Goal: Task Accomplishment & Management: Complete application form

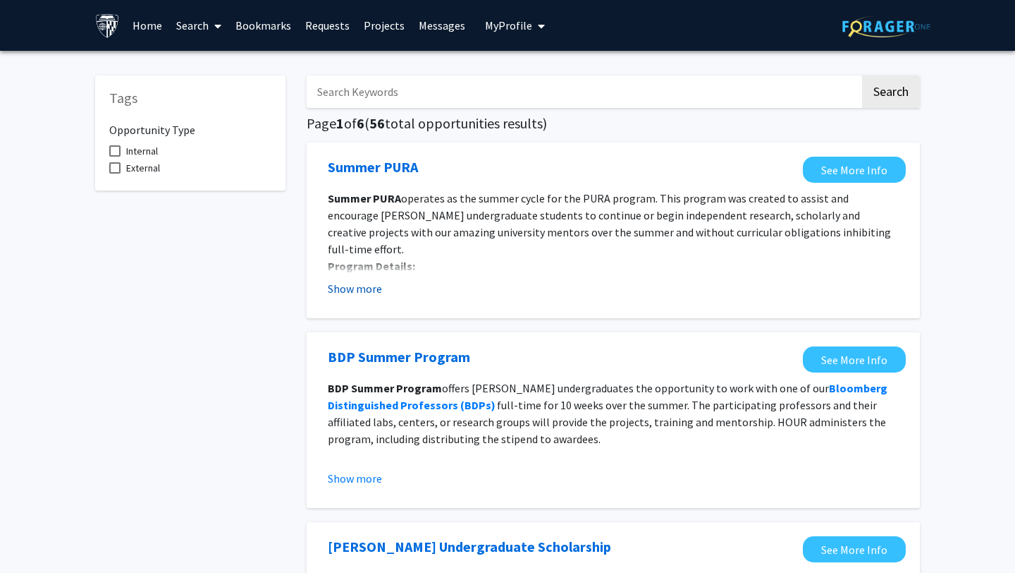
click at [360, 285] on button "Show more" at bounding box center [355, 288] width 54 height 17
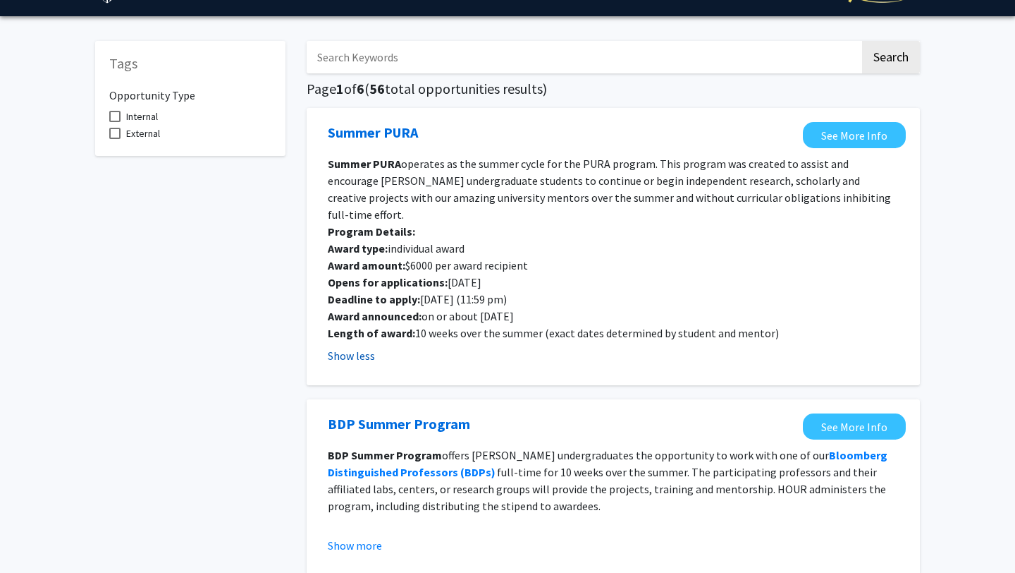
scroll to position [42, 0]
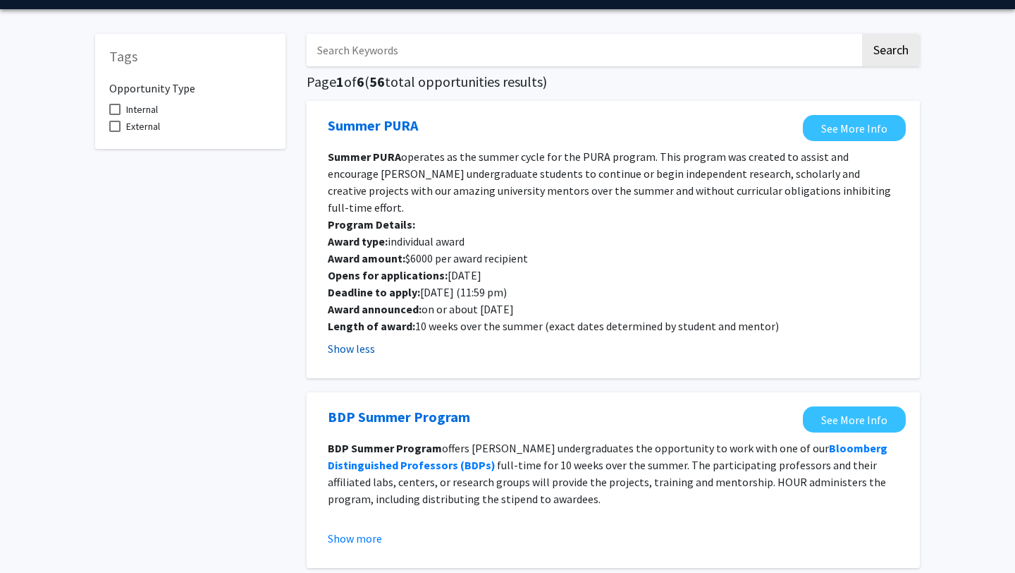
click at [360, 302] on strong "Award announced:" at bounding box center [375, 309] width 94 height 14
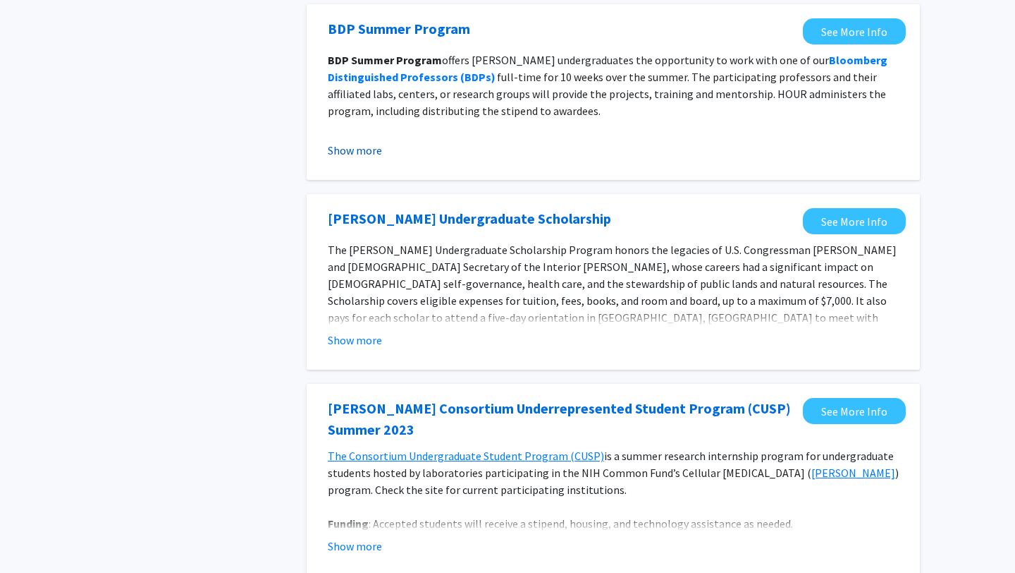
scroll to position [432, 0]
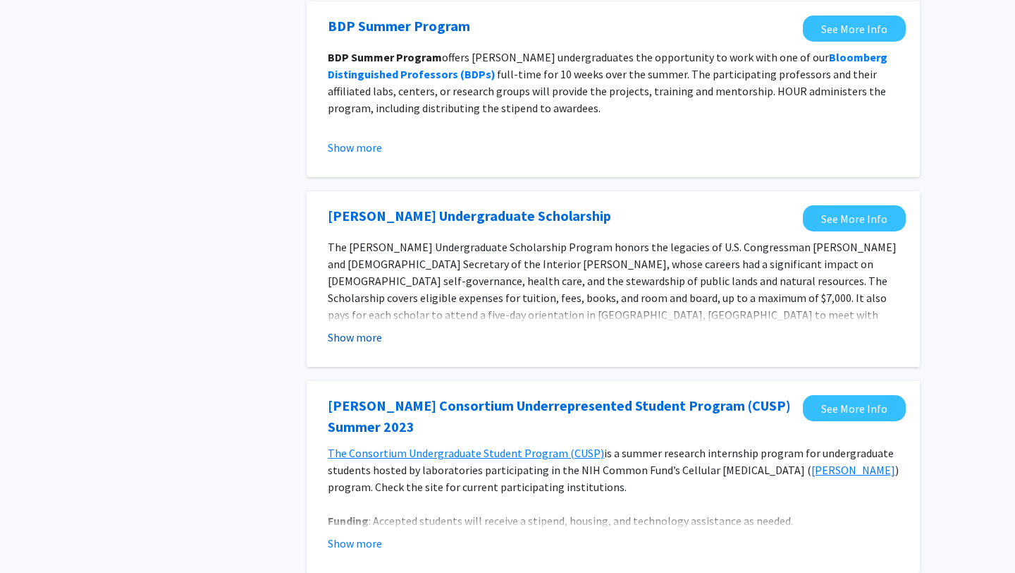
click at [368, 329] on button "Show more" at bounding box center [355, 337] width 54 height 17
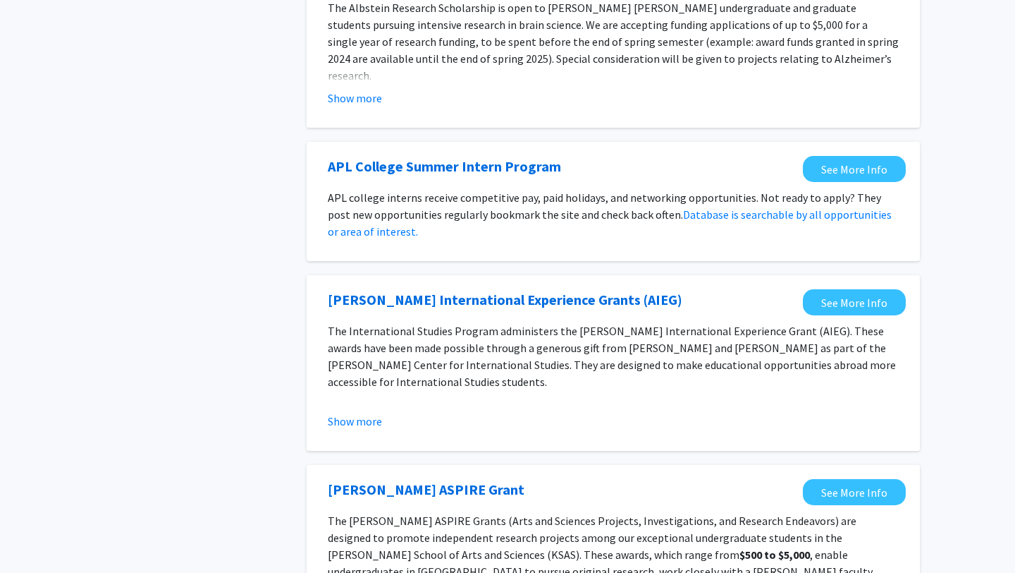
scroll to position [1161, 0]
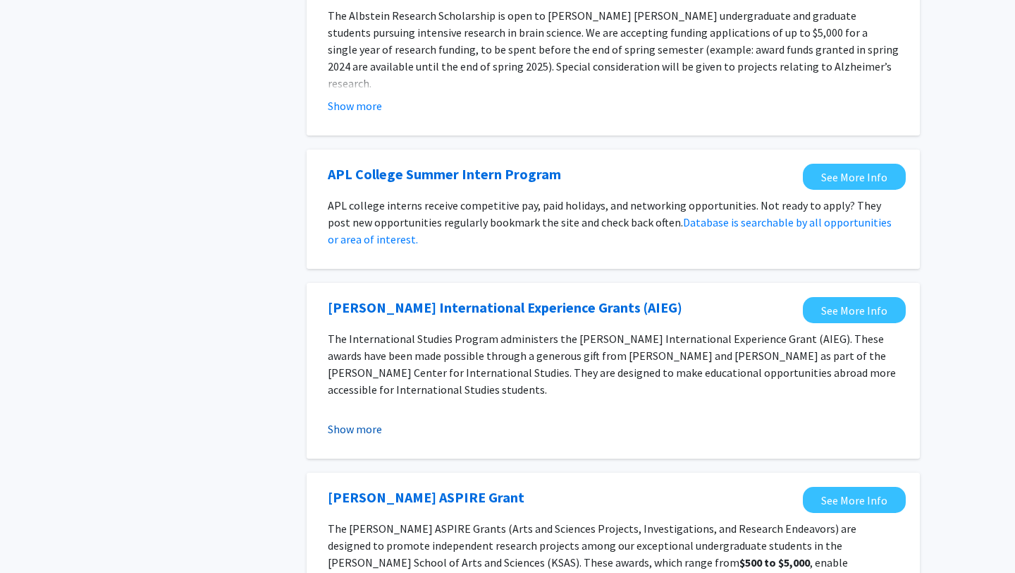
click at [350, 420] on button "Show more" at bounding box center [355, 428] width 54 height 17
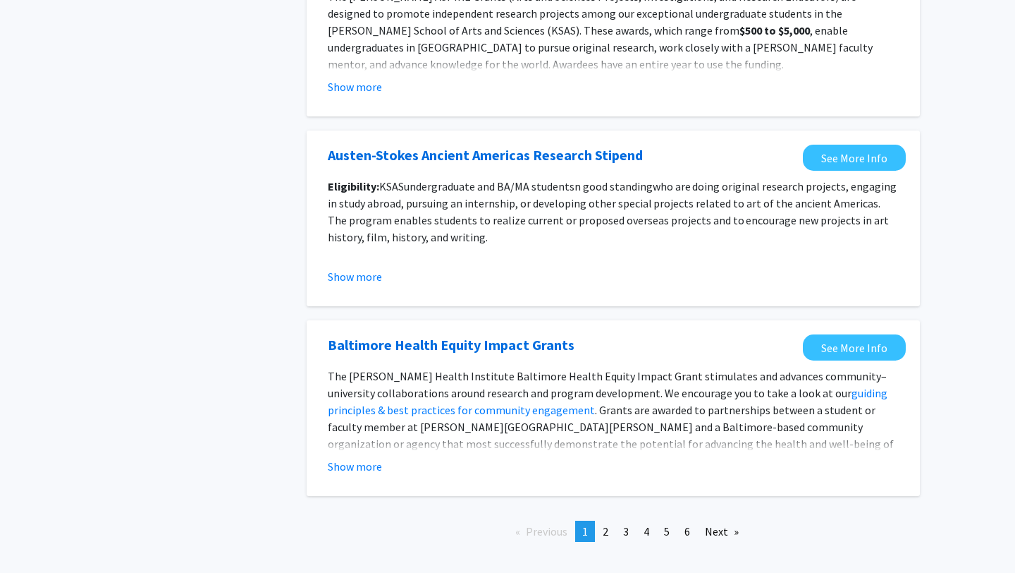
scroll to position [1950, 0]
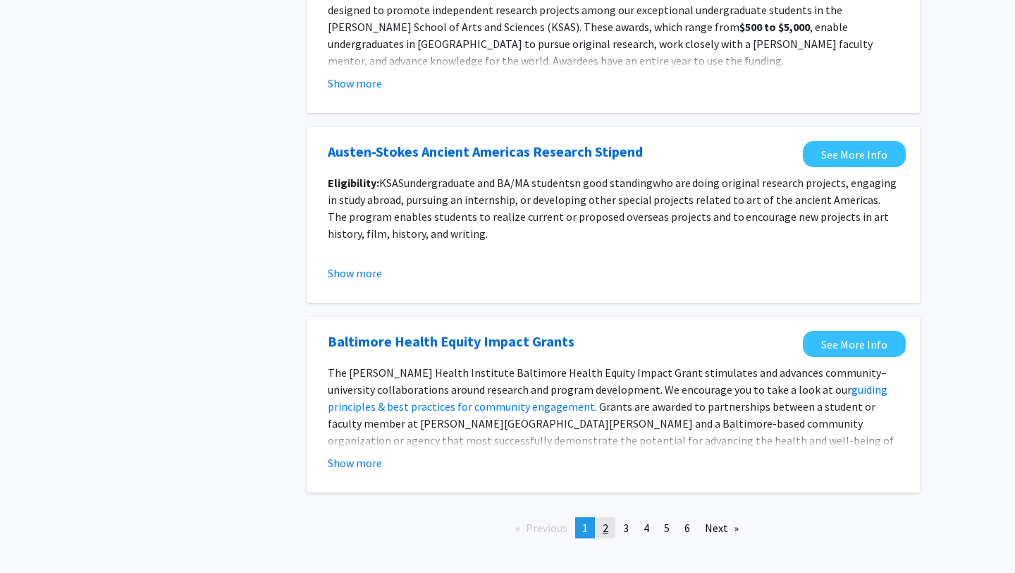
click at [611, 517] on link "page 2" at bounding box center [606, 527] width 20 height 21
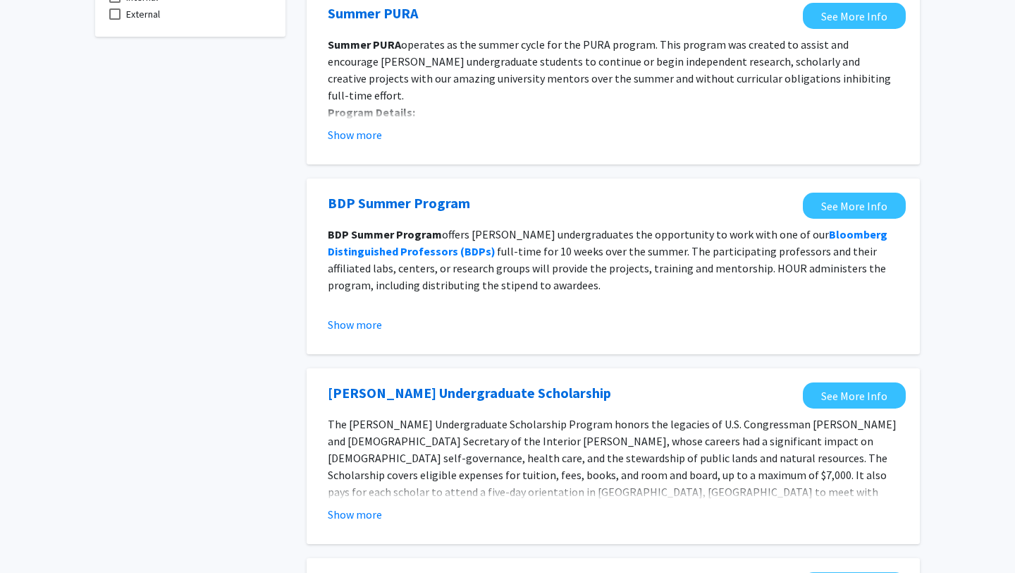
scroll to position [160, 0]
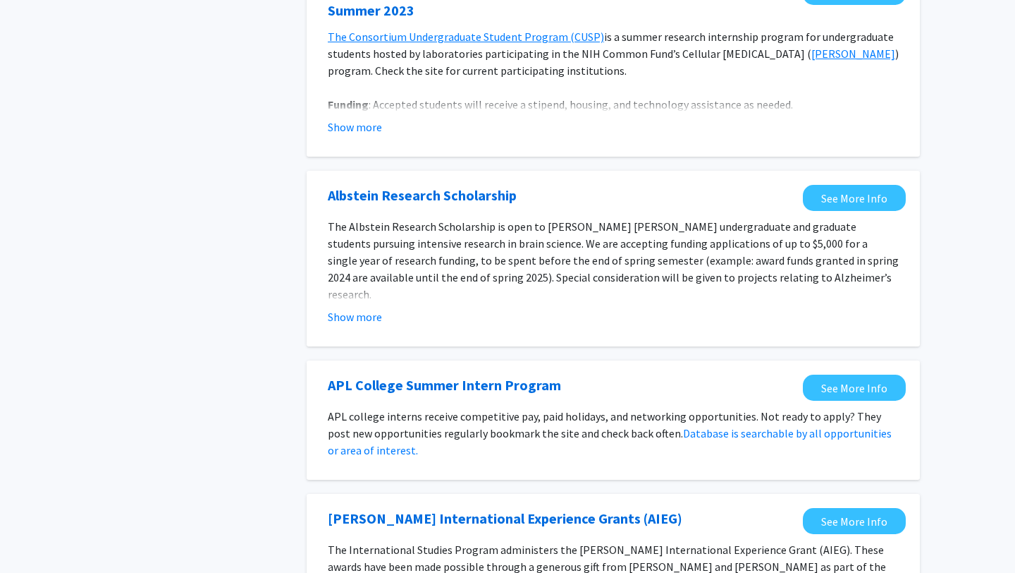
scroll to position [1544, 0]
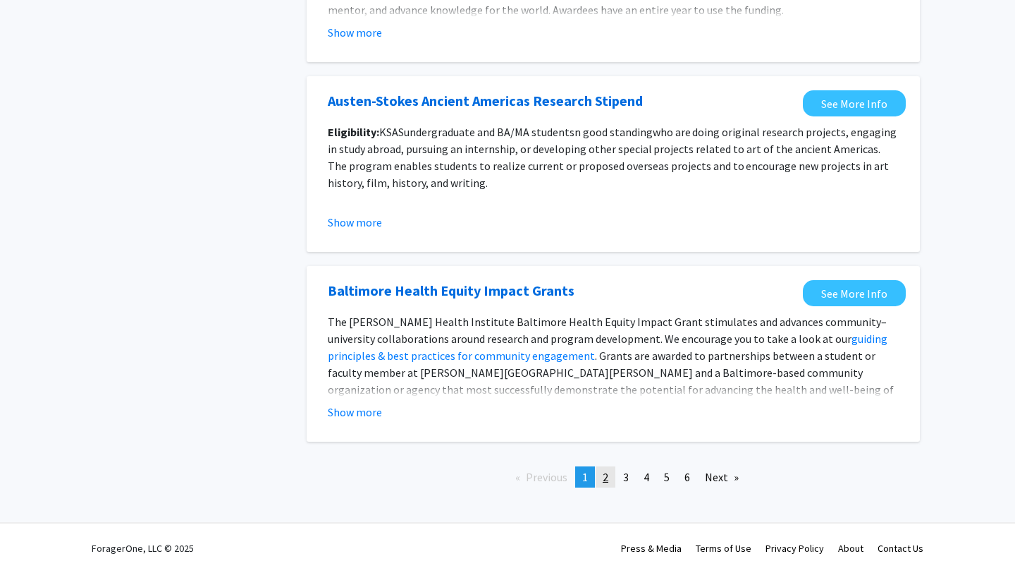
click at [611, 475] on link "page 2" at bounding box center [606, 476] width 20 height 21
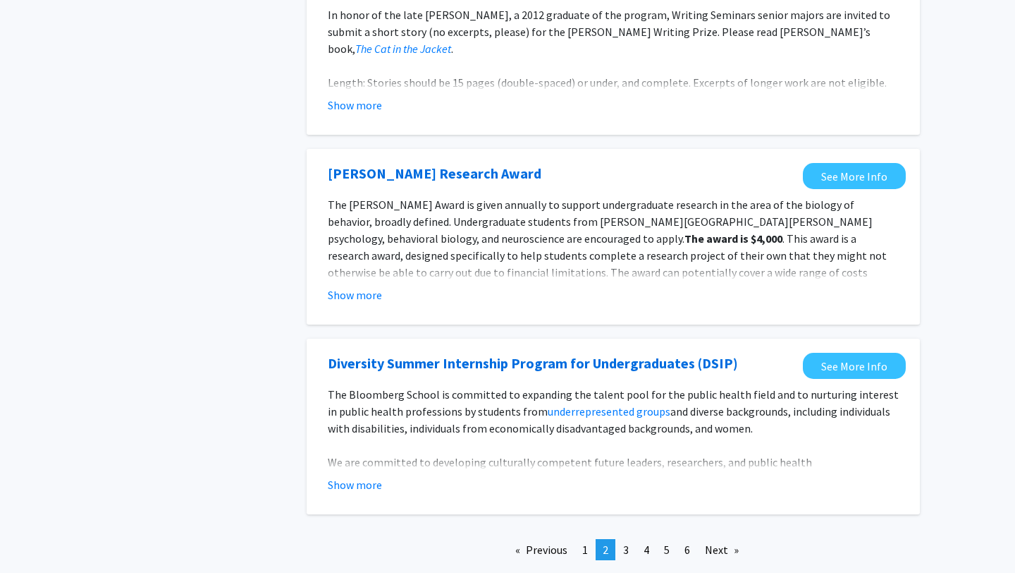
scroll to position [1530, 0]
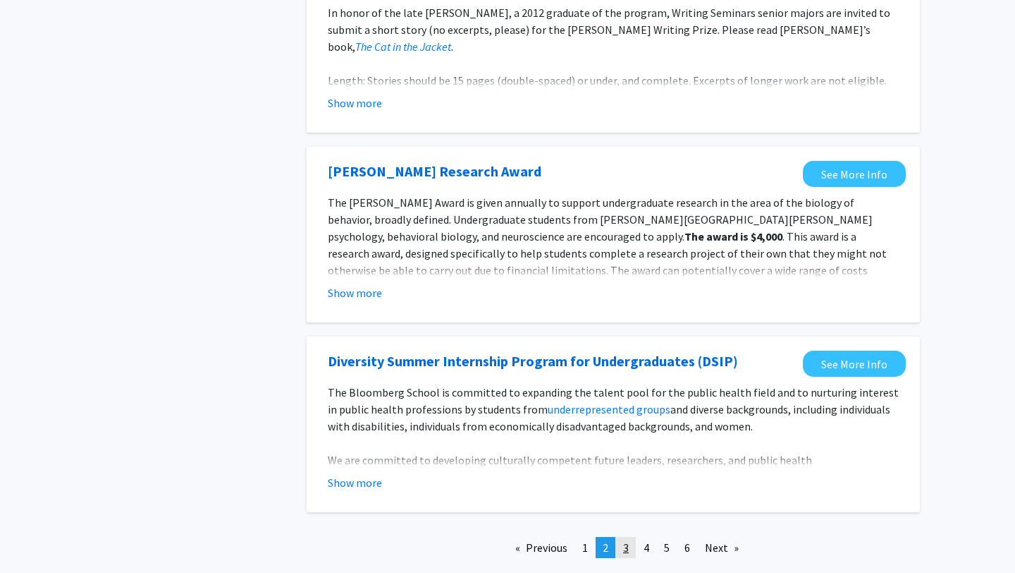
click at [623, 539] on link "page 3" at bounding box center [626, 547] width 20 height 21
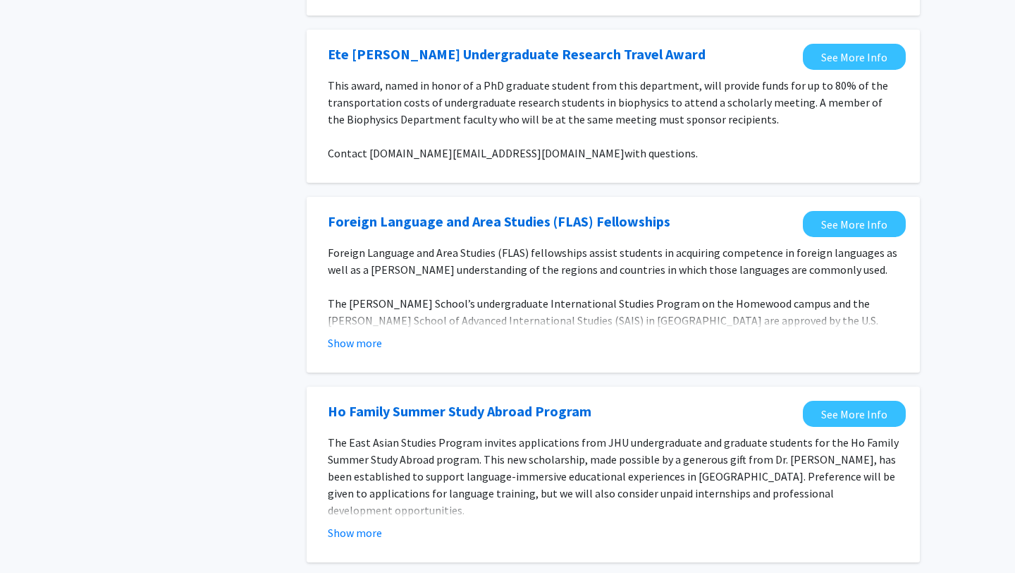
scroll to position [303, 0]
click at [372, 341] on button "Show more" at bounding box center [355, 342] width 54 height 17
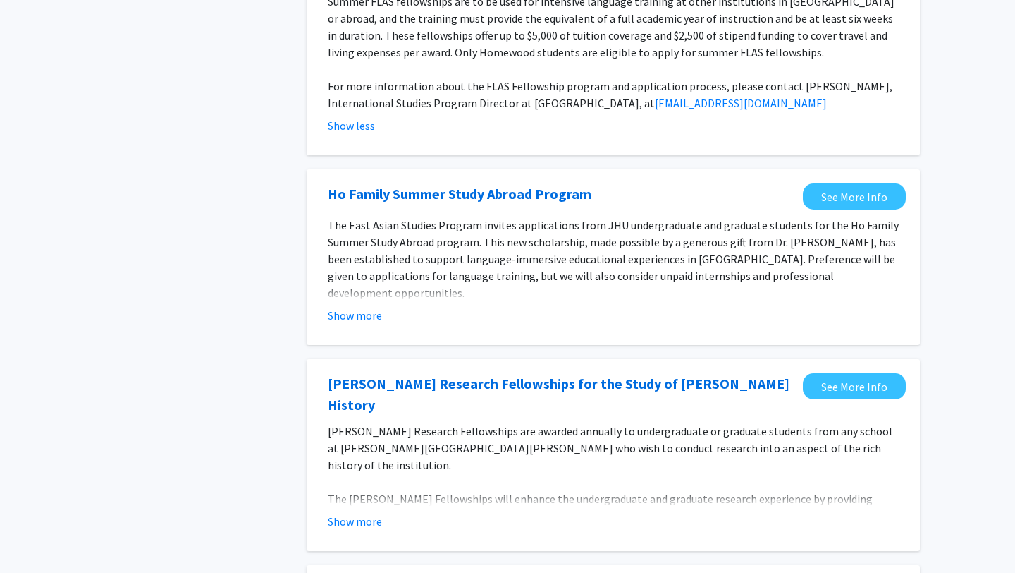
scroll to position [978, 0]
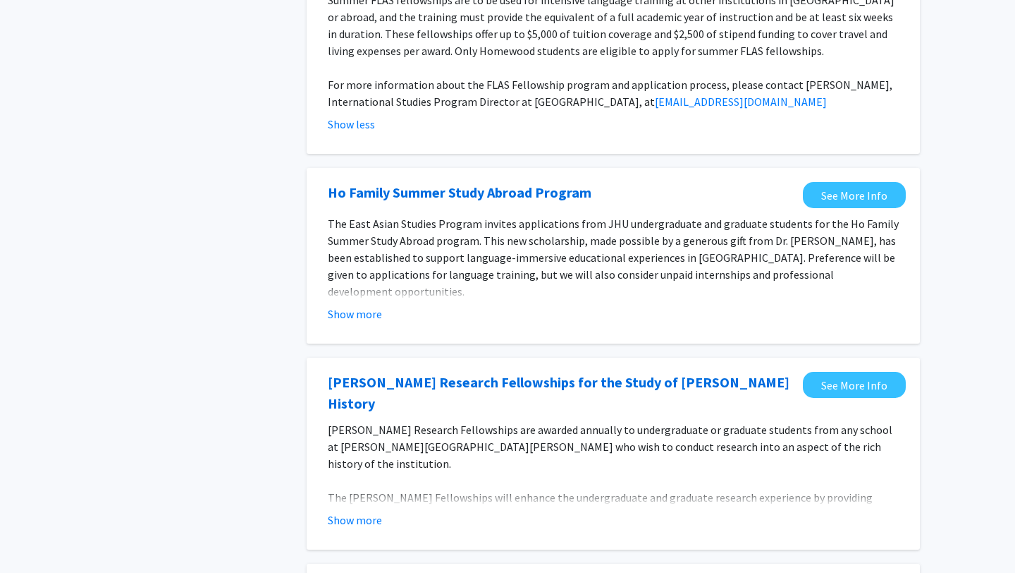
click at [350, 307] on fg-opportunity "Ho Family Summer Study Abroad Program See More Info The East Asian Studies Prog…" at bounding box center [613, 255] width 585 height 147
click at [352, 305] on button "Show more" at bounding box center [355, 313] width 54 height 17
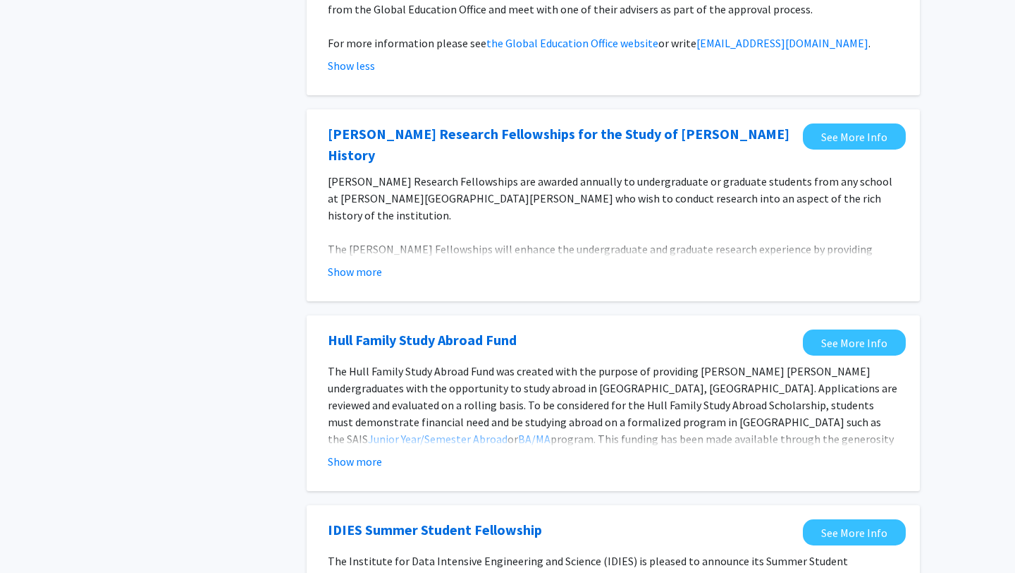
scroll to position [1425, 0]
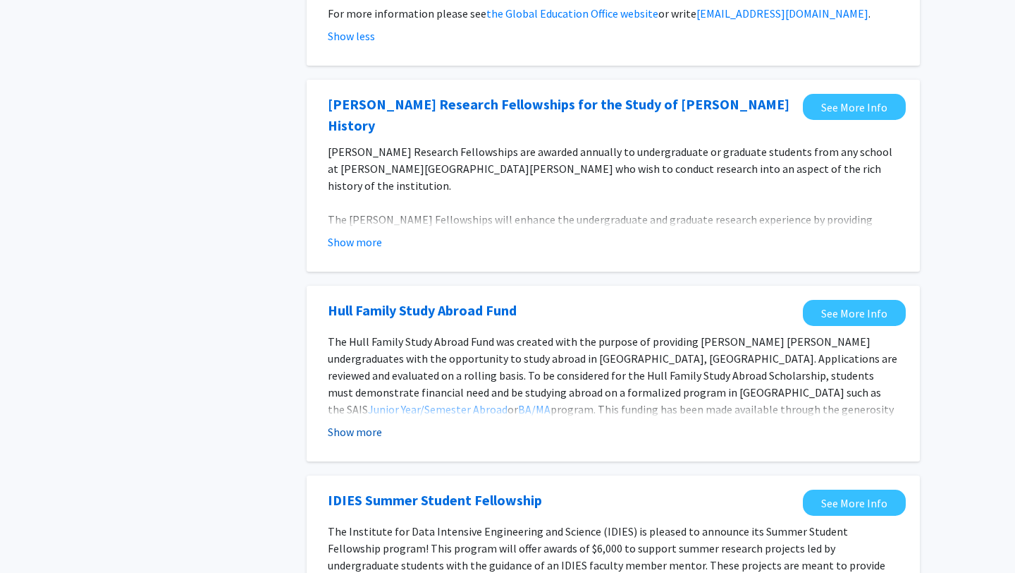
click at [358, 423] on button "Show more" at bounding box center [355, 431] width 54 height 17
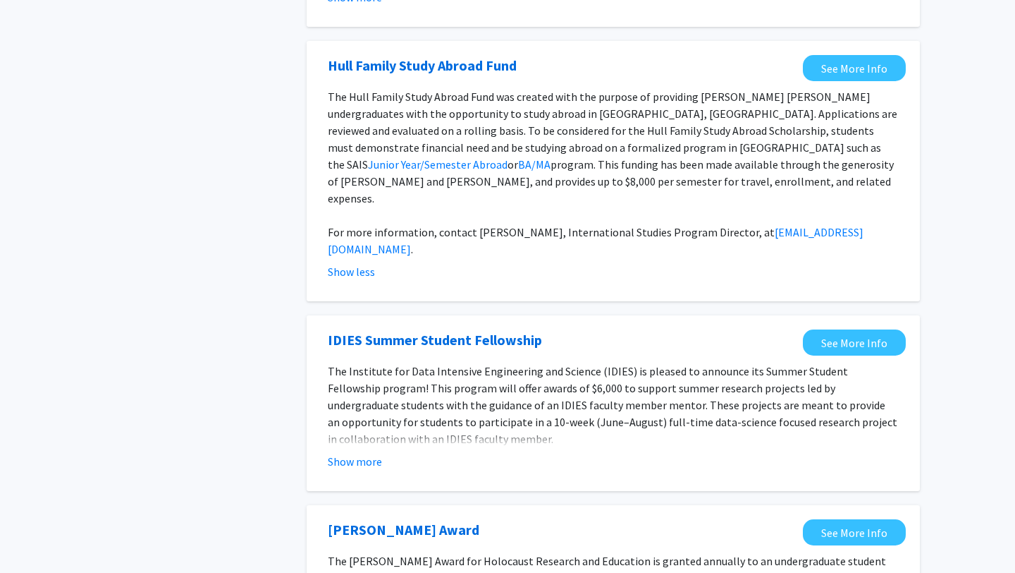
scroll to position [1676, 0]
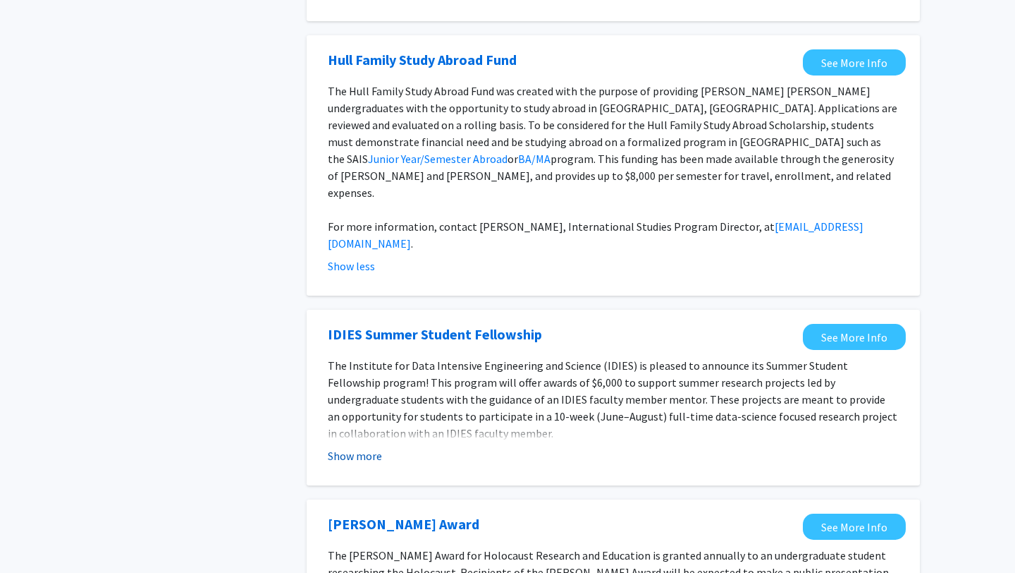
click at [371, 447] on button "Show more" at bounding box center [355, 455] width 54 height 17
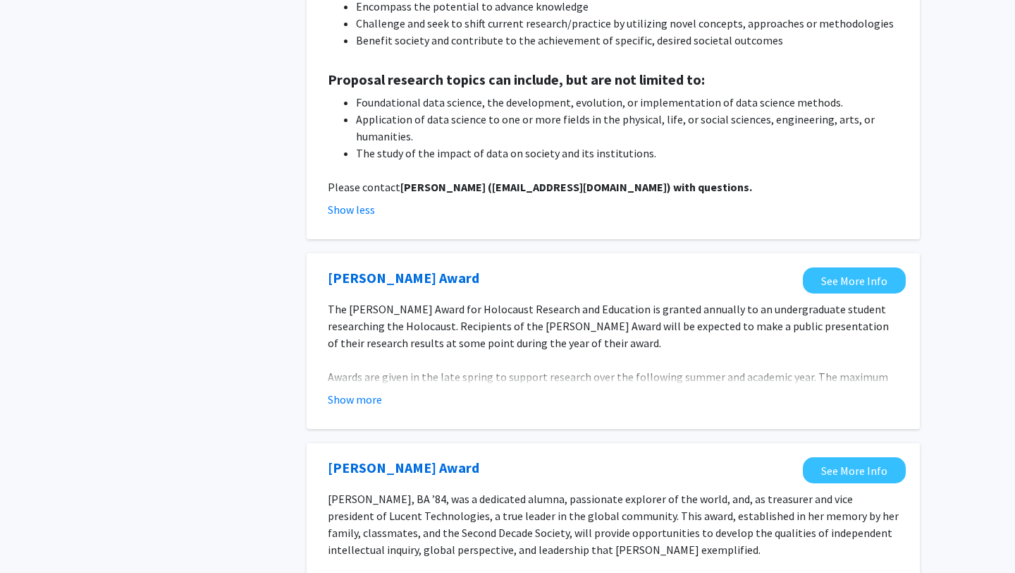
scroll to position [2348, 0]
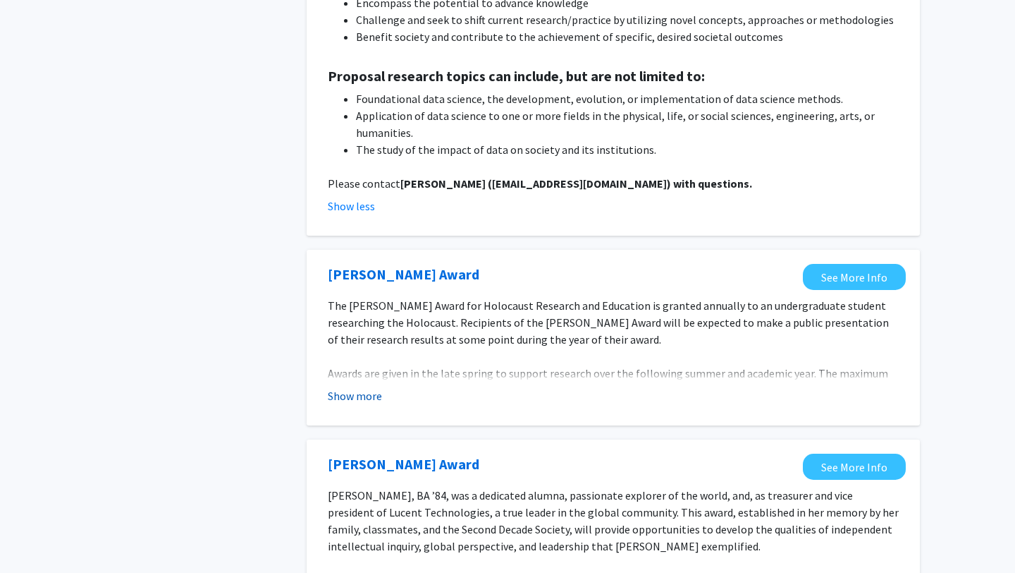
click at [356, 387] on button "Show more" at bounding box center [355, 395] width 54 height 17
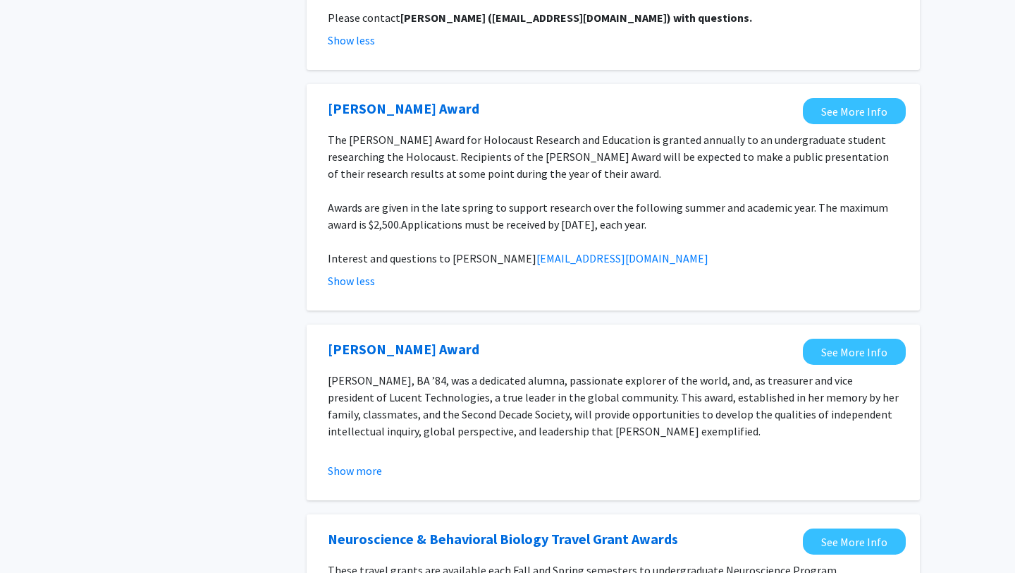
scroll to position [2546, 0]
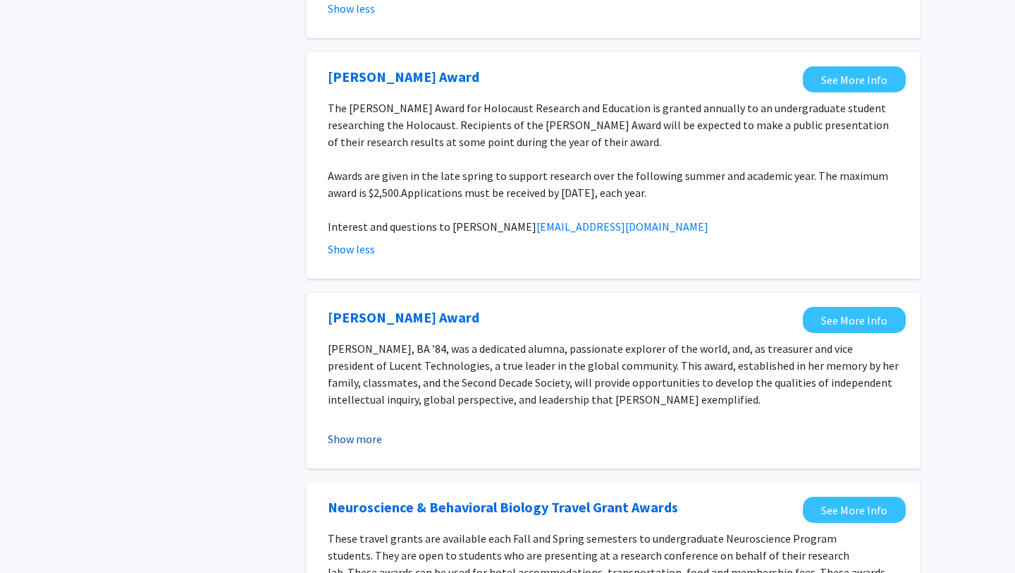
click at [358, 430] on button "Show more" at bounding box center [355, 438] width 54 height 17
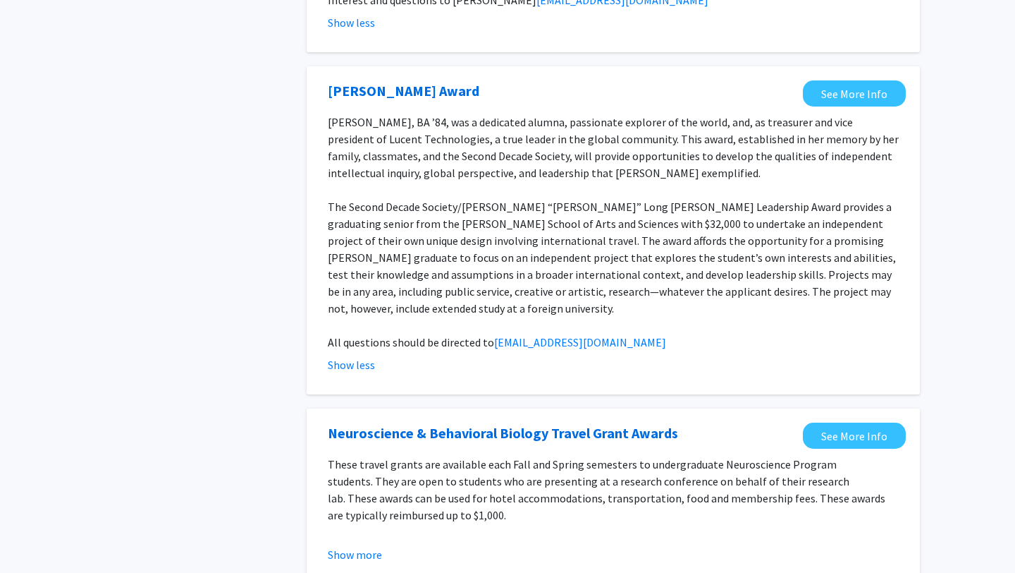
scroll to position [2774, 0]
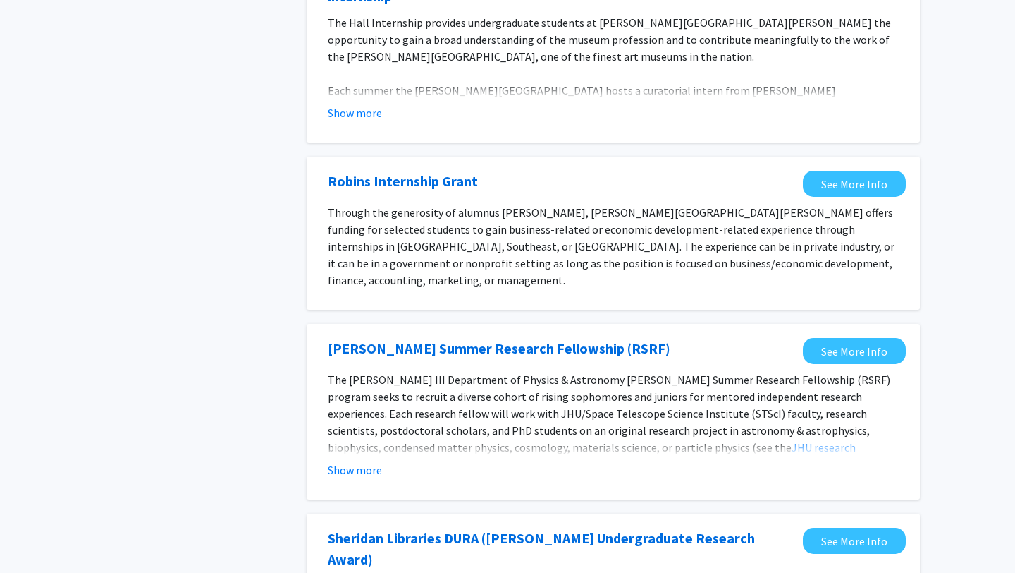
scroll to position [770, 0]
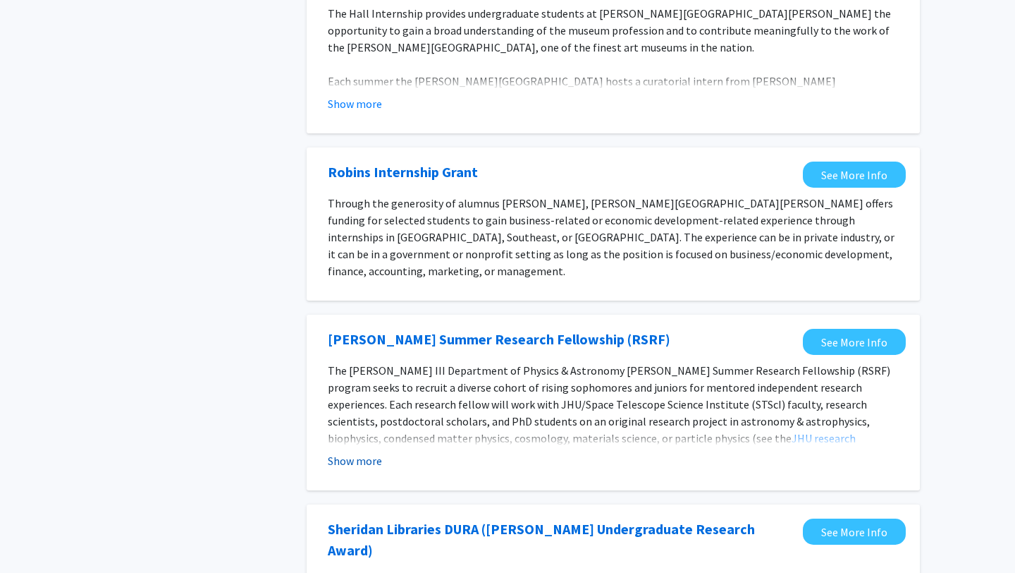
click at [365, 452] on button "Show more" at bounding box center [355, 460] width 54 height 17
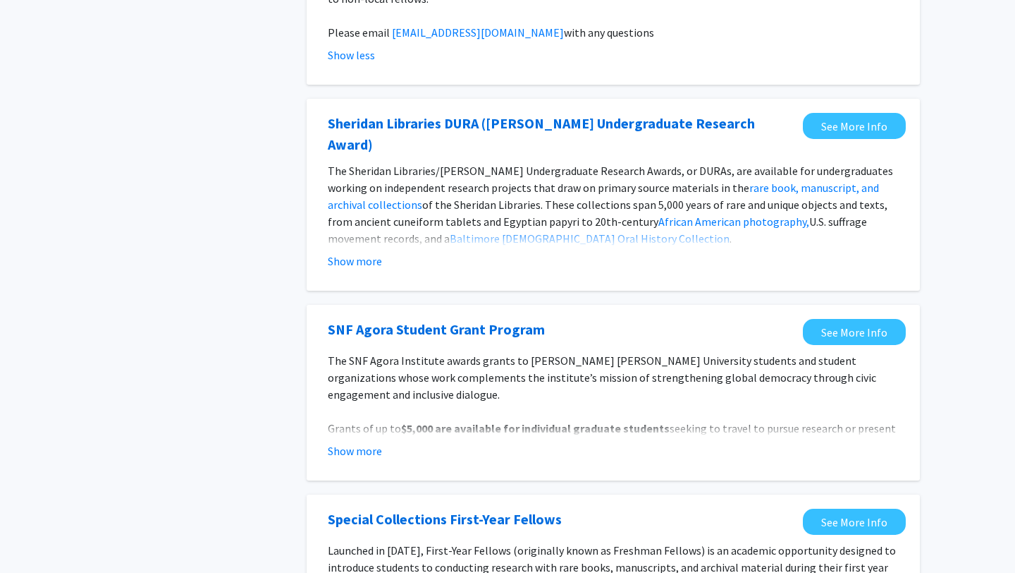
scroll to position [1553, 0]
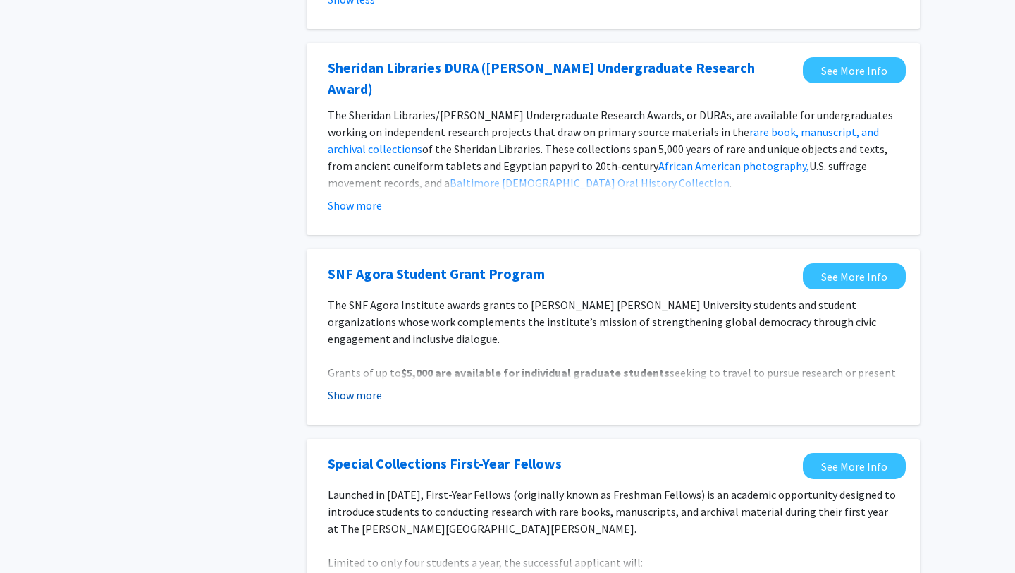
click at [371, 386] on button "Show more" at bounding box center [355, 394] width 54 height 17
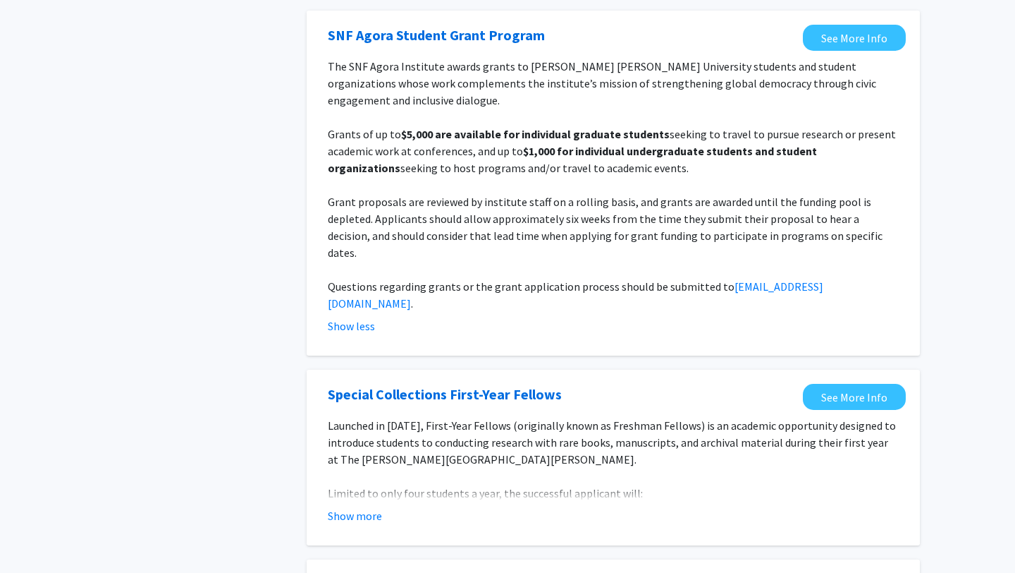
scroll to position [1800, 0]
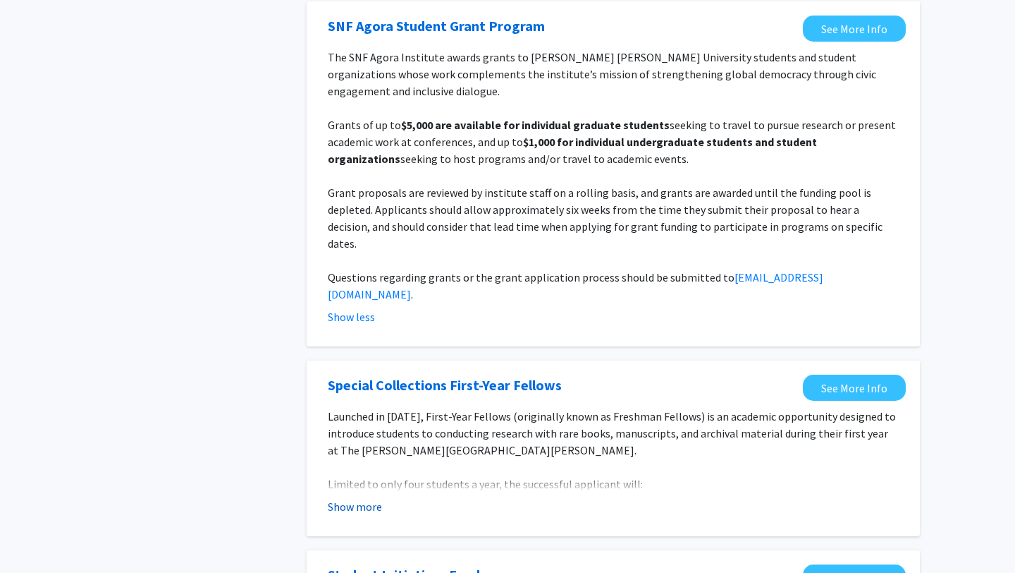
click at [367, 498] on button "Show more" at bounding box center [355, 506] width 54 height 17
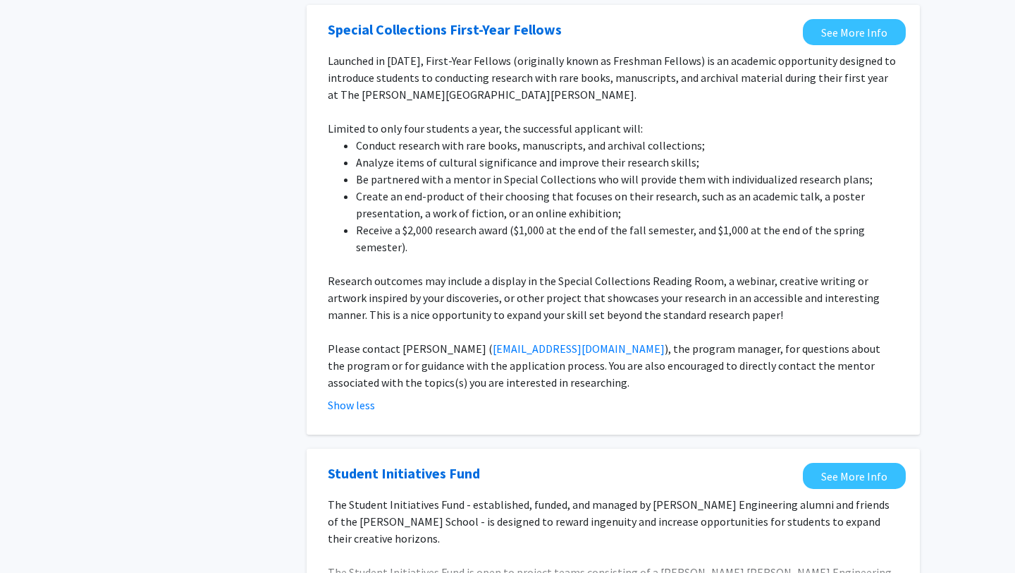
scroll to position [2238, 0]
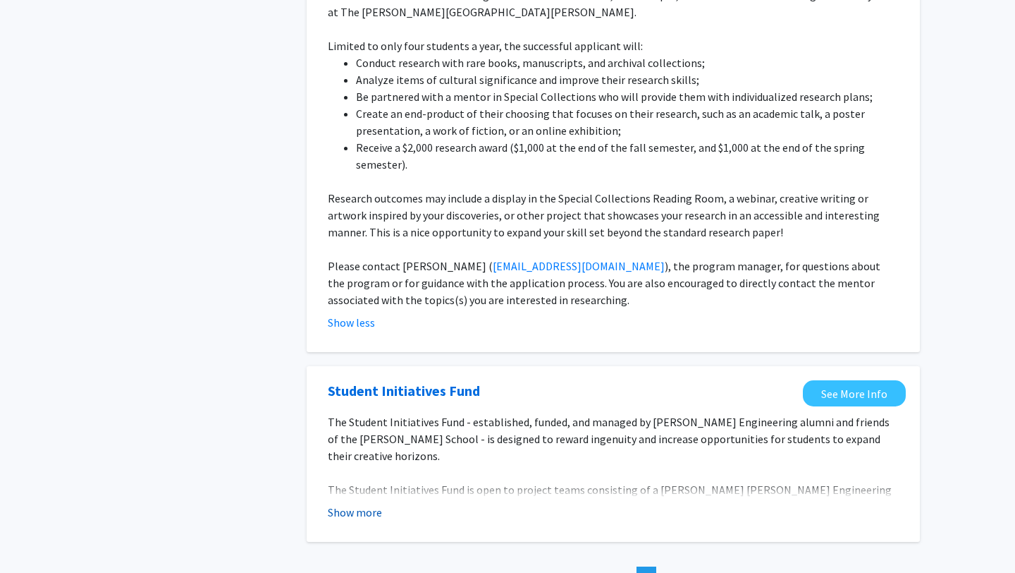
click at [355, 504] on button "Show more" at bounding box center [355, 512] width 54 height 17
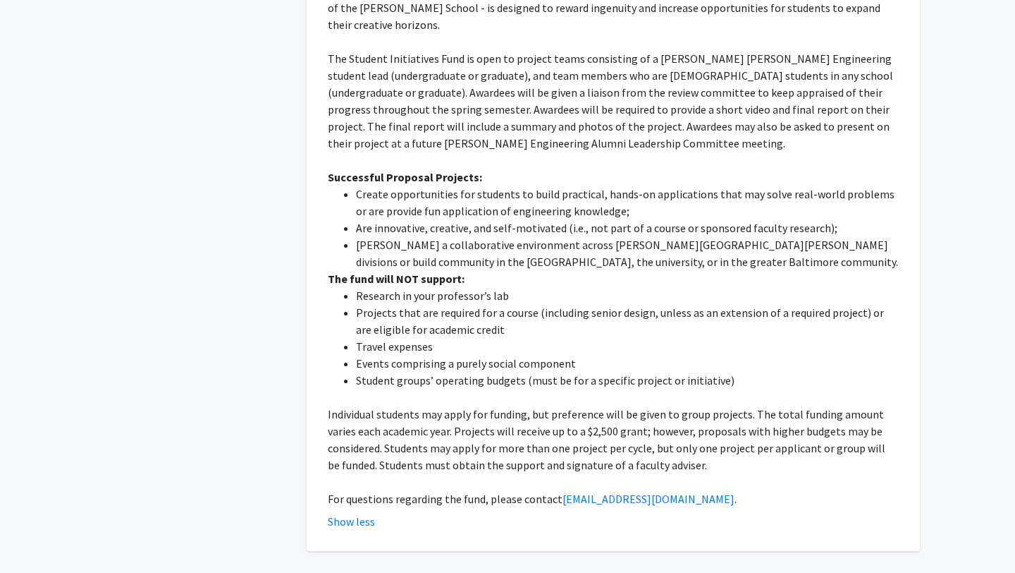
scroll to position [2670, 0]
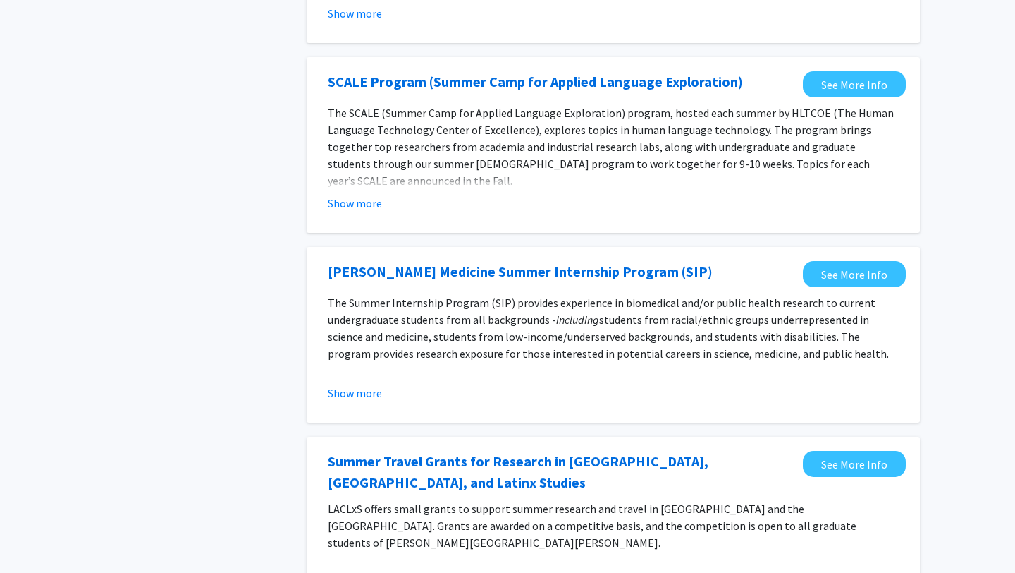
scroll to position [405, 0]
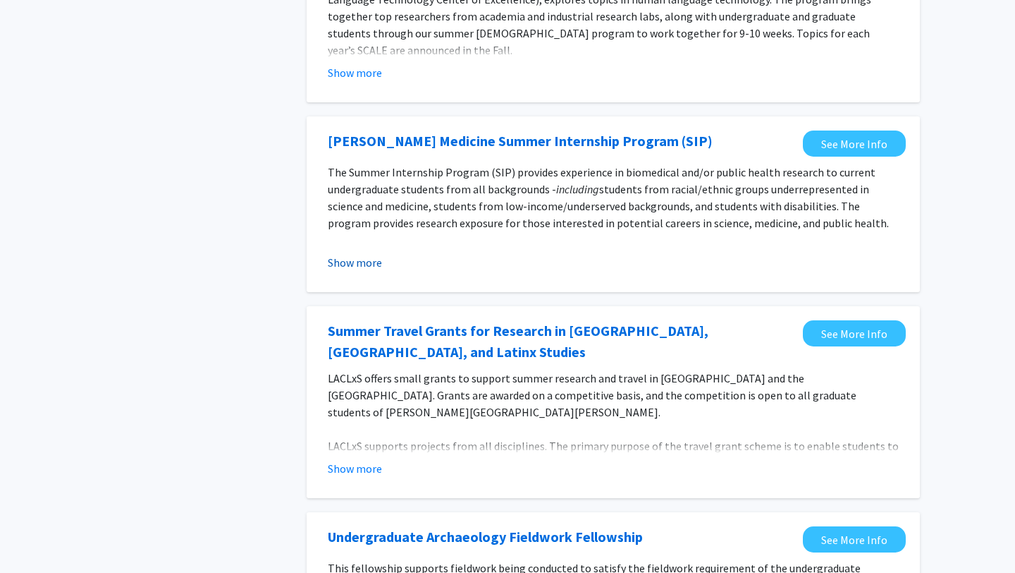
click at [370, 265] on button "Show more" at bounding box center [355, 262] width 54 height 17
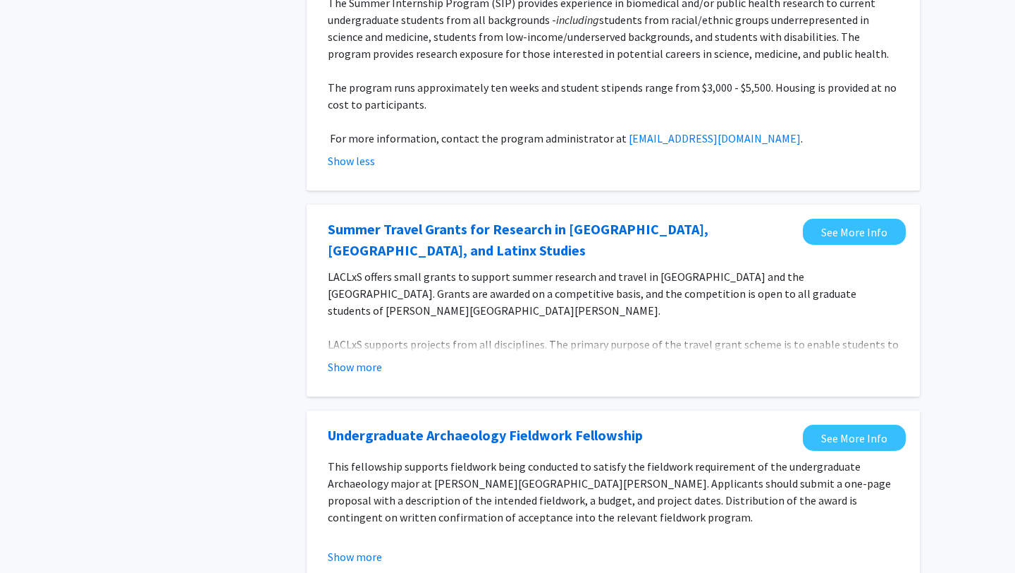
scroll to position [575, 0]
click at [376, 367] on button "Show more" at bounding box center [355, 366] width 54 height 17
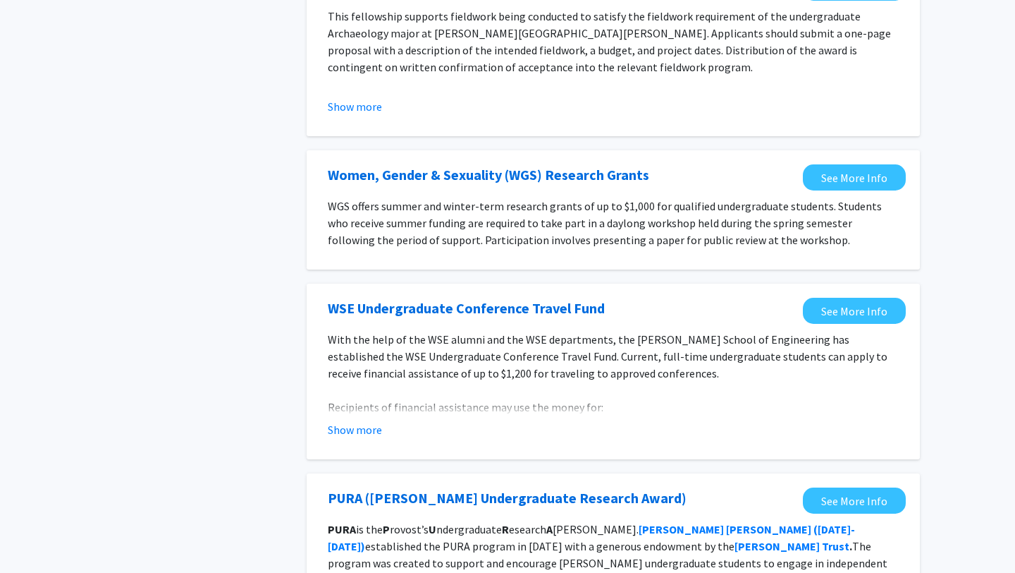
scroll to position [1248, 0]
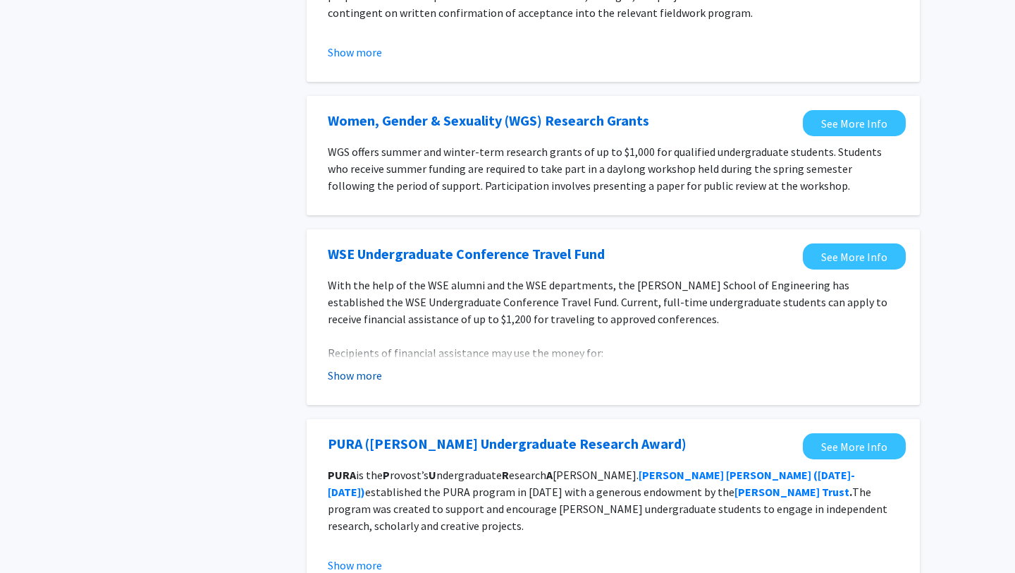
click at [362, 367] on button "Show more" at bounding box center [355, 375] width 54 height 17
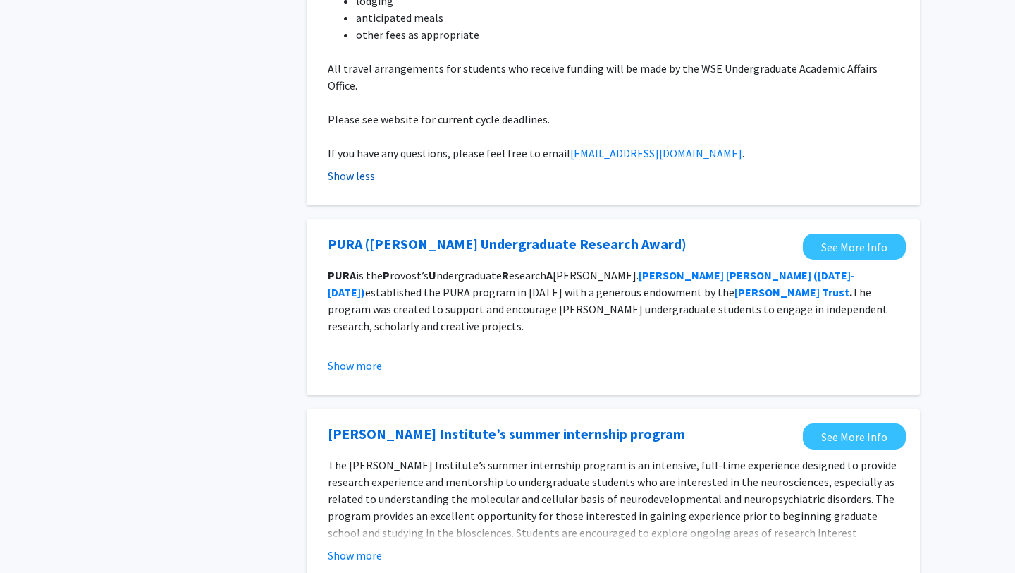
scroll to position [1653, 0]
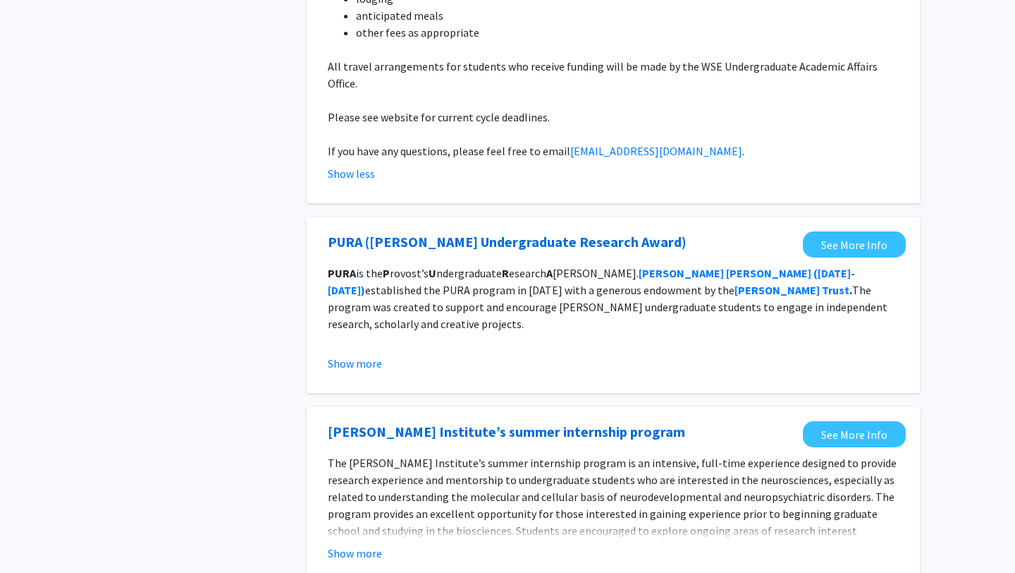
click at [362, 345] on div "PURA (Provost's Undergraduate Research Award) See More Info PURA is the P rovos…" at bounding box center [614, 305] width 614 height 176
click at [360, 355] on button "Show more" at bounding box center [355, 363] width 54 height 17
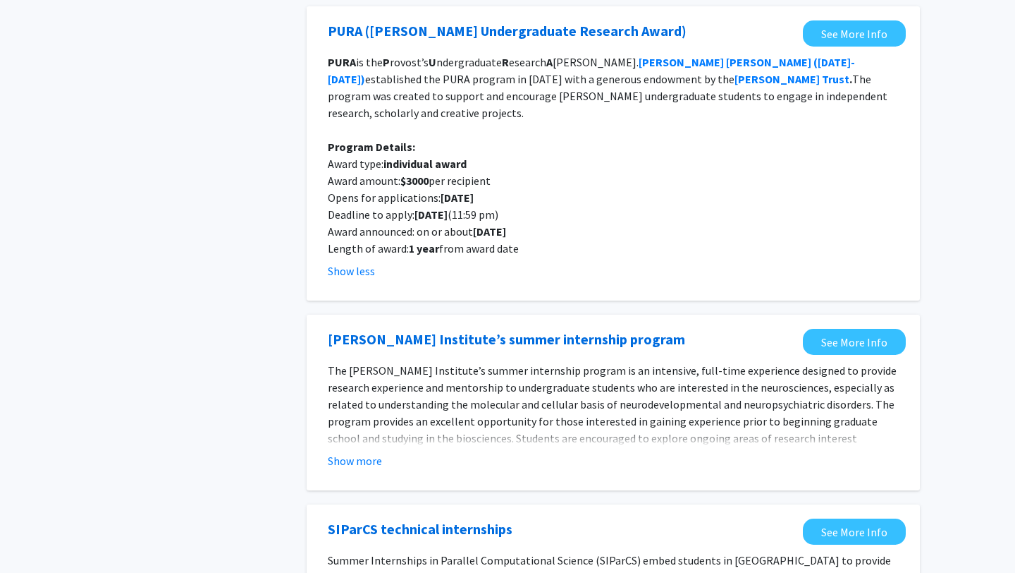
scroll to position [1897, 0]
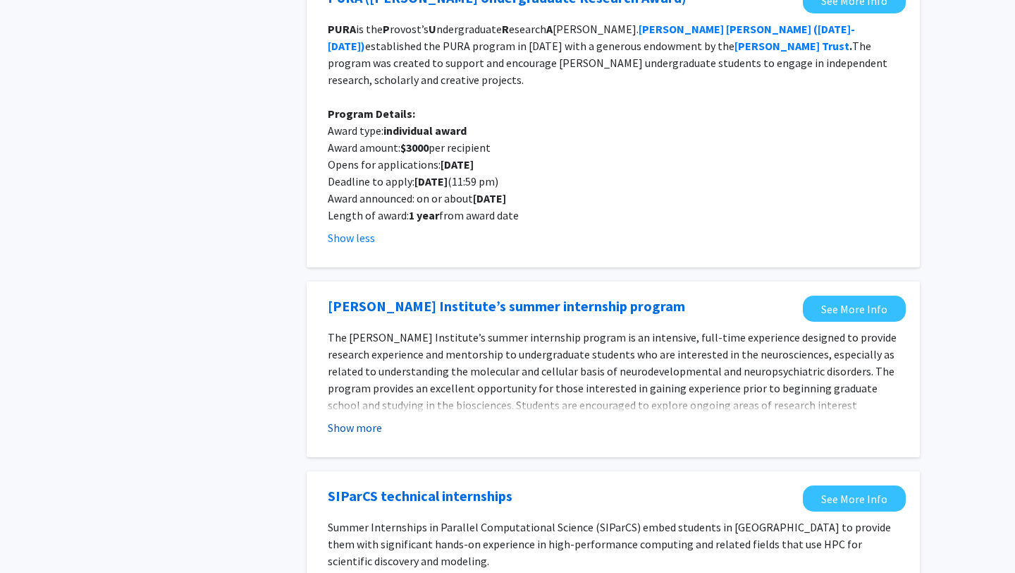
click at [355, 419] on button "Show more" at bounding box center [355, 427] width 54 height 17
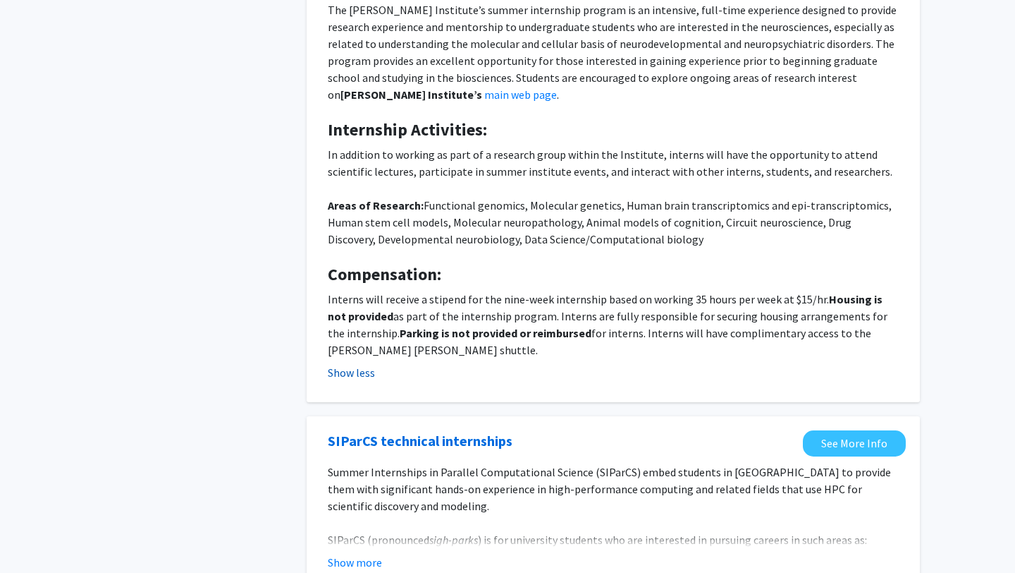
scroll to position [2294, 0]
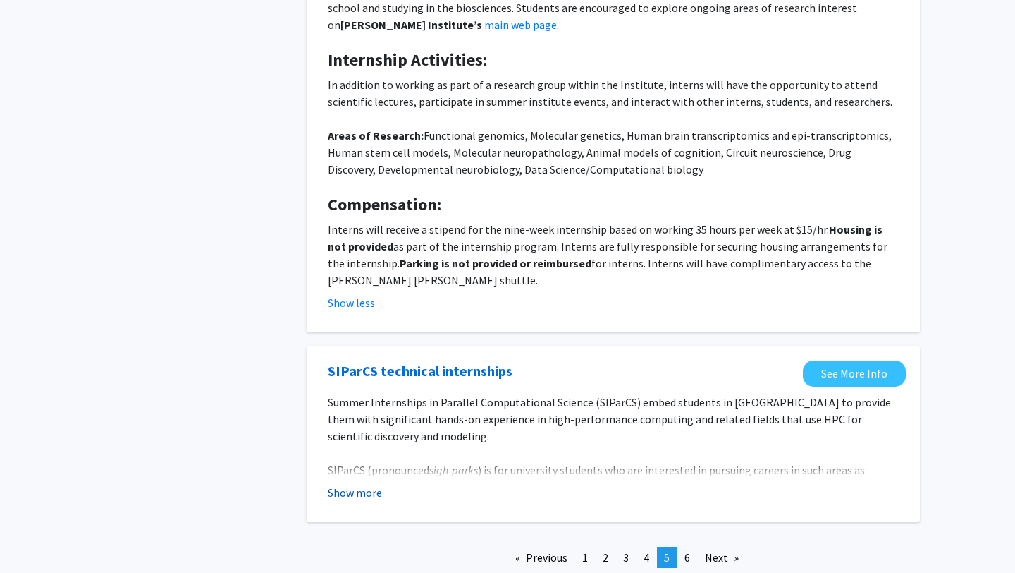
click at [350, 484] on button "Show more" at bounding box center [355, 492] width 54 height 17
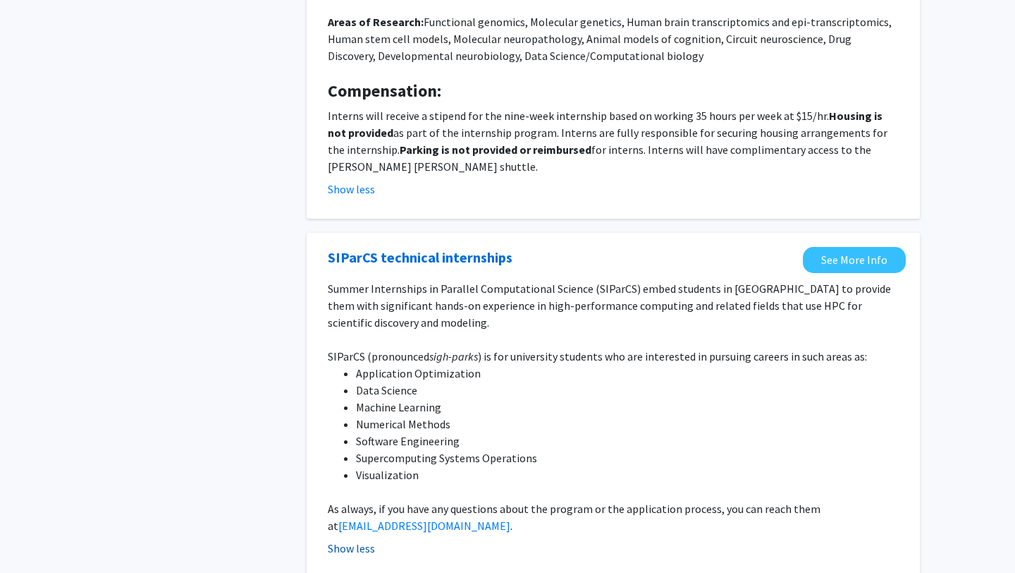
scroll to position [2415, 0]
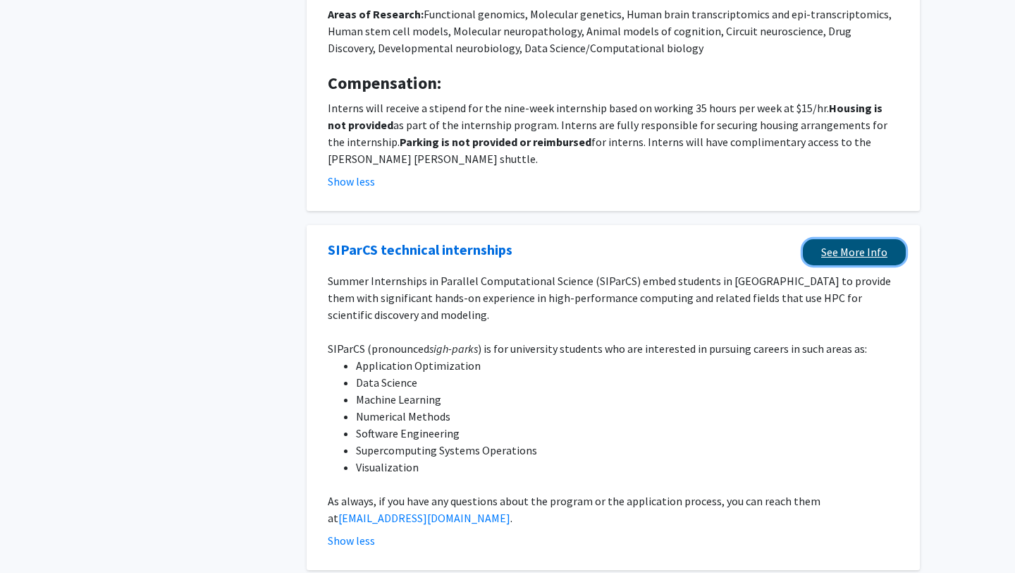
click at [807, 239] on link "See More Info" at bounding box center [854, 252] width 103 height 26
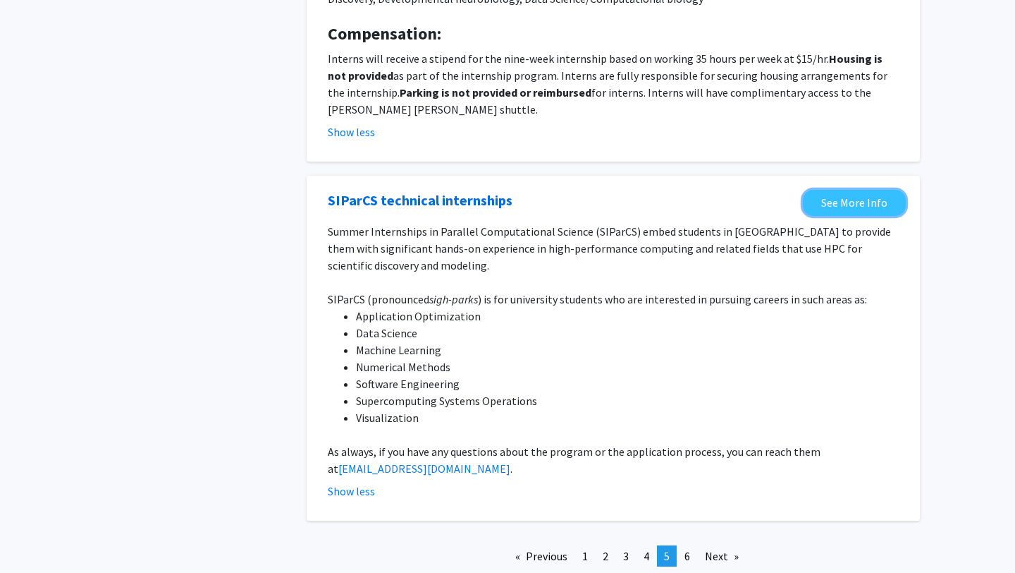
scroll to position [2477, 0]
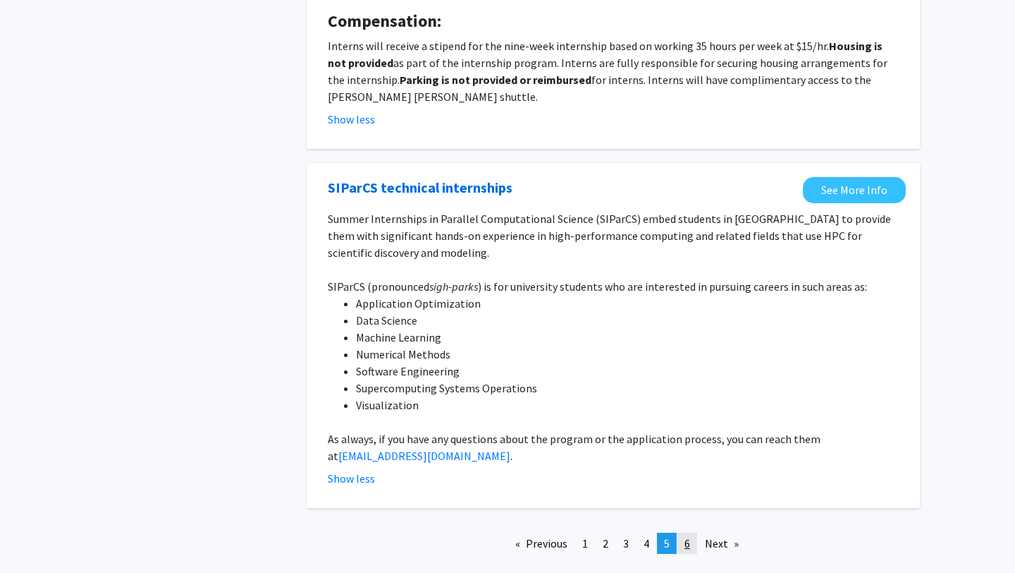
click at [689, 536] on span "6" at bounding box center [688, 543] width 6 height 14
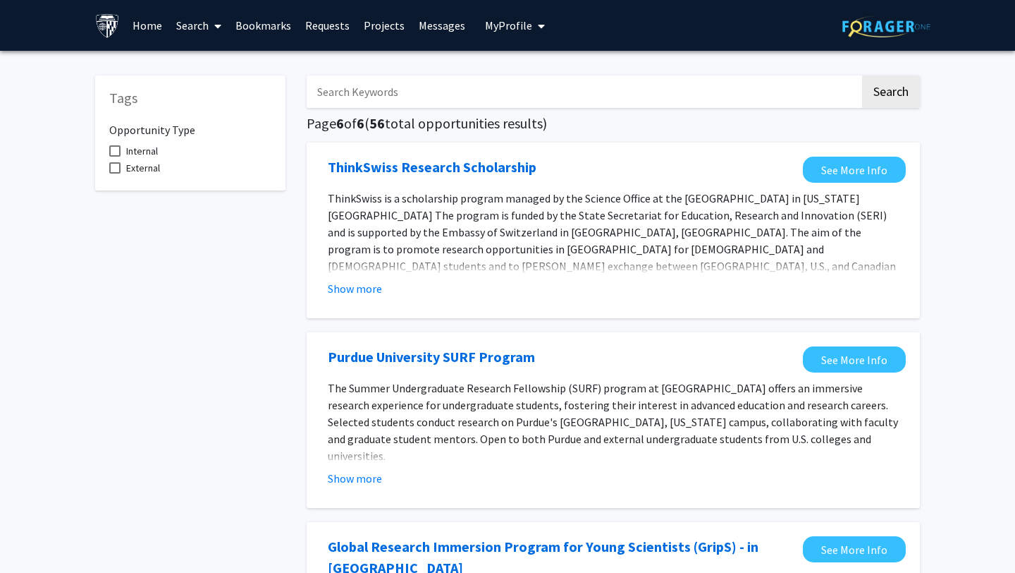
scroll to position [30, 0]
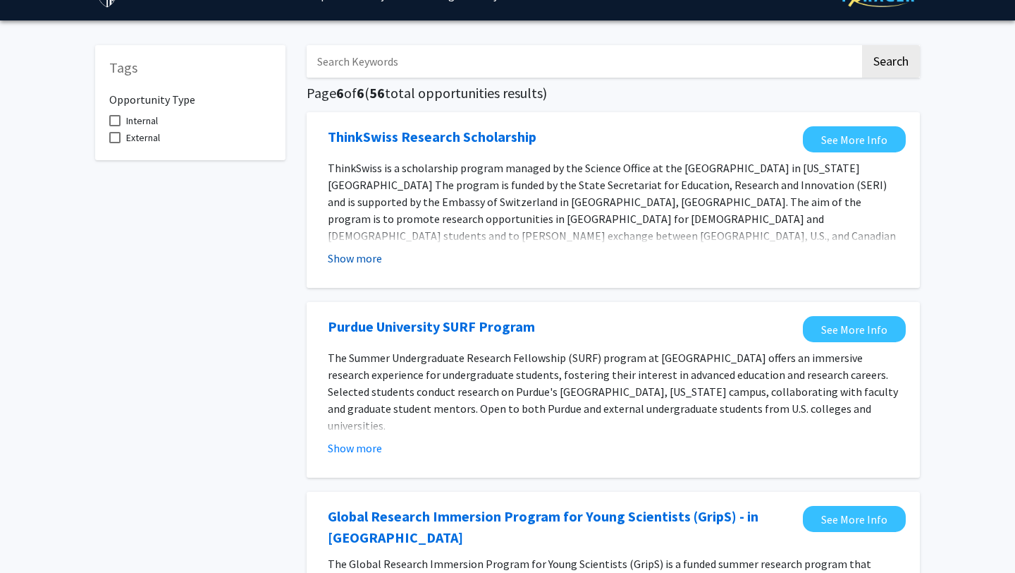
click at [355, 258] on button "Show more" at bounding box center [355, 258] width 54 height 17
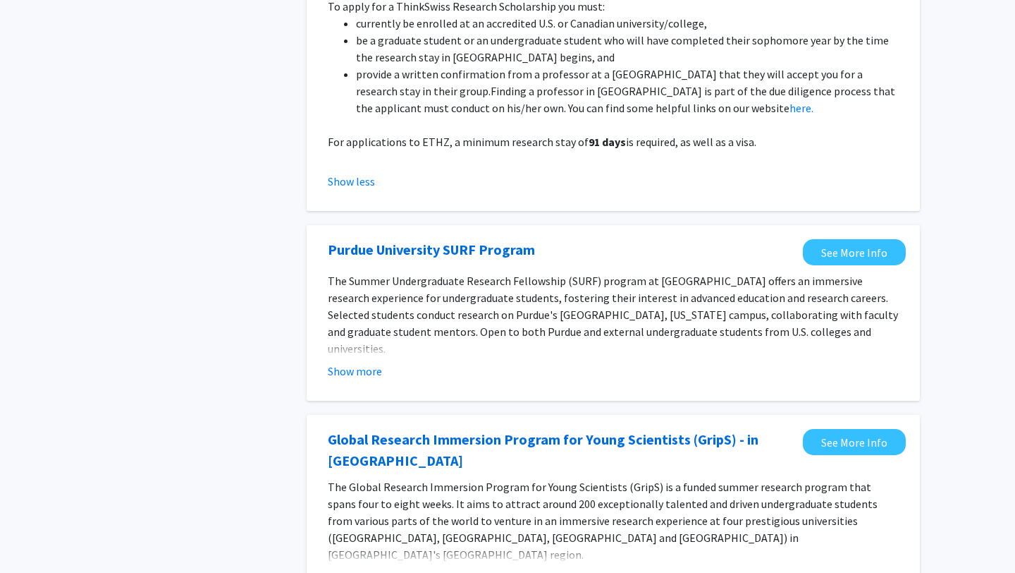
scroll to position [327, 0]
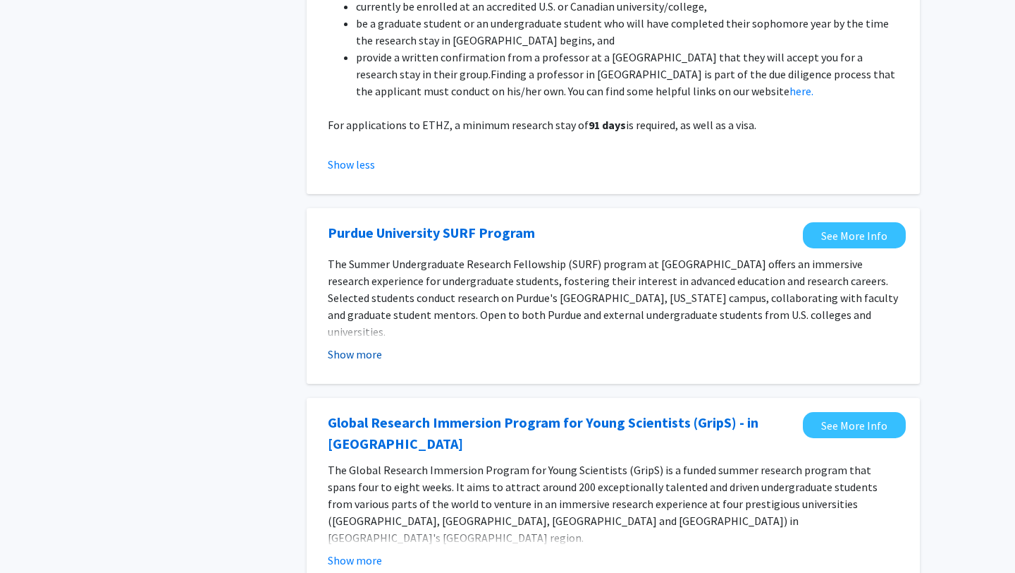
click at [346, 346] on button "Show more" at bounding box center [355, 354] width 54 height 17
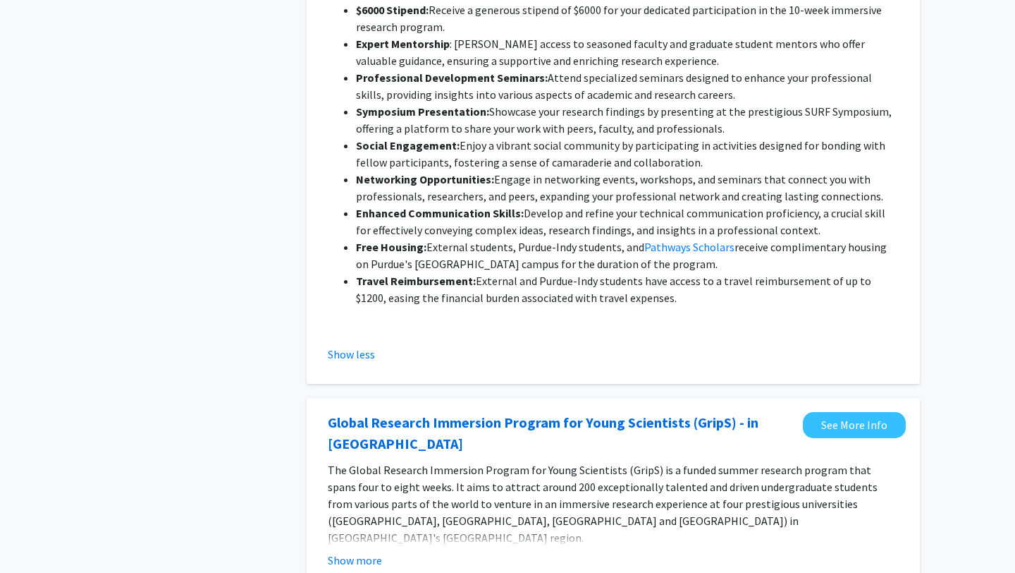
scroll to position [1184, 0]
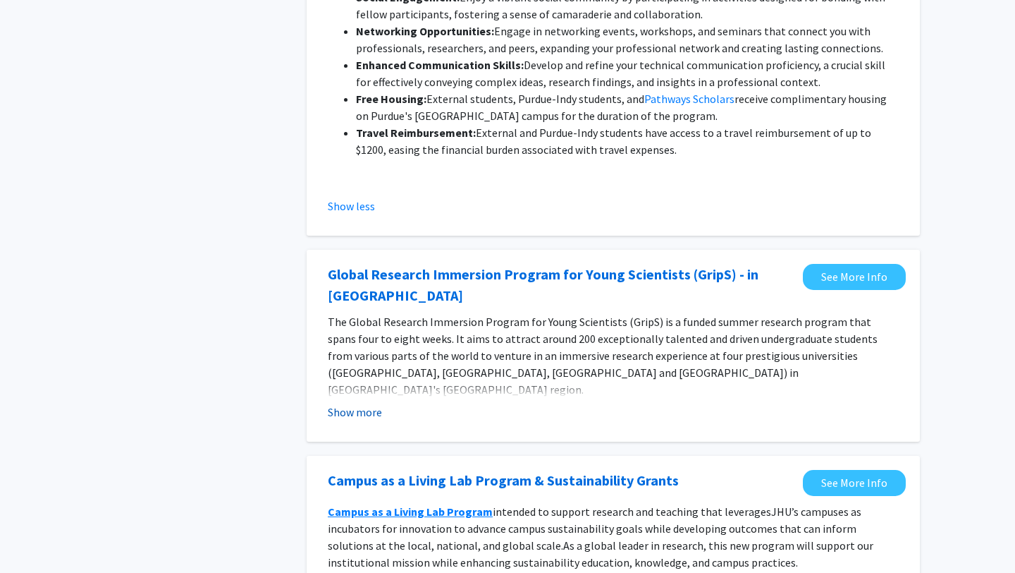
click at [354, 403] on button "Show more" at bounding box center [355, 411] width 54 height 17
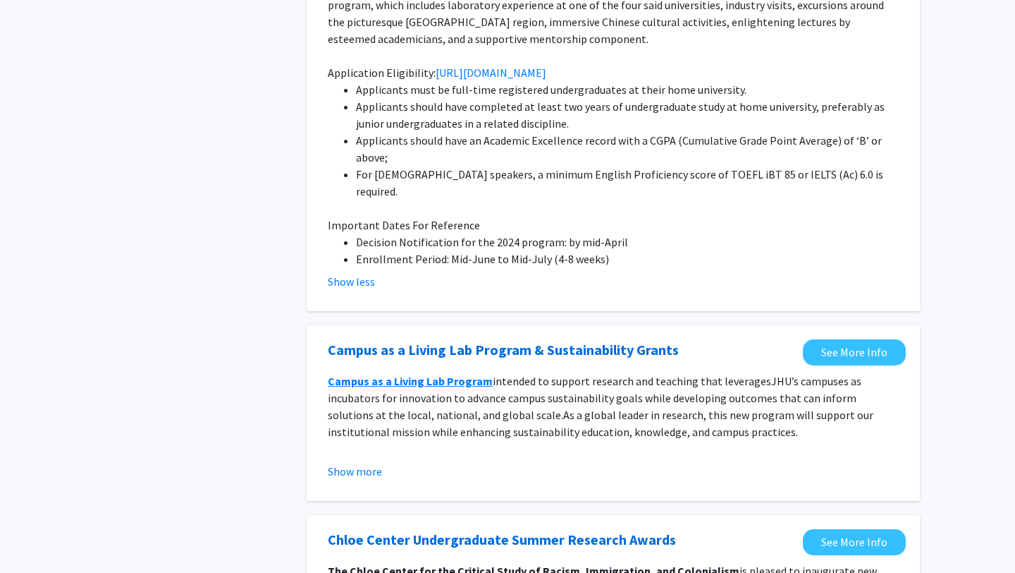
scroll to position [1651, 0]
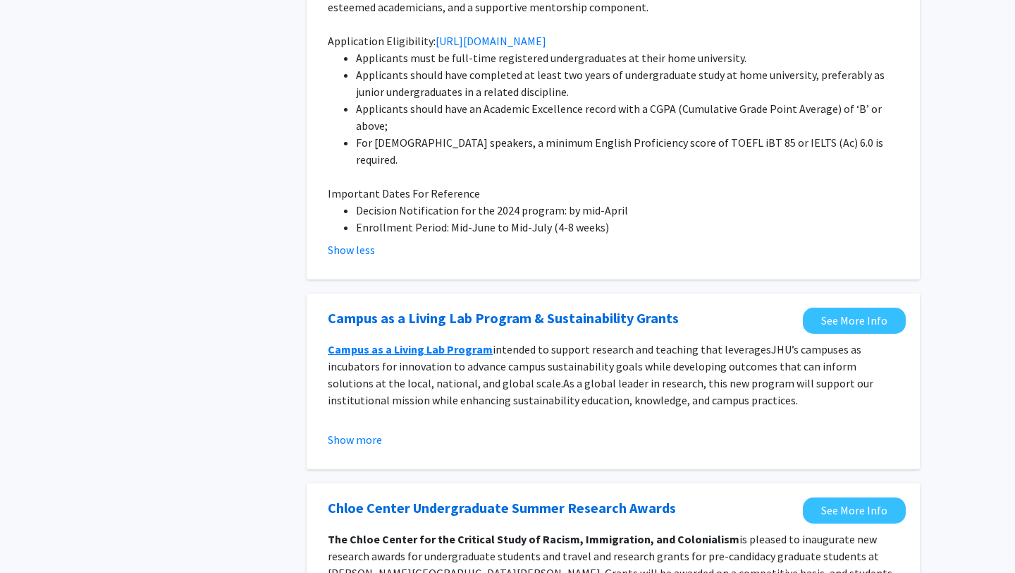
click at [360, 362] on fg-read-more "Campus as a Living Lab Program intended to support research and teaching that l…" at bounding box center [613, 394] width 571 height 107
click at [359, 431] on button "Show more" at bounding box center [355, 439] width 54 height 17
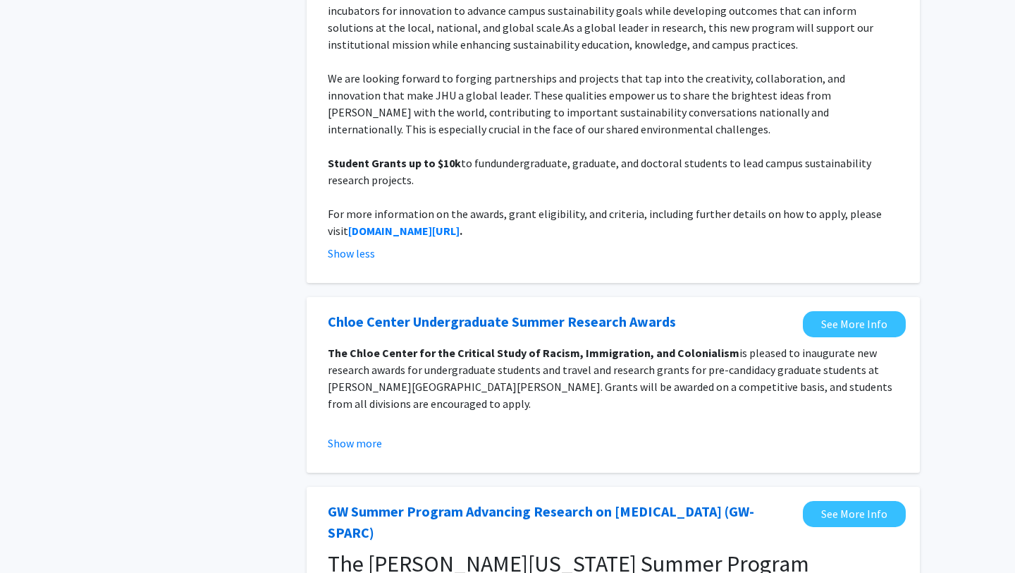
scroll to position [2017, 0]
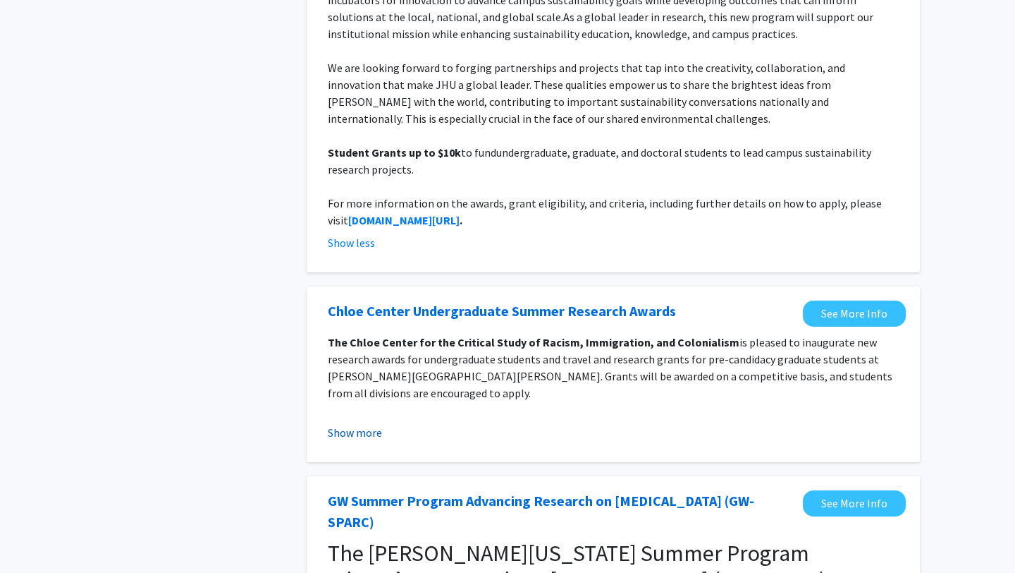
click at [363, 424] on button "Show more" at bounding box center [355, 432] width 54 height 17
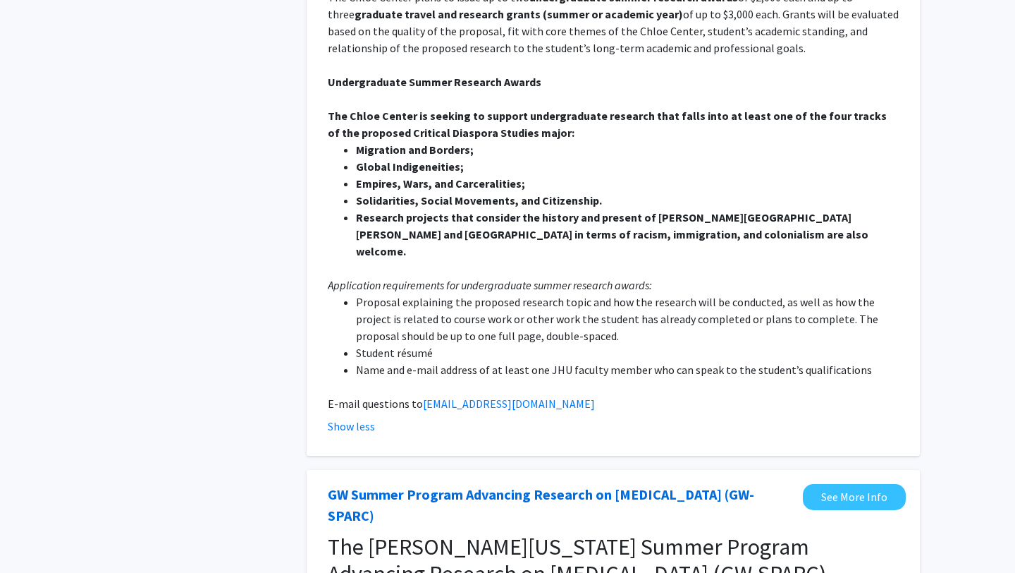
scroll to position [2566, 0]
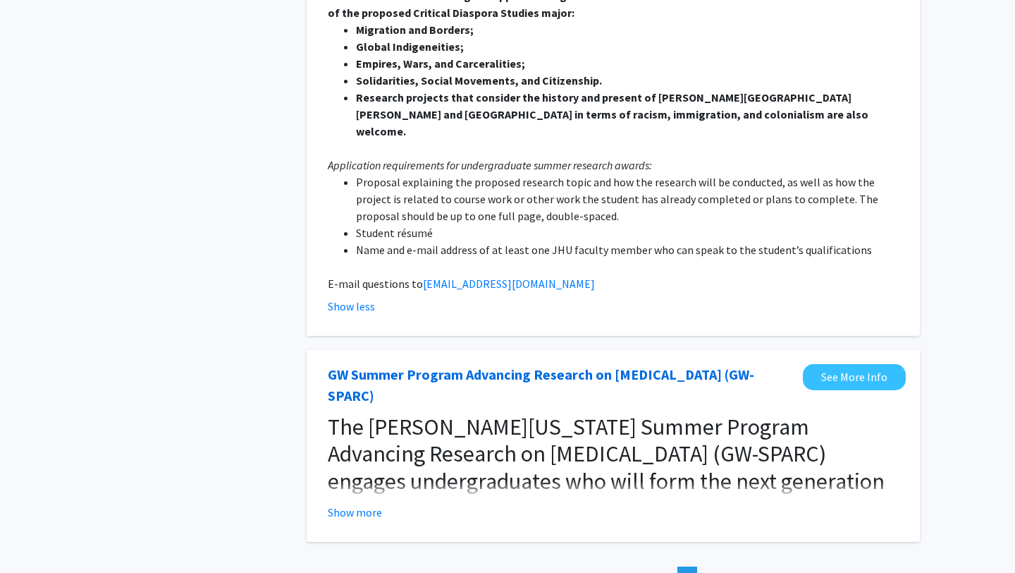
click at [364, 420] on fg-opportunity "GW Summer Program Advancing Research on Cancer (GW-SPARC) See More Info The Geo…" at bounding box center [613, 446] width 585 height 164
click at [362, 504] on button "Show more" at bounding box center [355, 512] width 54 height 17
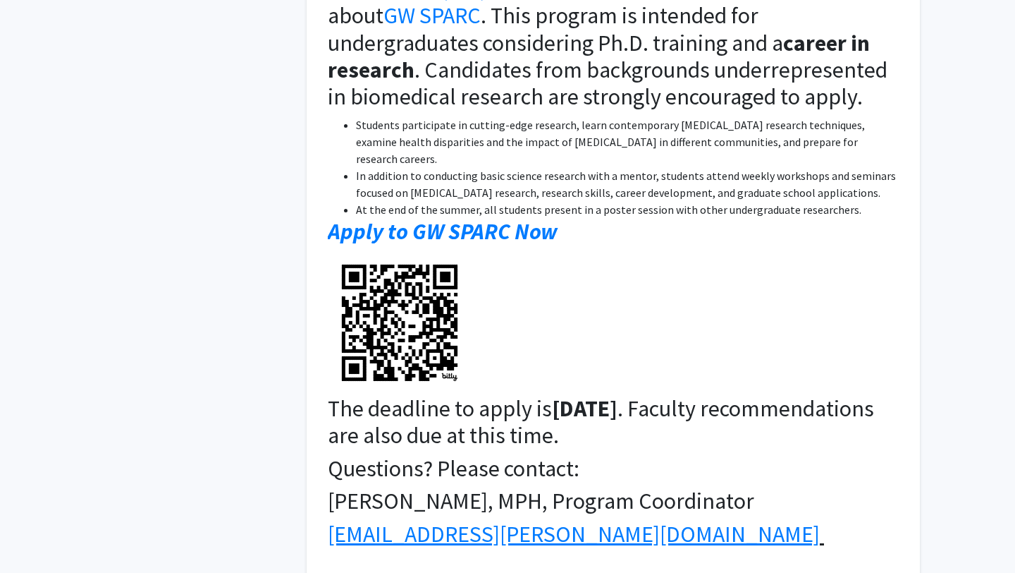
scroll to position [3168, 0]
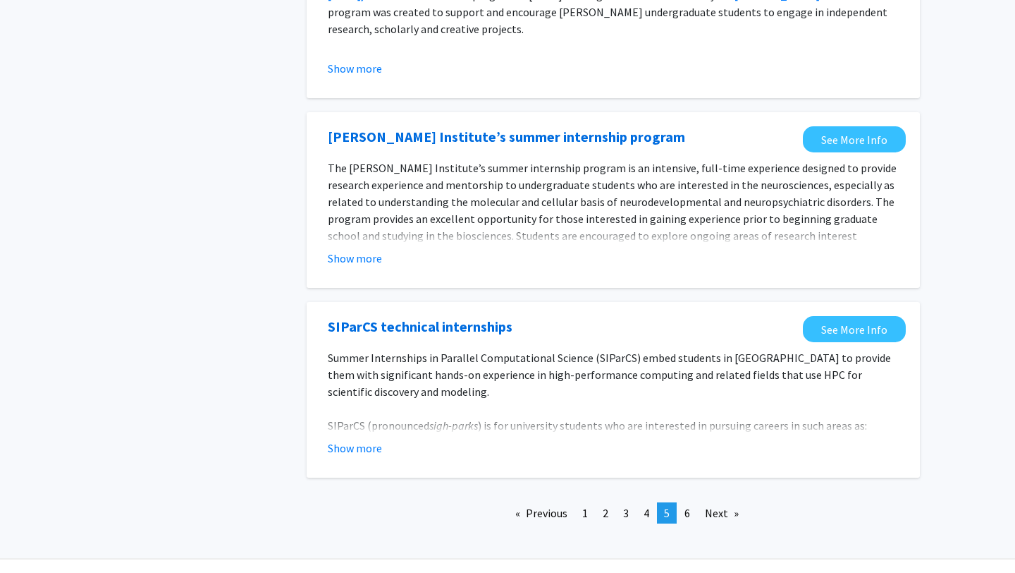
scroll to position [1544, 0]
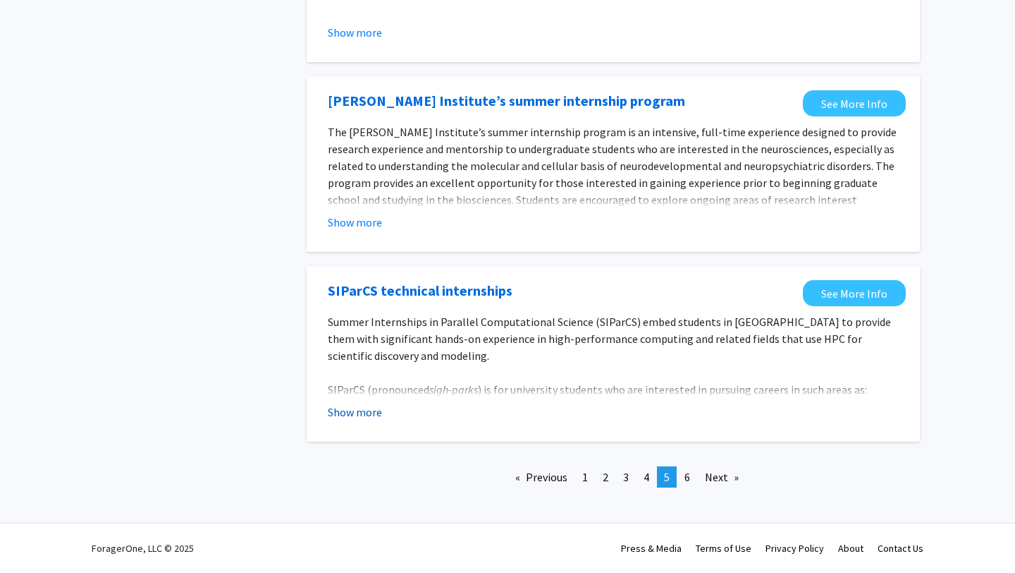
click at [372, 420] on button "Show more" at bounding box center [355, 411] width 54 height 17
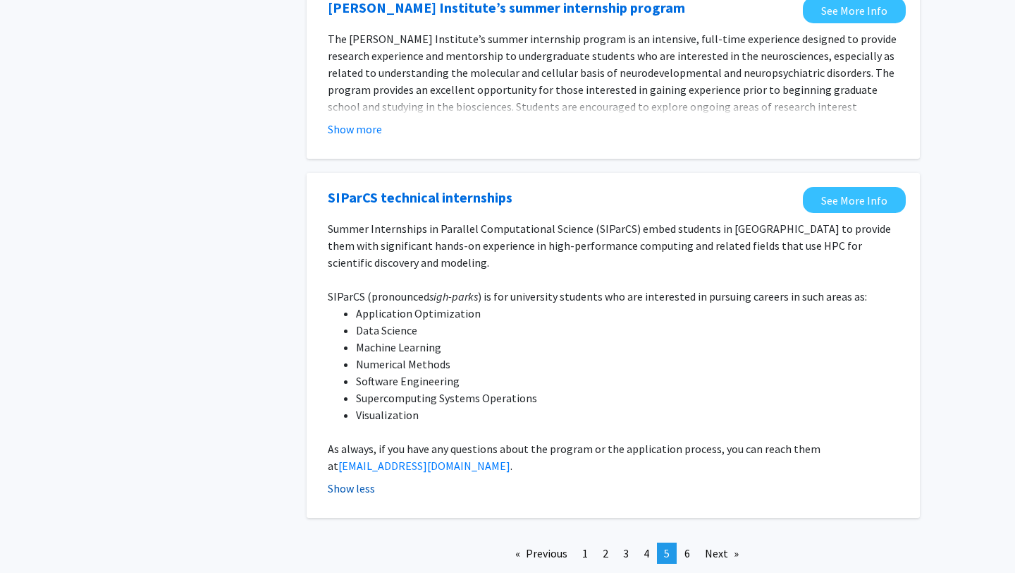
scroll to position [1637, 0]
click at [893, 209] on link "See More Info" at bounding box center [854, 199] width 103 height 26
click at [813, 201] on link "See More Info" at bounding box center [854, 199] width 103 height 26
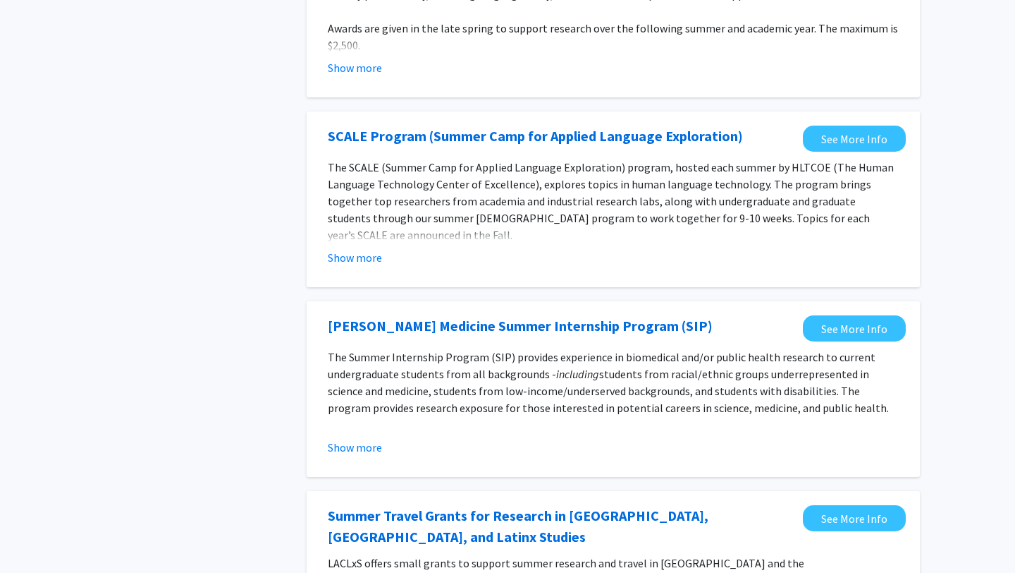
scroll to position [129, 0]
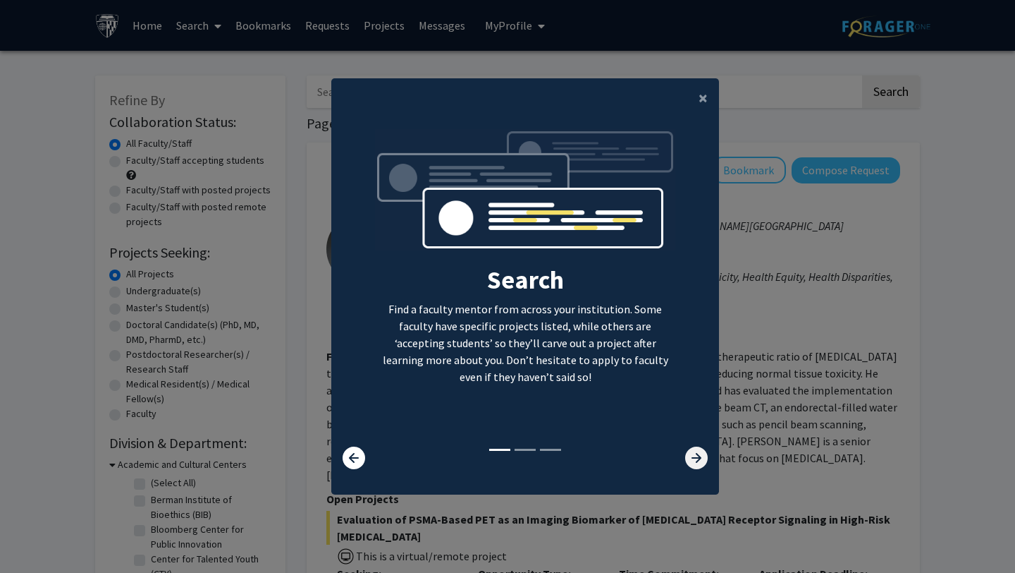
click at [701, 456] on icon at bounding box center [696, 457] width 23 height 23
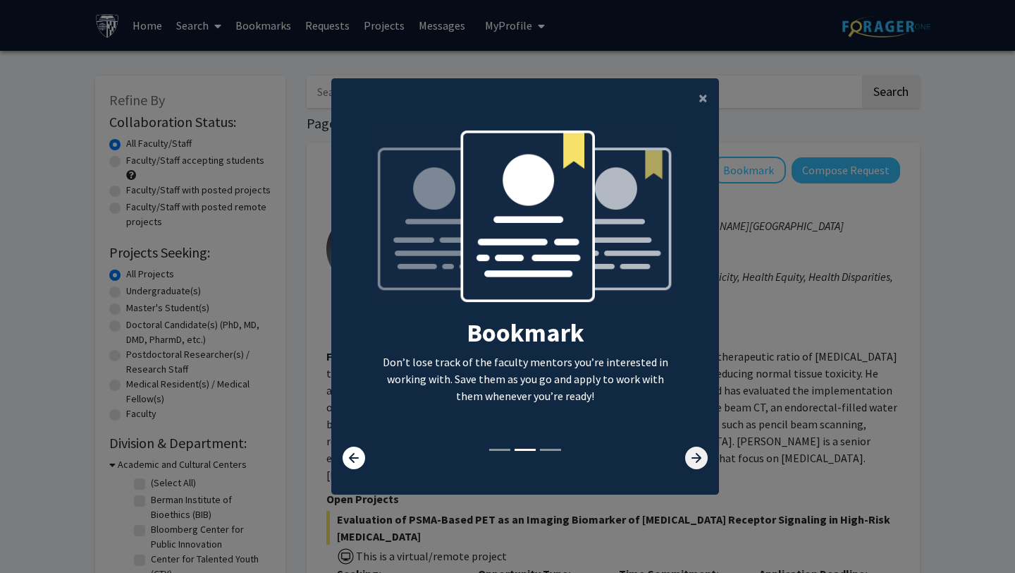
click at [701, 456] on icon at bounding box center [696, 457] width 23 height 23
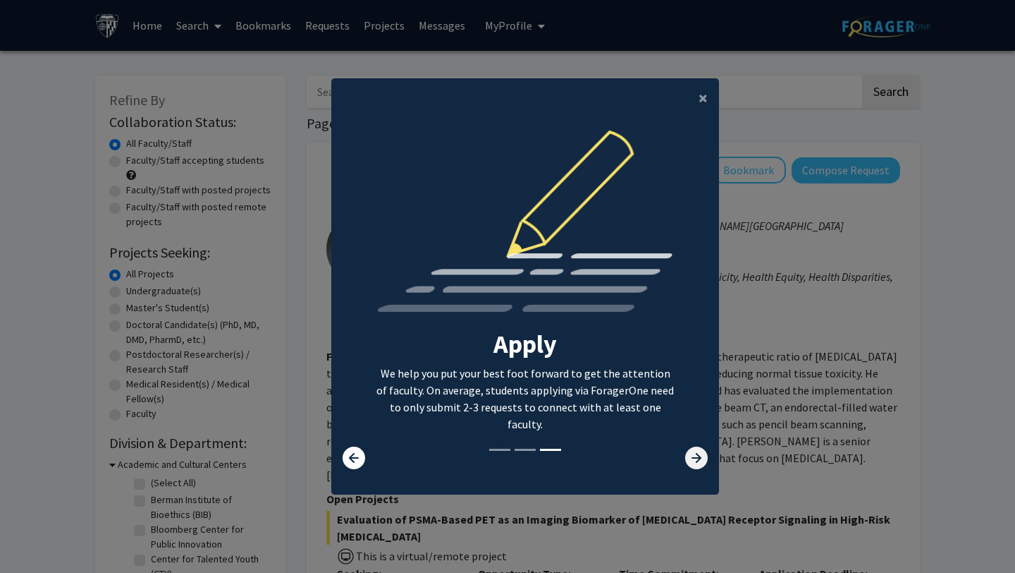
click at [701, 456] on icon at bounding box center [696, 457] width 23 height 23
click at [706, 97] on span "×" at bounding box center [703, 98] width 9 height 22
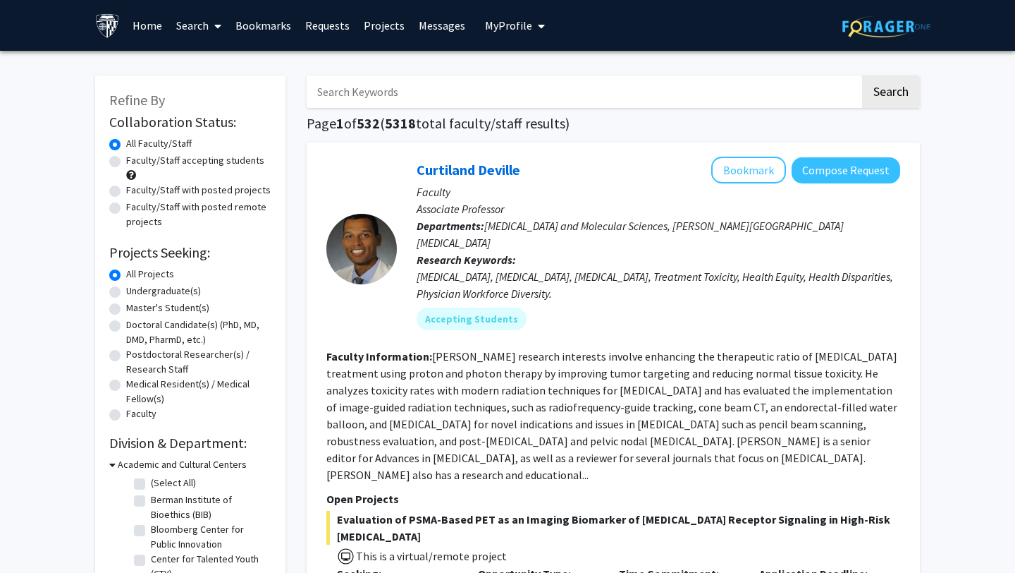
click at [126, 161] on label "Faculty/Staff accepting students" at bounding box center [195, 160] width 138 height 15
click at [126, 161] on input "Faculty/Staff accepting students" at bounding box center [130, 157] width 9 height 9
radio input "true"
click at [121, 309] on div "Master's Student(s)" at bounding box center [190, 308] width 162 height 17
click at [126, 307] on label "Master's Student(s)" at bounding box center [167, 307] width 83 height 15
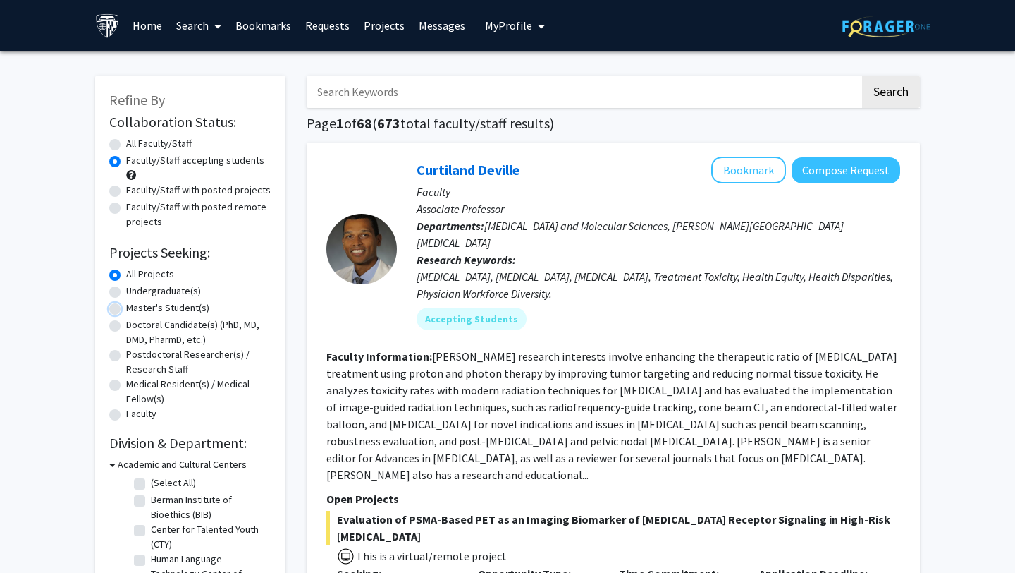
click at [126, 307] on input "Master's Student(s)" at bounding box center [130, 304] width 9 height 9
radio input "true"
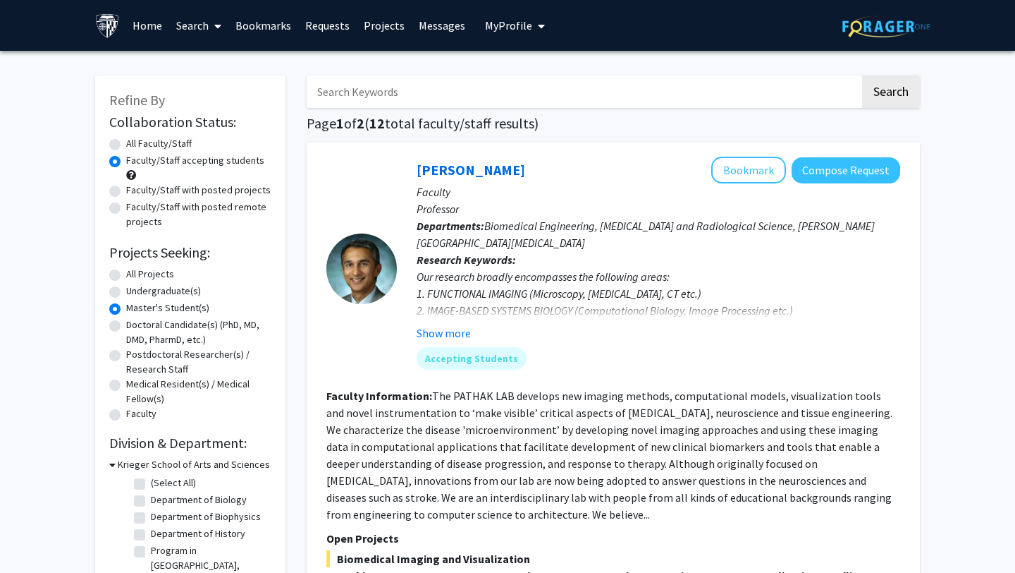
click at [126, 194] on label "Faculty/Staff with posted projects" at bounding box center [198, 190] width 145 height 15
click at [126, 192] on input "Faculty/Staff with posted projects" at bounding box center [130, 187] width 9 height 9
radio input "true"
click at [126, 159] on label "Faculty/Staff accepting students" at bounding box center [195, 160] width 138 height 15
click at [126, 159] on input "Faculty/Staff accepting students" at bounding box center [130, 157] width 9 height 9
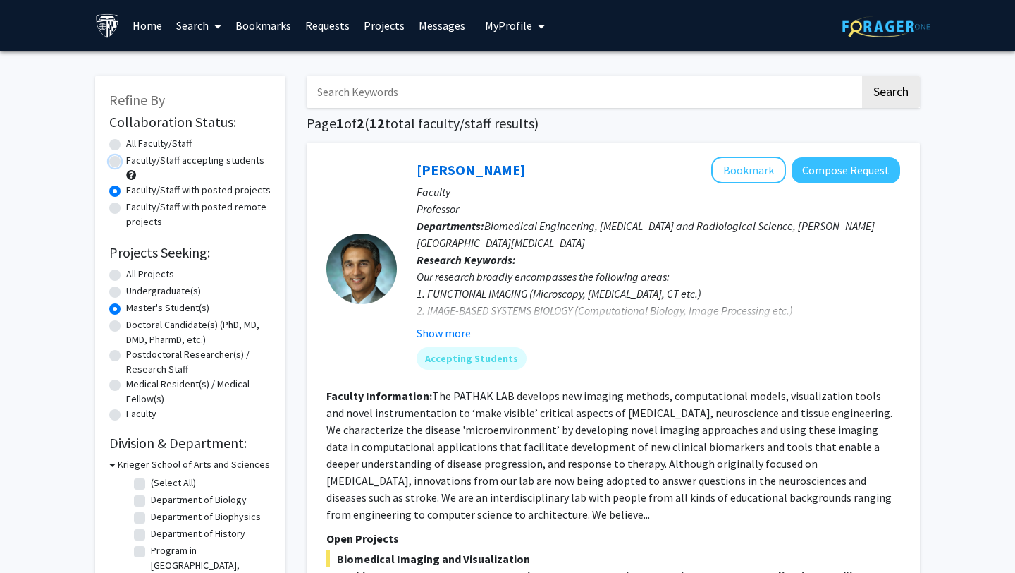
radio input "true"
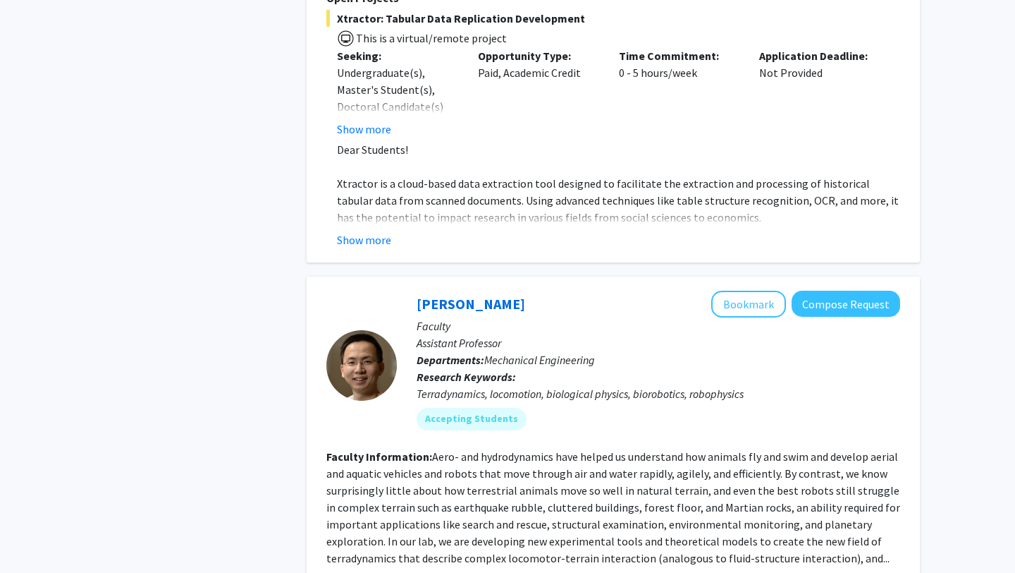
scroll to position [6437, 0]
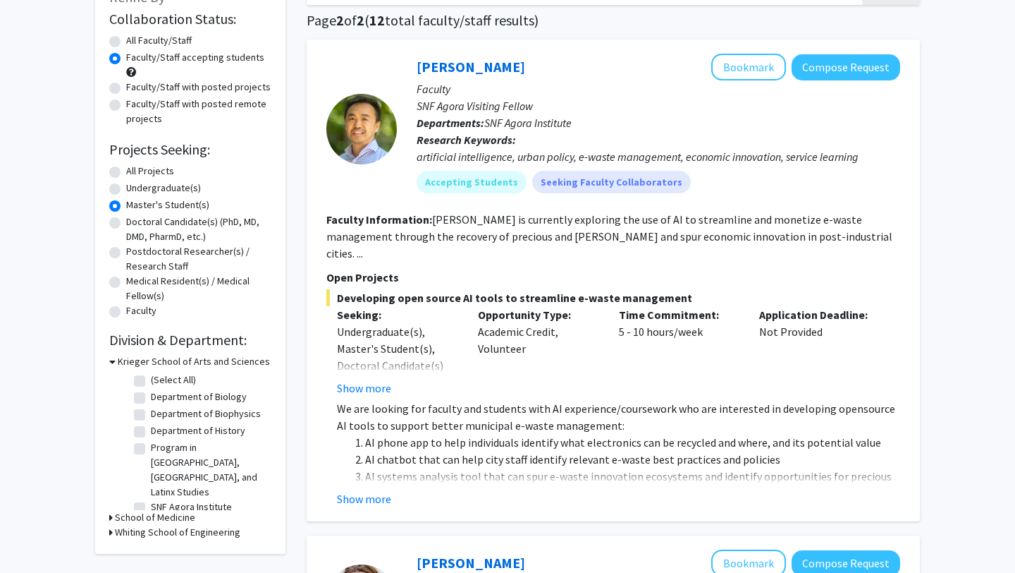
scroll to position [101, 0]
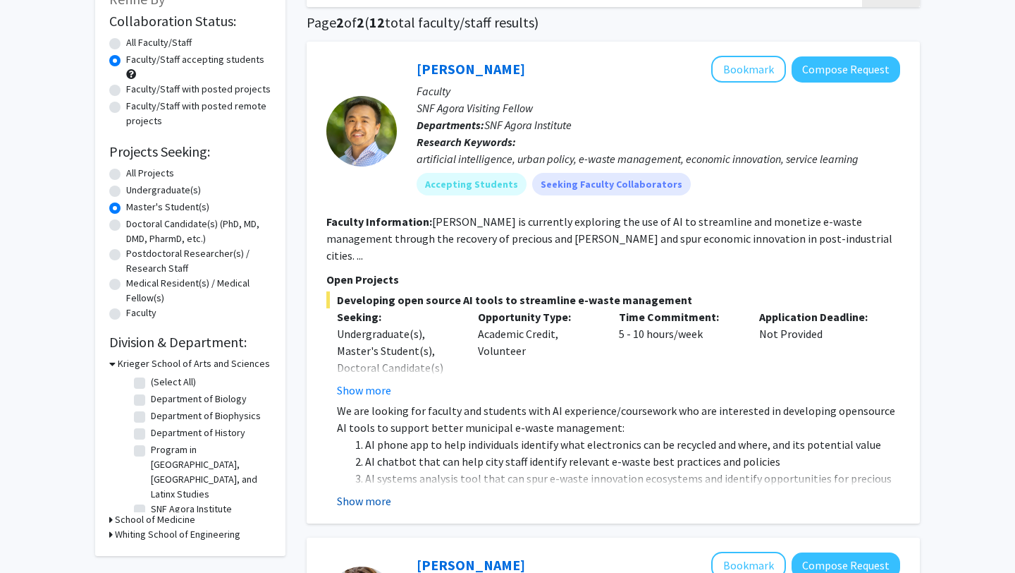
click at [370, 492] on button "Show more" at bounding box center [364, 500] width 54 height 17
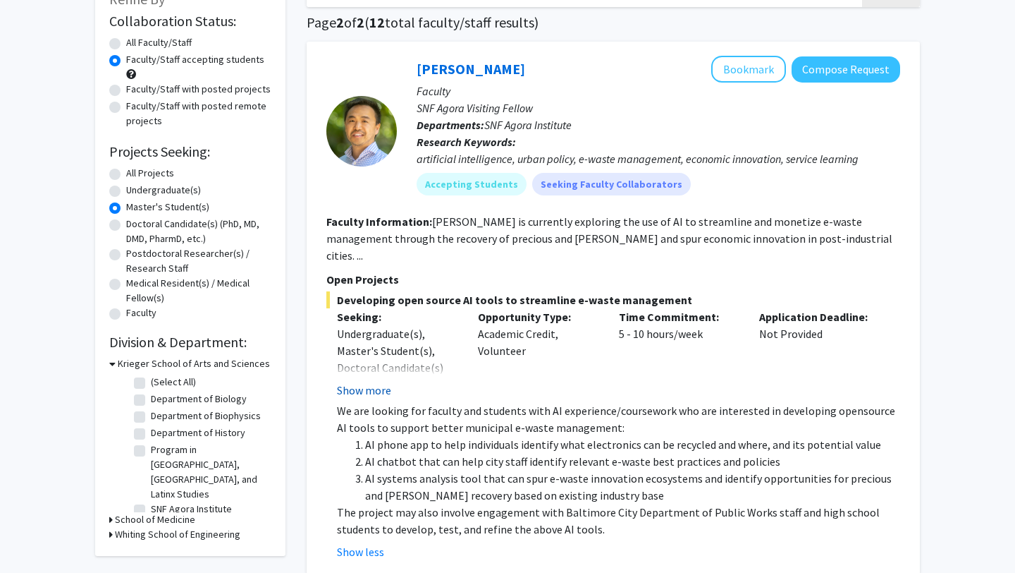
click at [377, 382] on button "Show more" at bounding box center [364, 390] width 54 height 17
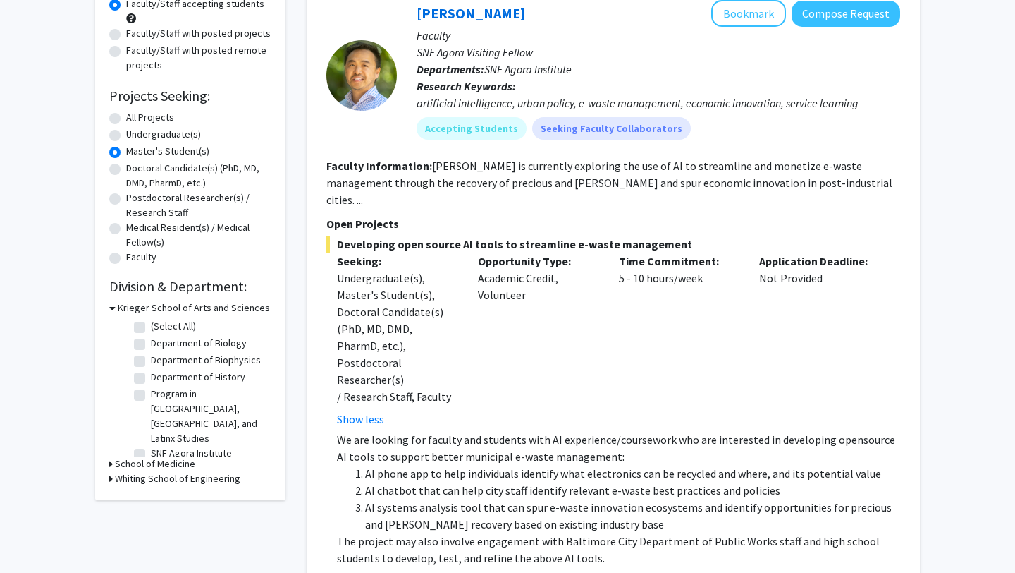
scroll to position [134, 0]
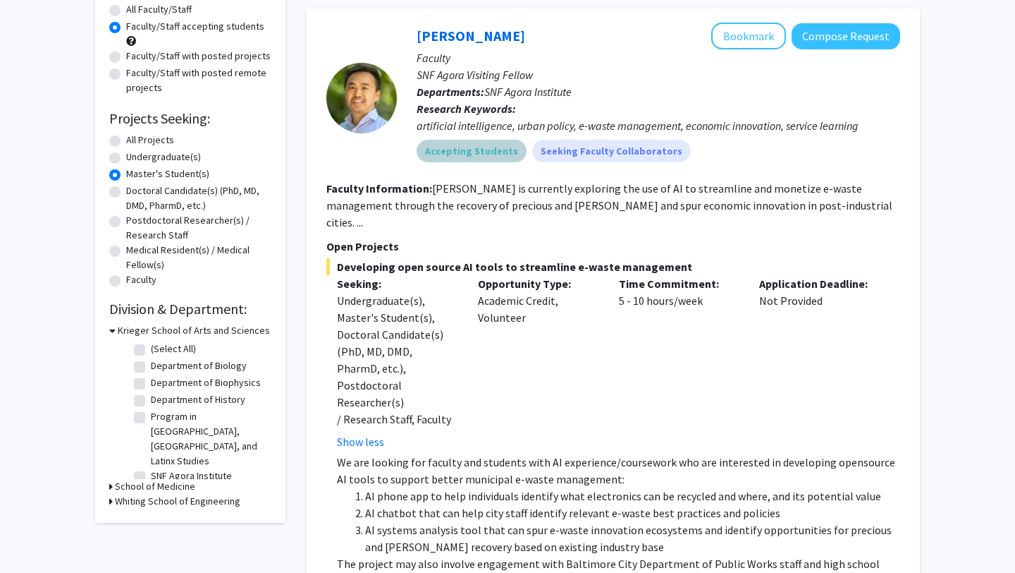
click at [476, 159] on mat-chip "Accepting Students" at bounding box center [472, 151] width 110 height 23
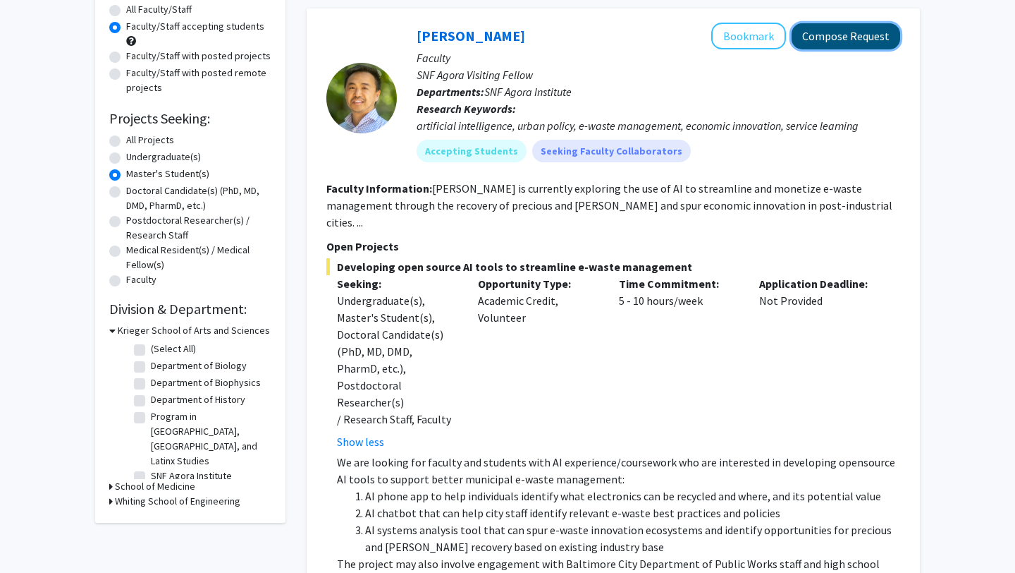
click at [822, 43] on button "Compose Request" at bounding box center [846, 36] width 109 height 26
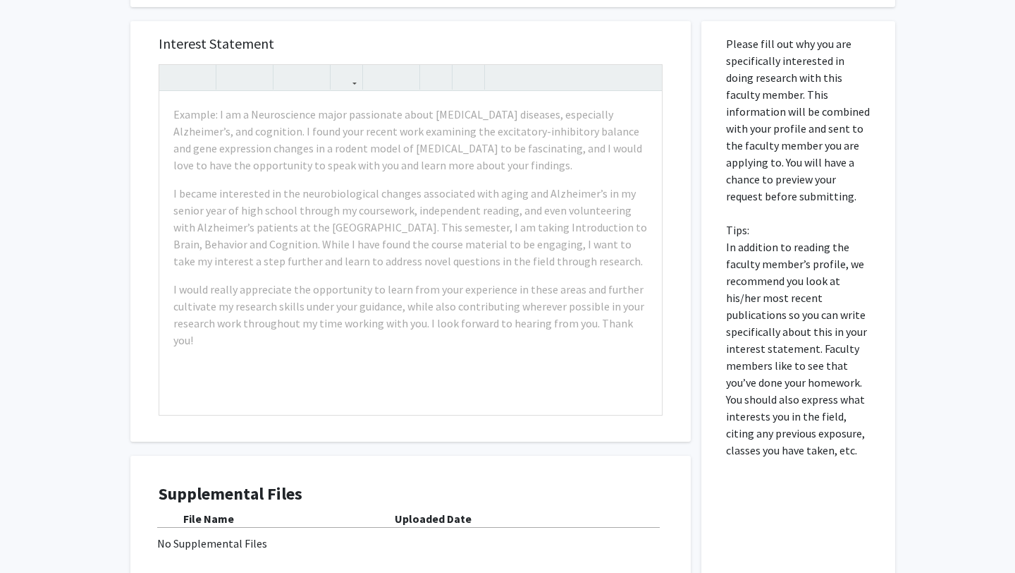
scroll to position [369, 0]
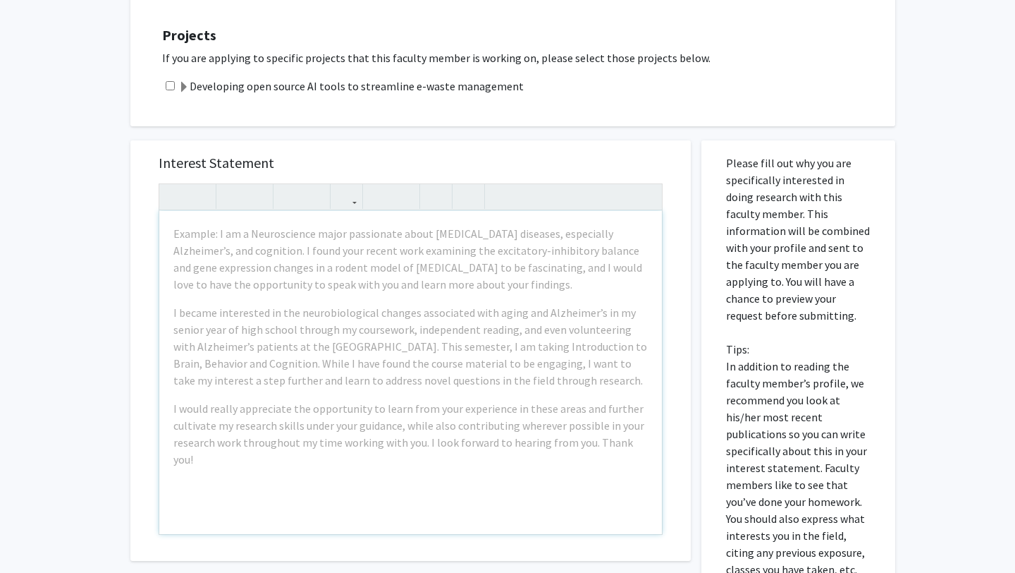
click at [230, 389] on div "Example: I am a Neuroscience major passionate about neurodegenerative diseases,…" at bounding box center [410, 372] width 503 height 323
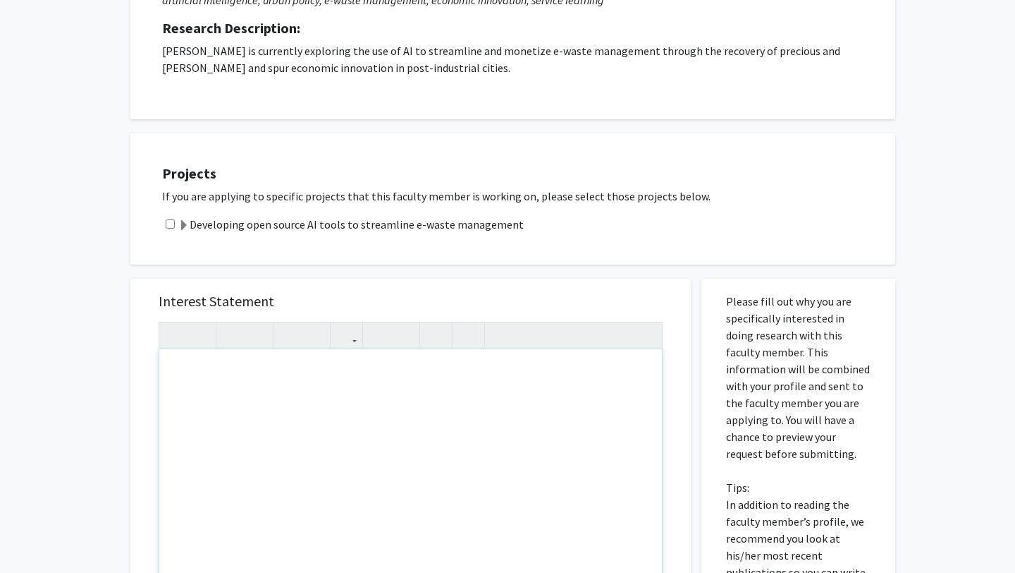
scroll to position [230, 0]
click at [166, 224] on input "checkbox" at bounding box center [170, 224] width 9 height 9
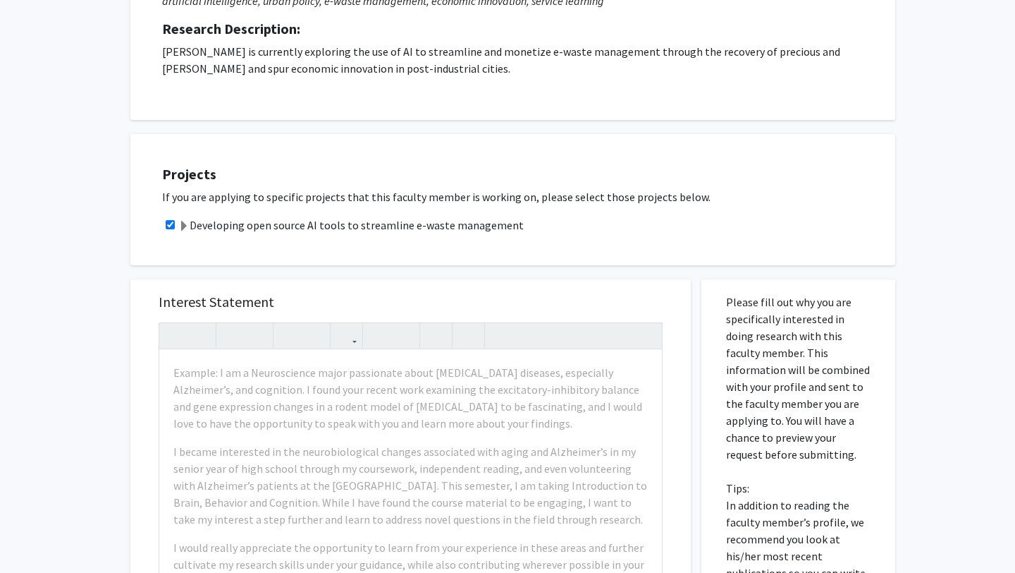
click at [171, 226] on input "checkbox" at bounding box center [170, 224] width 9 height 9
click at [169, 225] on input "checkbox" at bounding box center [170, 224] width 9 height 9
checkbox input "true"
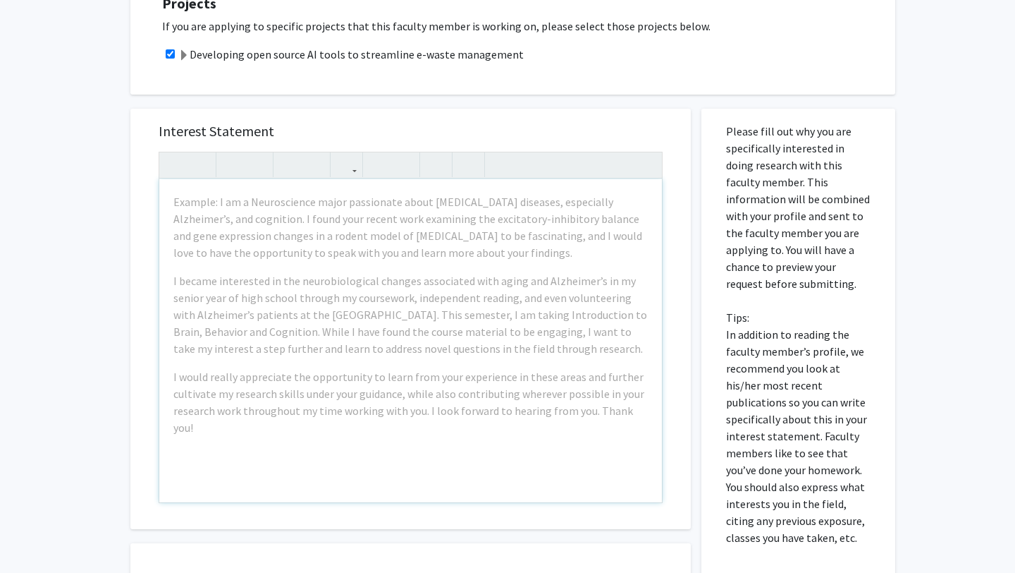
scroll to position [415, 0]
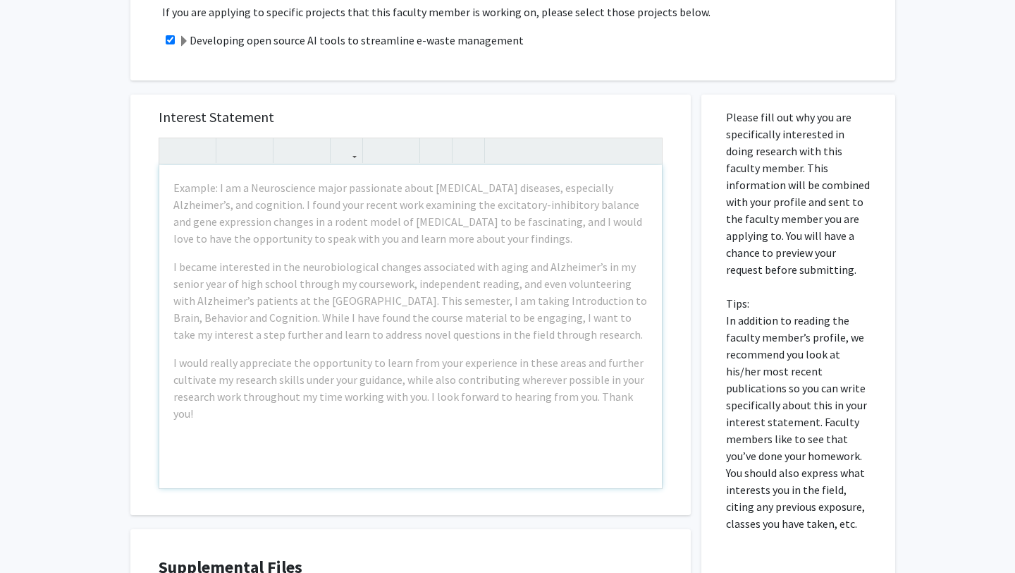
click at [575, 170] on div "Example: I am a Neuroscience major passionate about neurodegenerative diseases,…" at bounding box center [410, 326] width 503 height 323
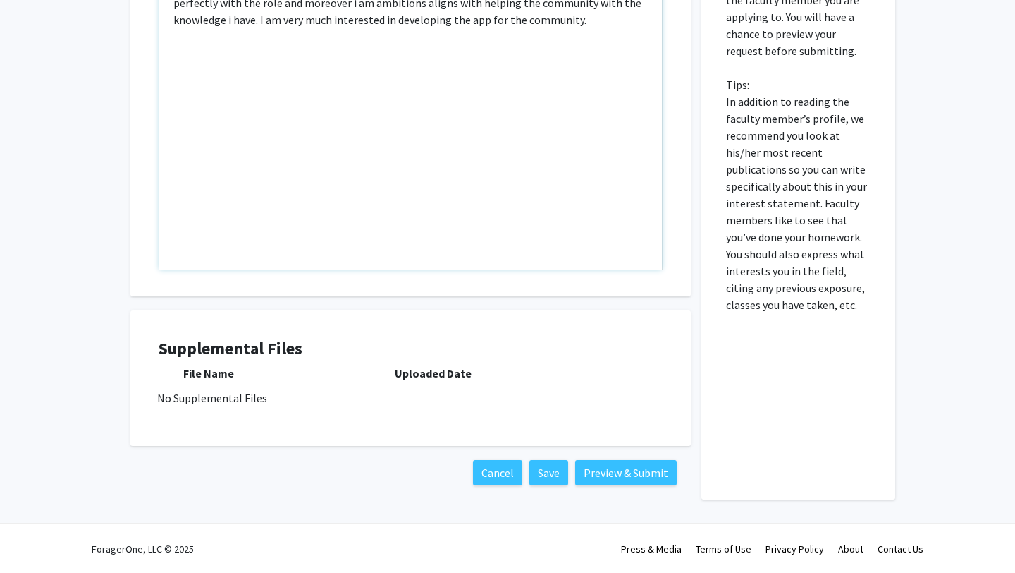
scroll to position [634, 0]
click at [212, 373] on b "File Name" at bounding box center [208, 372] width 51 height 14
click at [231, 386] on div "File Name Uploaded Date No Supplemental Files" at bounding box center [411, 385] width 504 height 42
click at [232, 405] on div "Supplemental Files File Name Uploaded Date No Supplemental Files" at bounding box center [411, 377] width 504 height 79
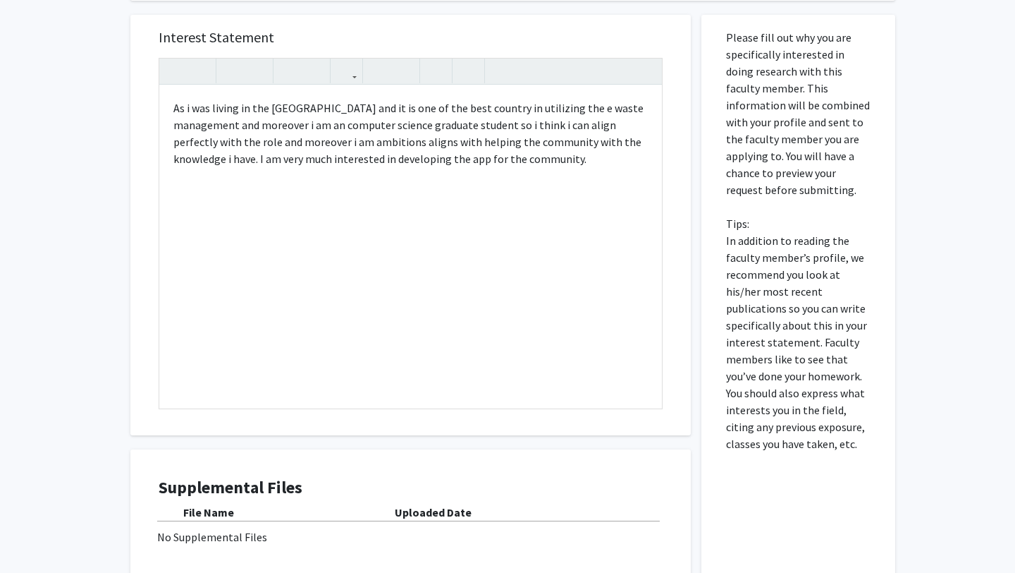
scroll to position [228, 0]
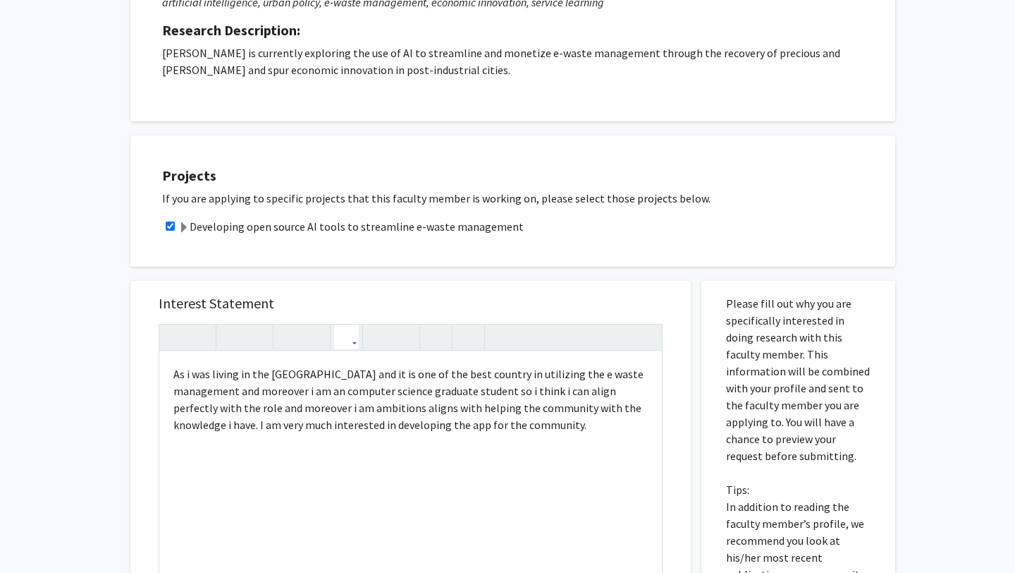
click at [344, 335] on icon "button" at bounding box center [347, 336] width 12 height 23
click at [341, 325] on use "button" at bounding box center [341, 325] width 0 height 0
click at [367, 344] on body "Skip navigation Home Search Bookmarks Requests Projects Messages My Profile Ahm…" at bounding box center [507, 58] width 1015 height 573
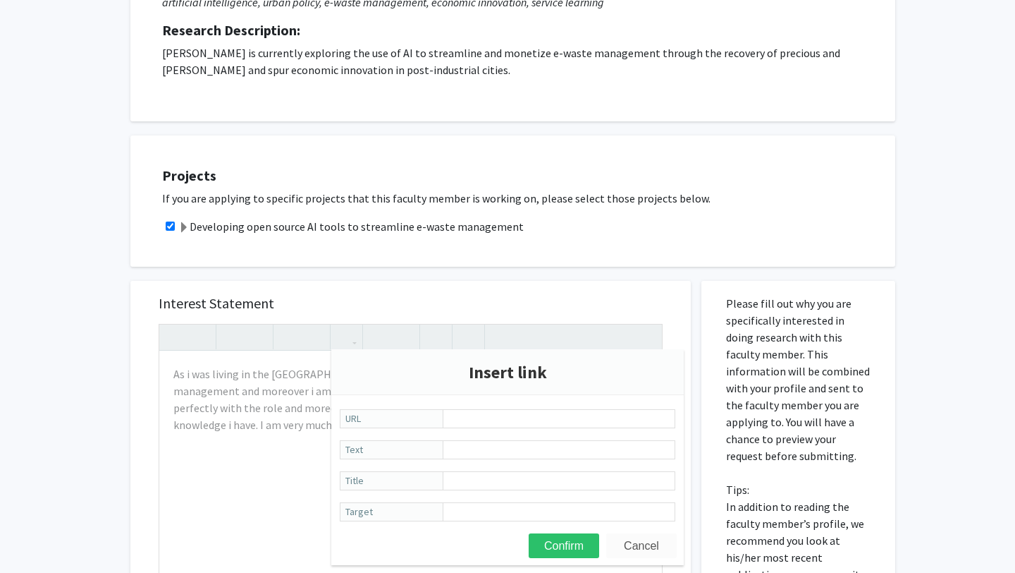
click at [630, 545] on button "Cancel" at bounding box center [641, 545] width 71 height 25
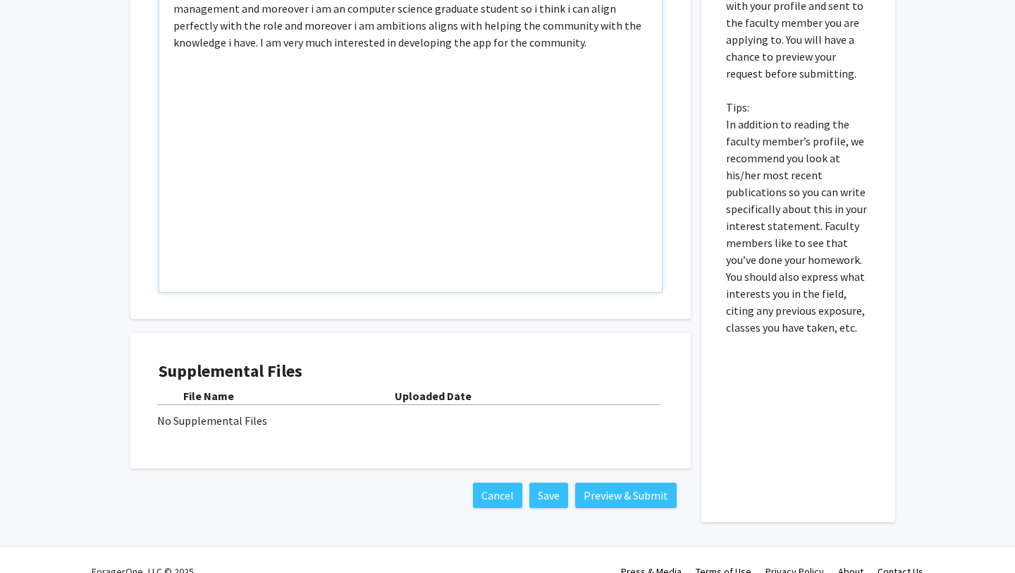
scroll to position [619, 0]
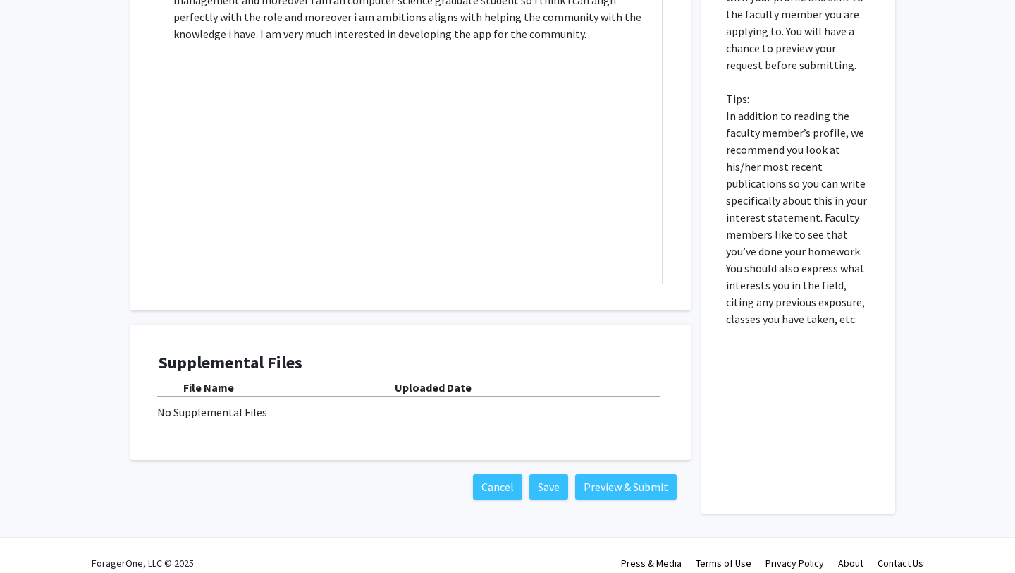
click at [236, 416] on div "No Supplemental Files" at bounding box center [410, 411] width 507 height 17
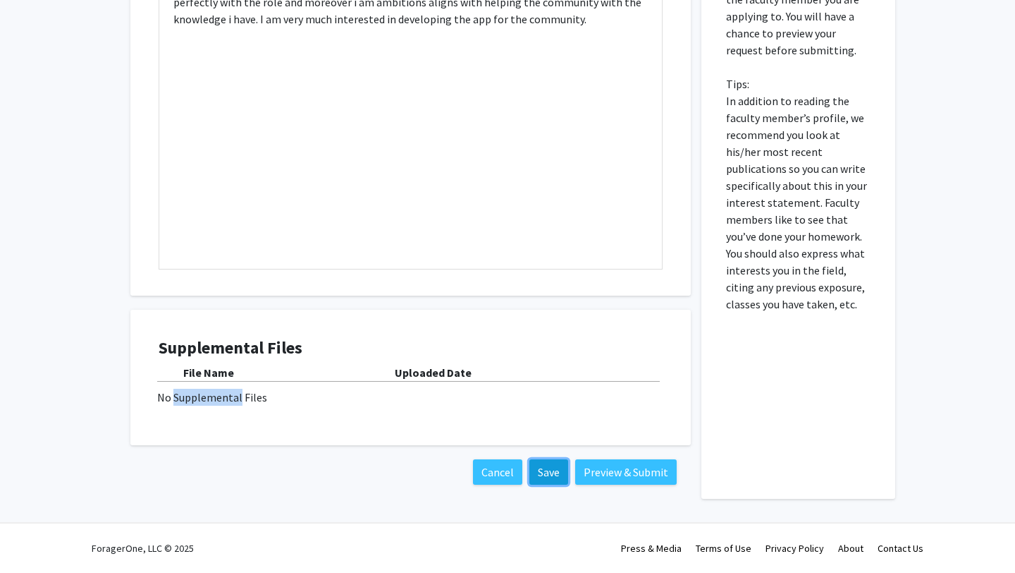
click at [559, 472] on button "Save" at bounding box center [549, 471] width 39 height 25
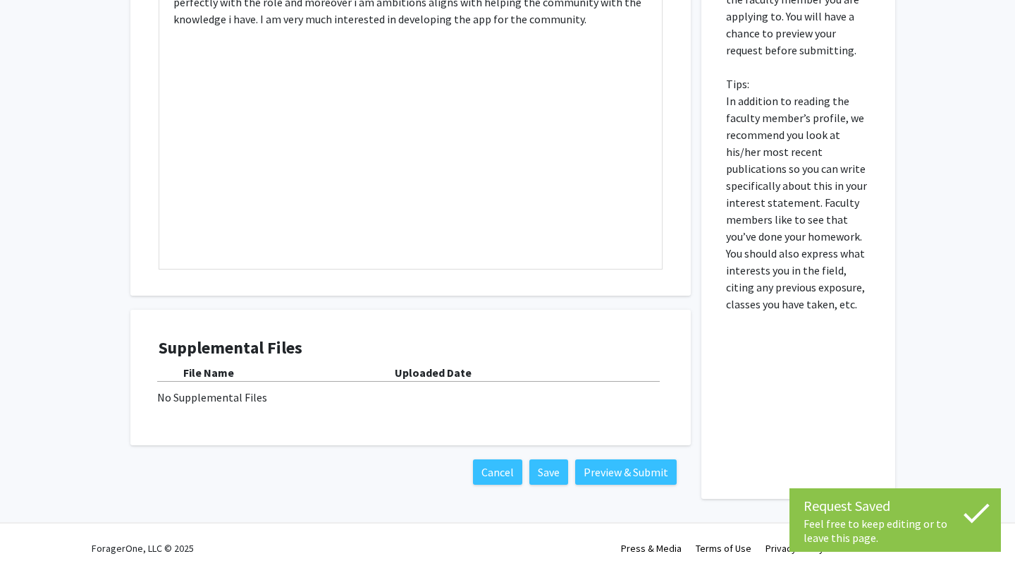
click at [512, 374] on div "Uploaded Date" at bounding box center [529, 372] width 268 height 17
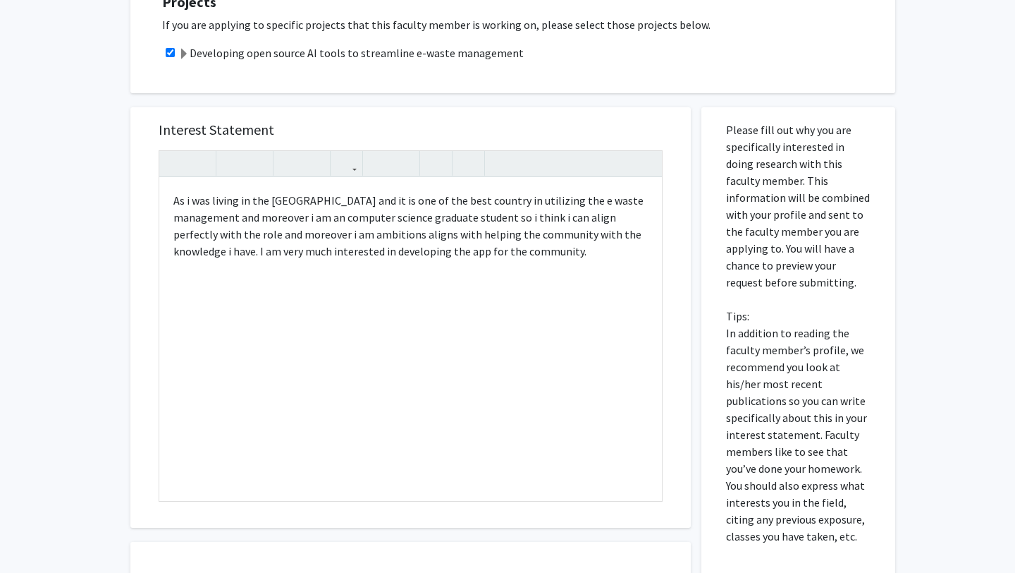
scroll to position [351, 0]
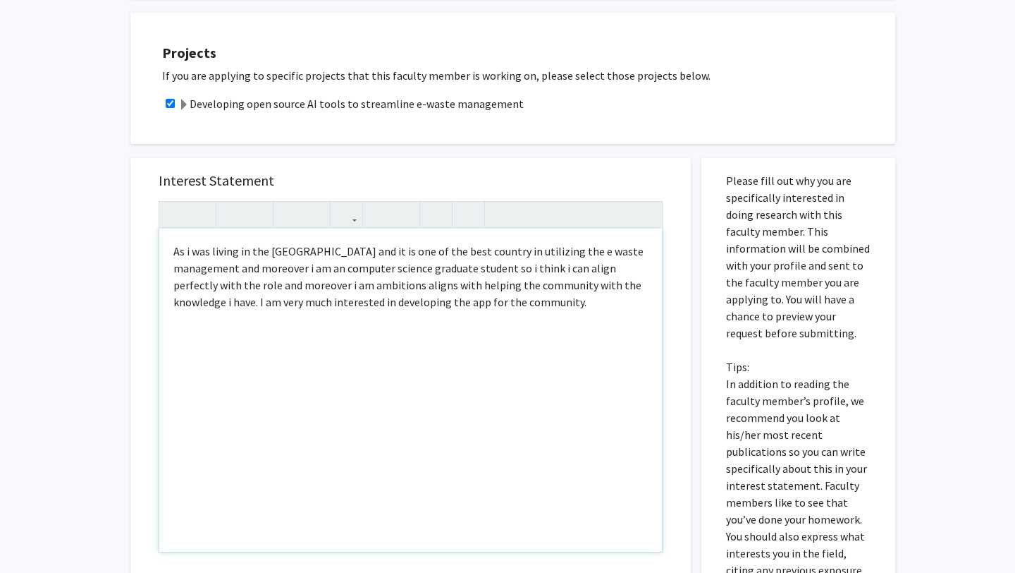
click at [489, 313] on div "As i was living in the sweden and it is one of the best country in utilizing th…" at bounding box center [410, 389] width 503 height 323
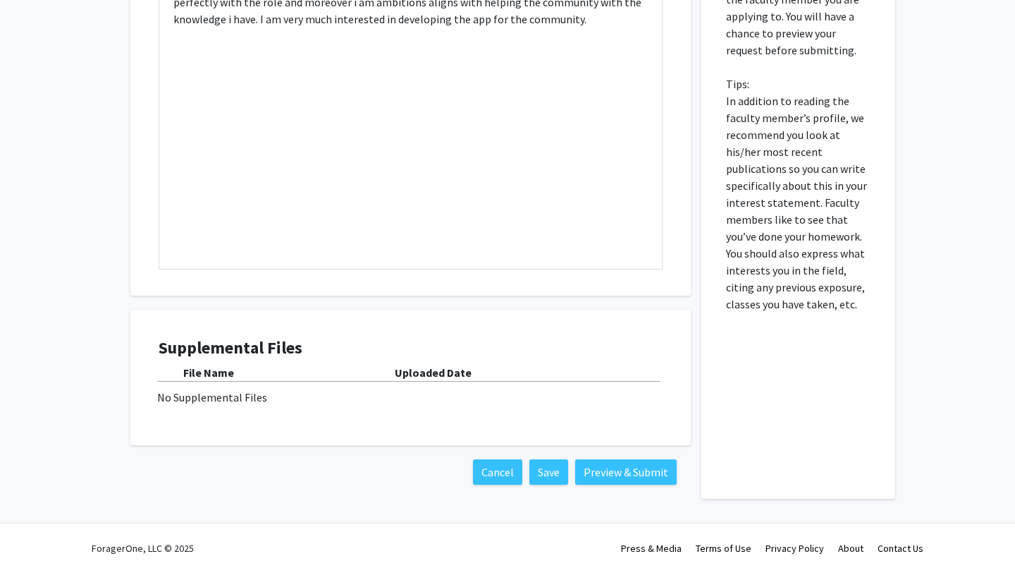
click at [432, 381] on div "File Name Uploaded Date" at bounding box center [411, 373] width 504 height 18
click at [431, 370] on b "Uploaded Date" at bounding box center [433, 372] width 77 height 14
click at [215, 373] on b "File Name" at bounding box center [208, 372] width 51 height 14
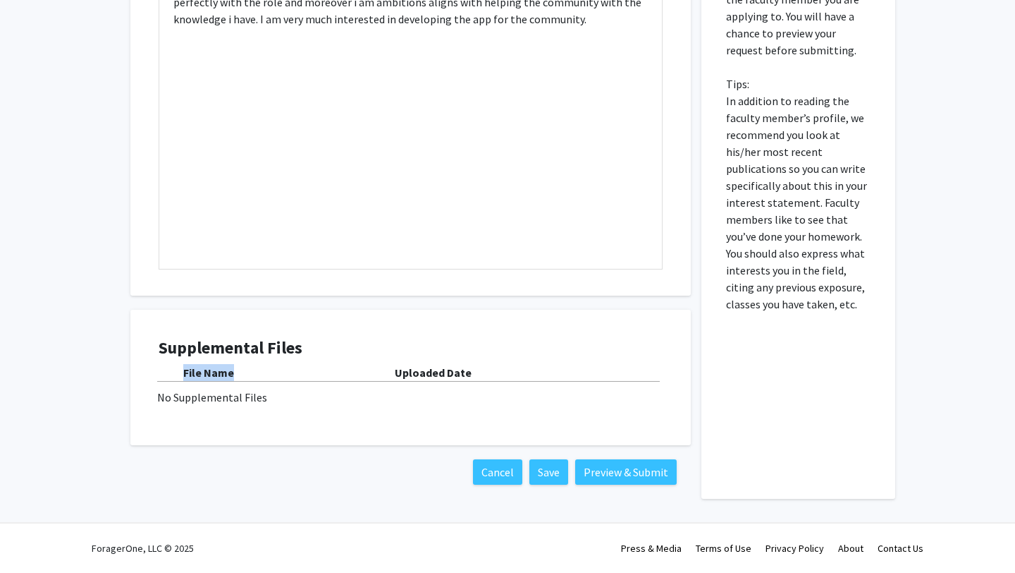
click at [234, 401] on div "No Supplemental Files" at bounding box center [410, 397] width 507 height 17
click at [653, 467] on button "Preview & Submit" at bounding box center [626, 471] width 102 height 25
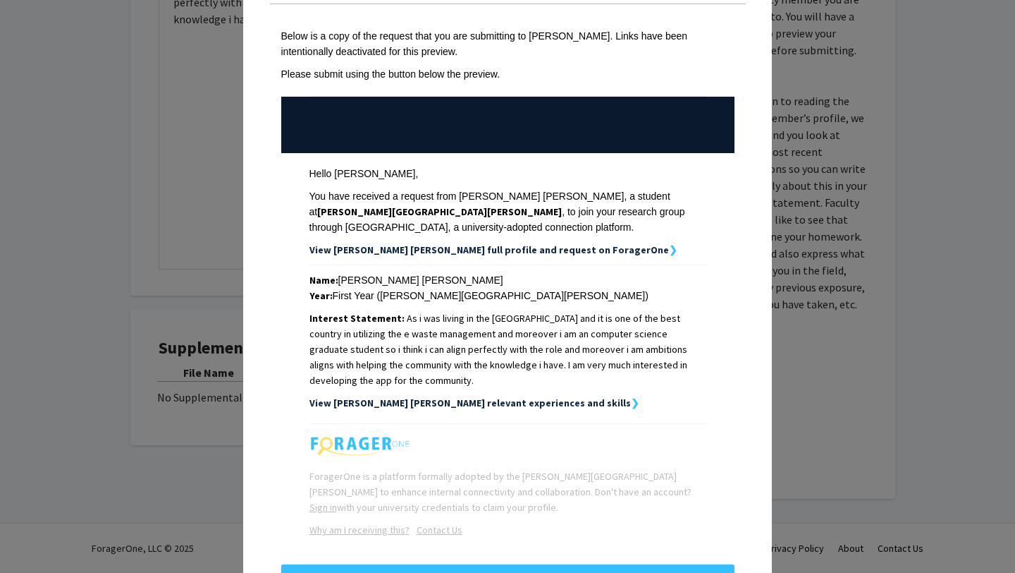
scroll to position [114, 0]
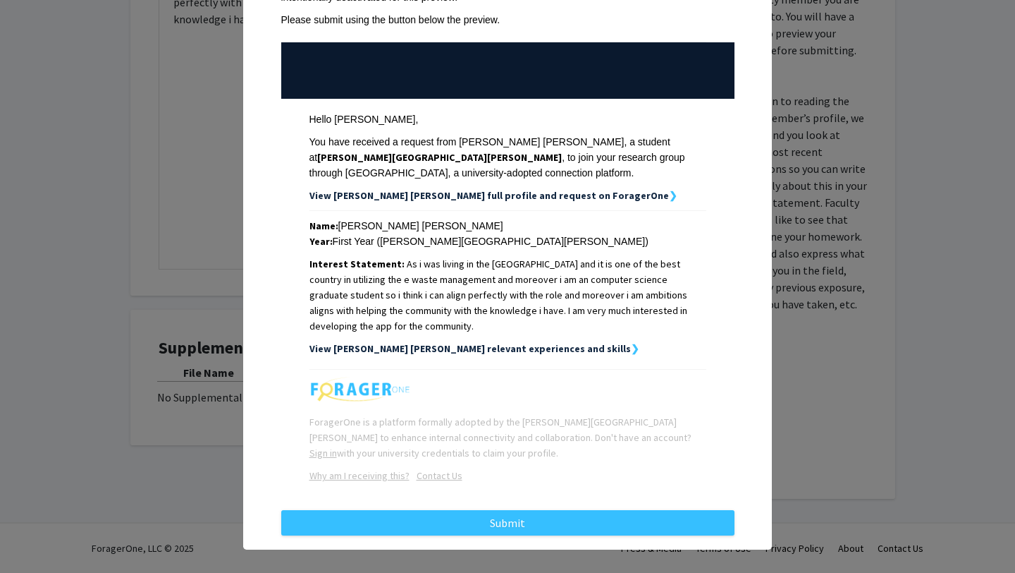
click at [830, 104] on div "Request Preview × Below is a copy of the request that you are submitting to Dav…" at bounding box center [507, 286] width 1015 height 573
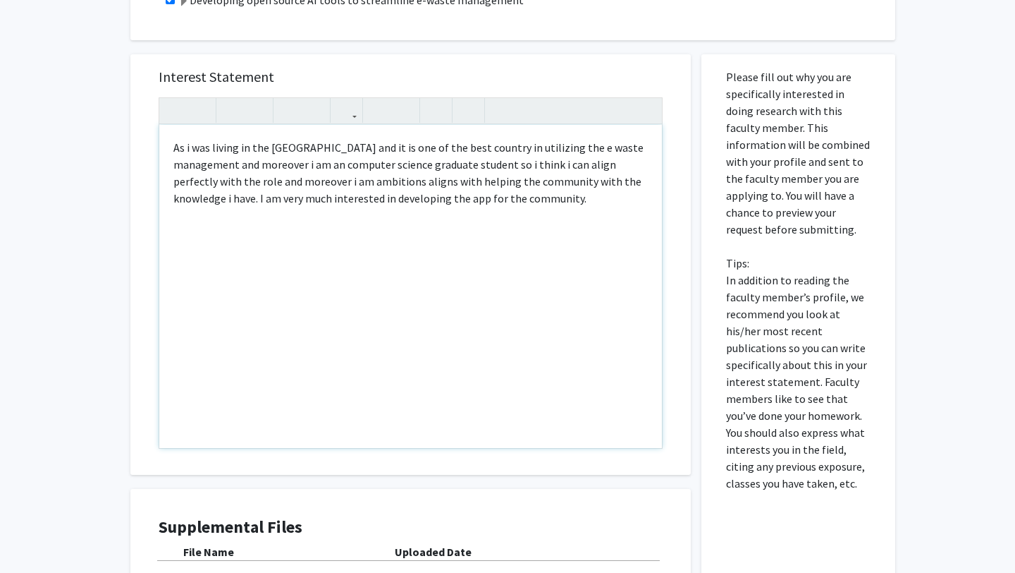
scroll to position [439, 0]
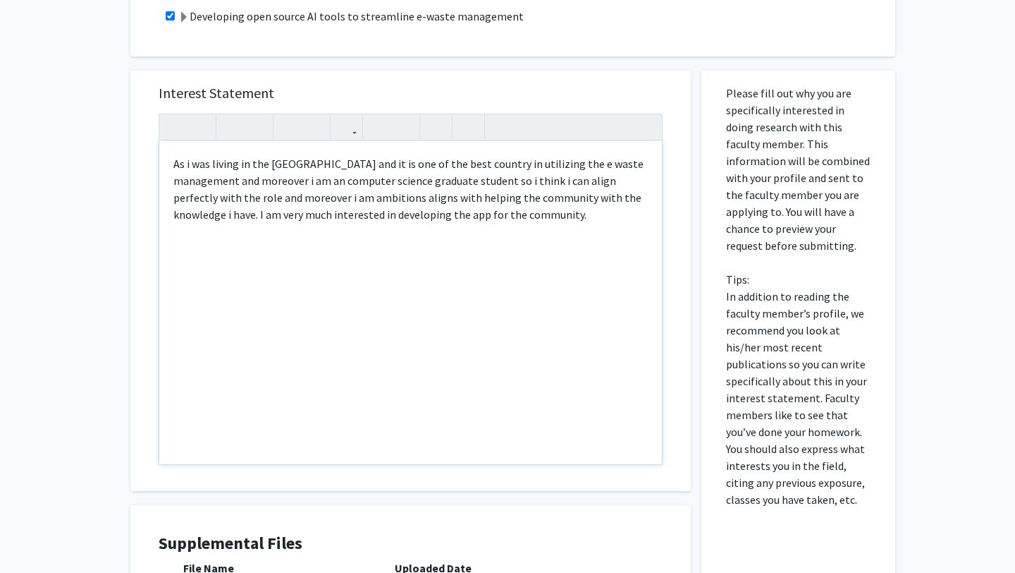
click at [241, 200] on div "As i was living in the sweden and it is one of the best country in utilizing th…" at bounding box center [410, 302] width 503 height 323
type textarea "As i was living in the sweden and it is one of the best country in utilizing th…"
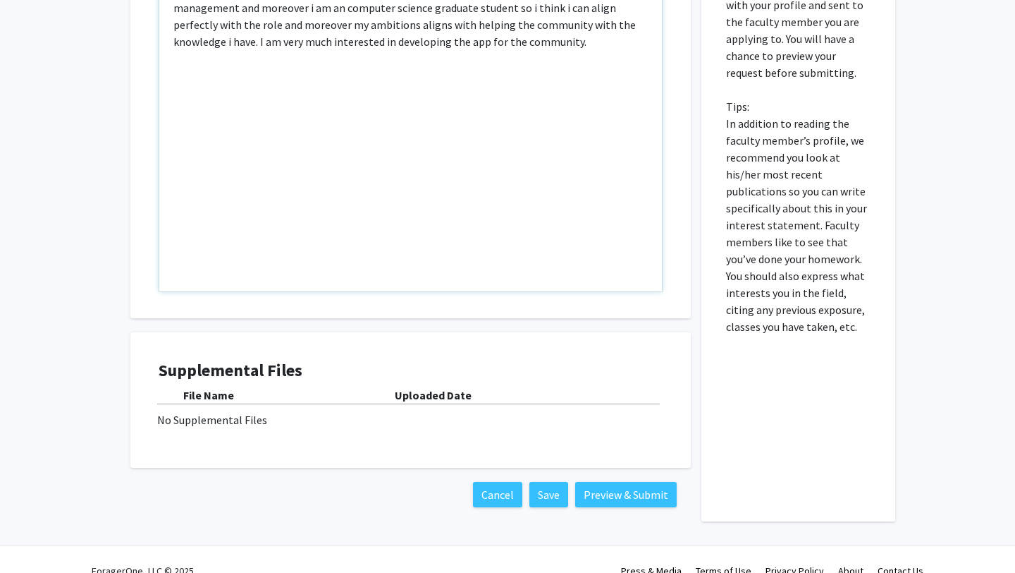
scroll to position [634, 0]
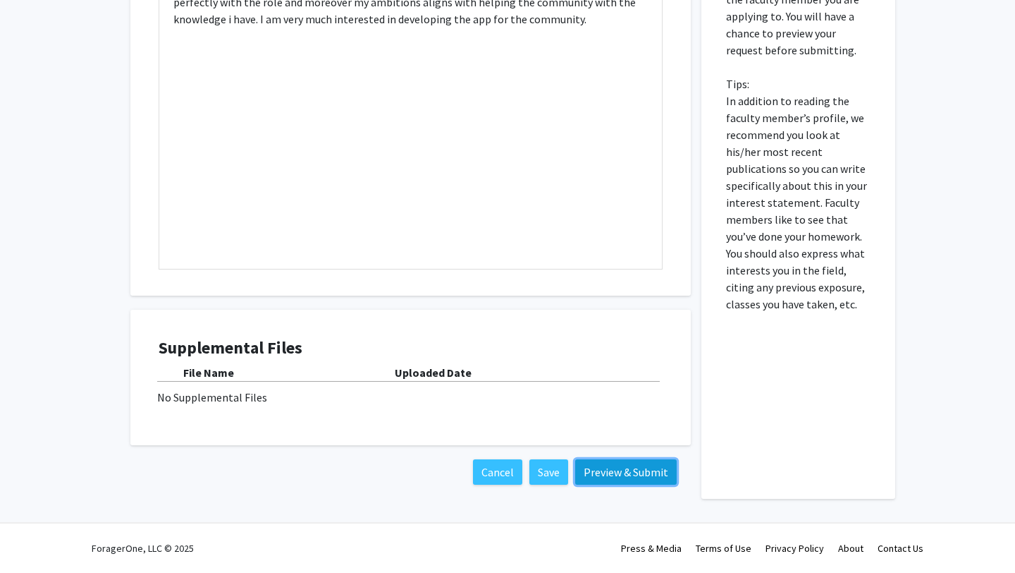
click at [603, 468] on button "Preview & Submit" at bounding box center [626, 471] width 102 height 25
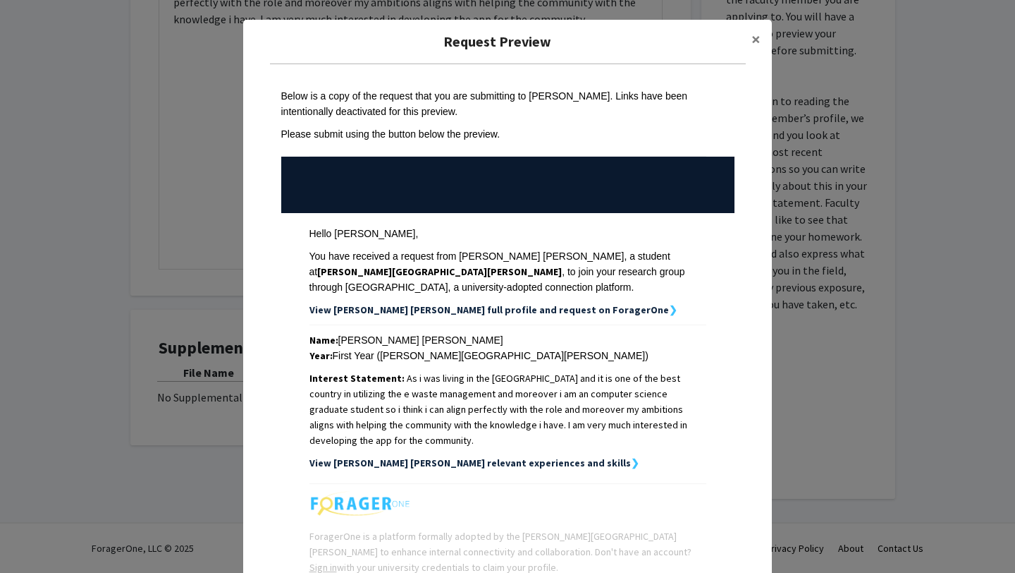
scroll to position [114, 0]
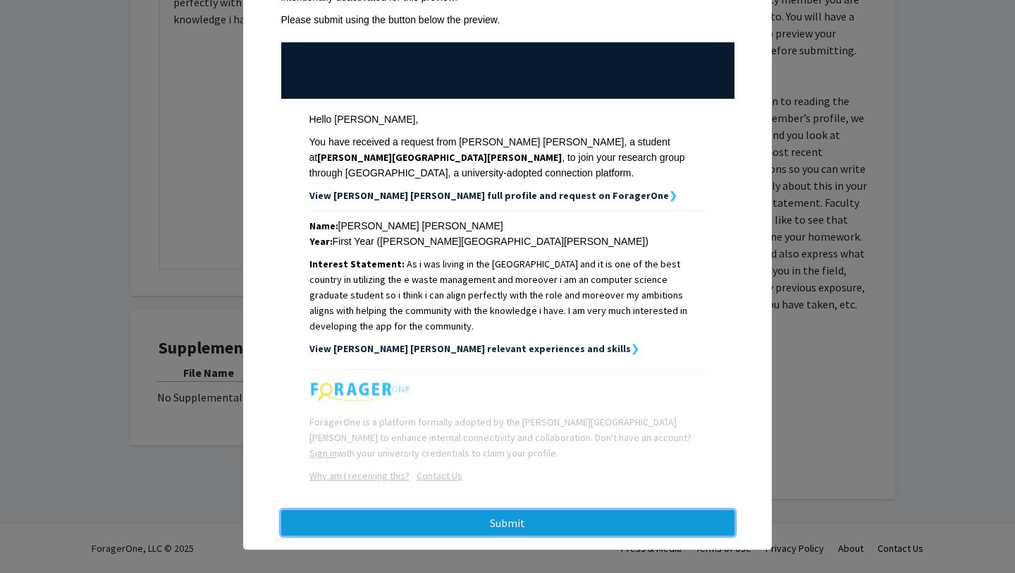
click at [556, 510] on button "Submit" at bounding box center [507, 522] width 453 height 25
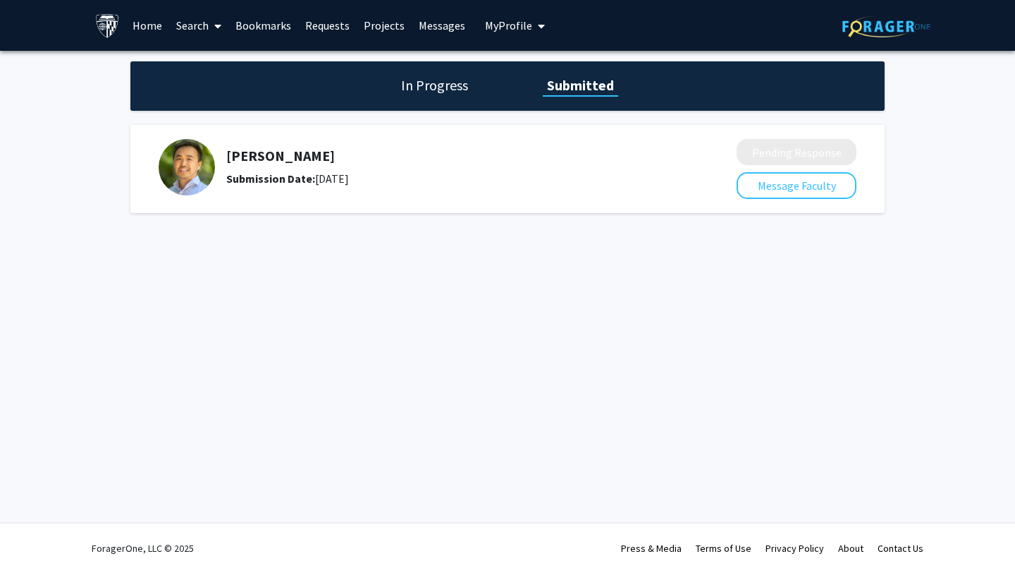
click at [444, 78] on h1 "In Progress" at bounding box center [434, 85] width 75 height 20
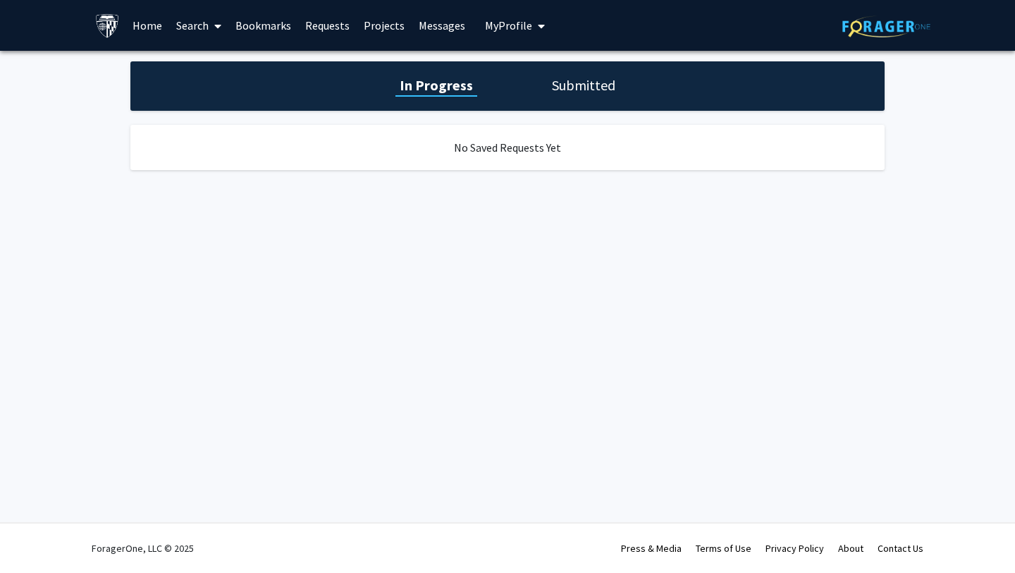
click at [564, 79] on h1 "Submitted" at bounding box center [584, 85] width 72 height 20
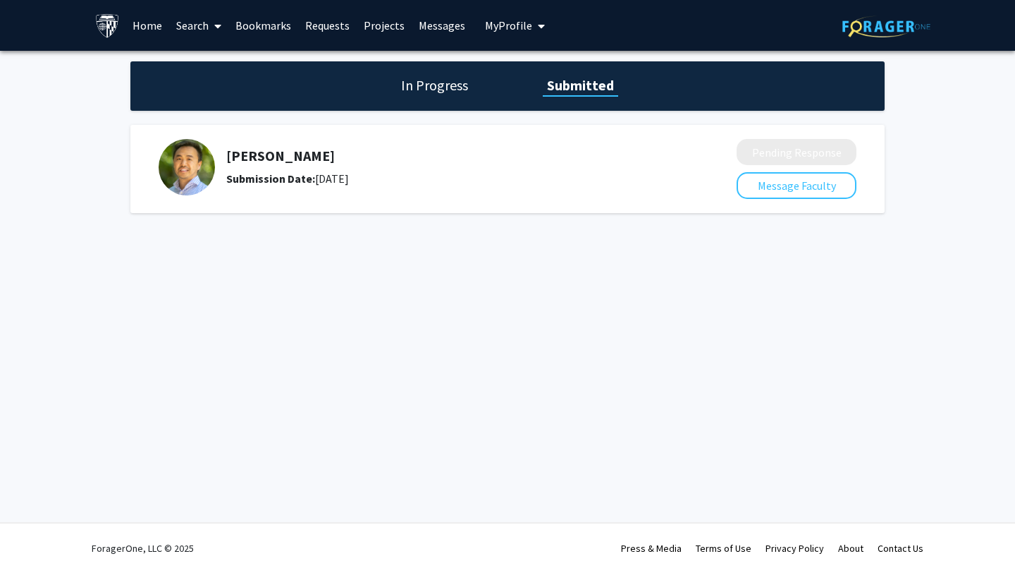
click at [515, 28] on span "My Profile" at bounding box center [508, 25] width 47 height 14
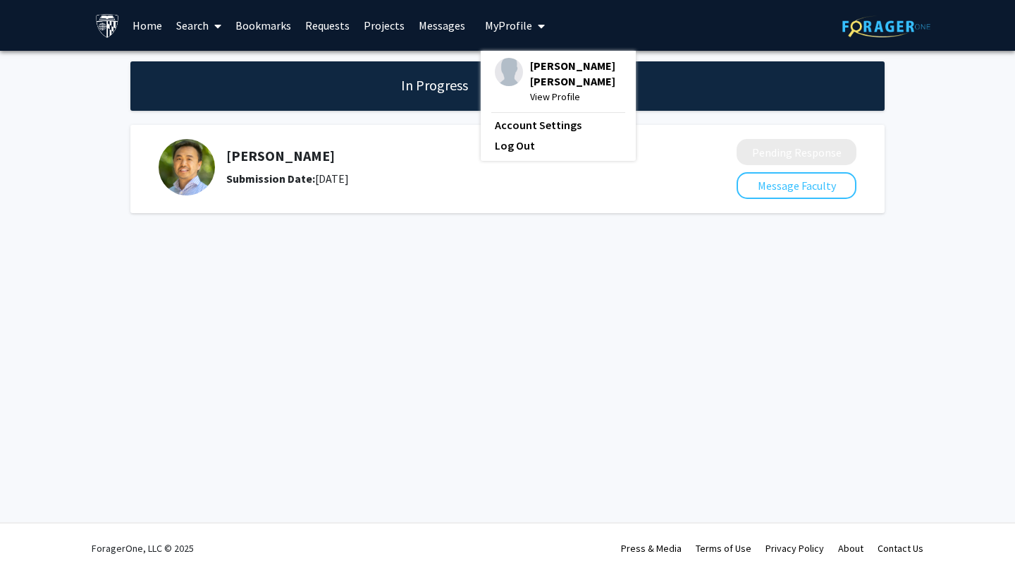
click at [515, 28] on span "My Profile" at bounding box center [508, 25] width 47 height 14
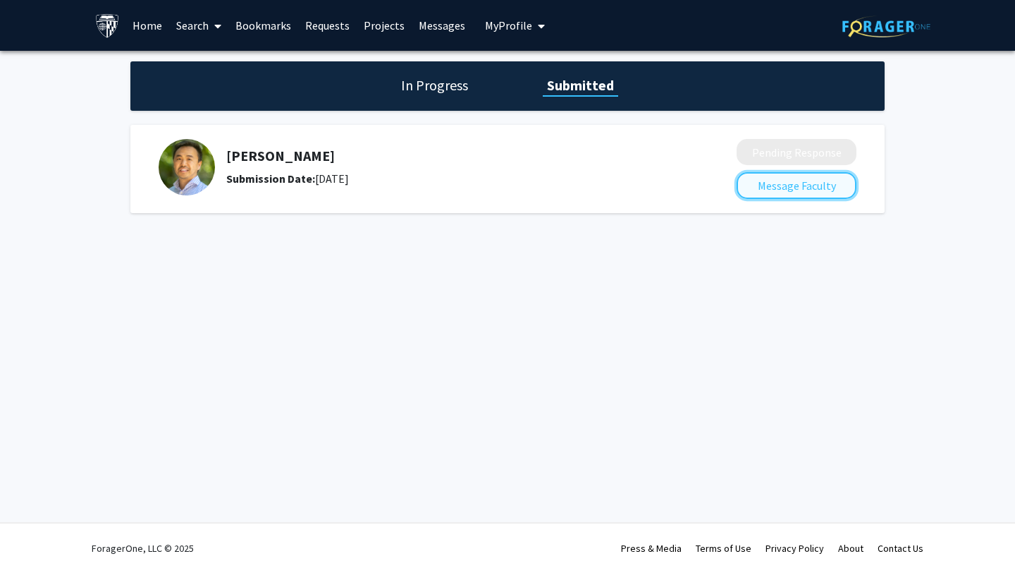
click at [767, 193] on button "Message Faculty" at bounding box center [797, 185] width 120 height 27
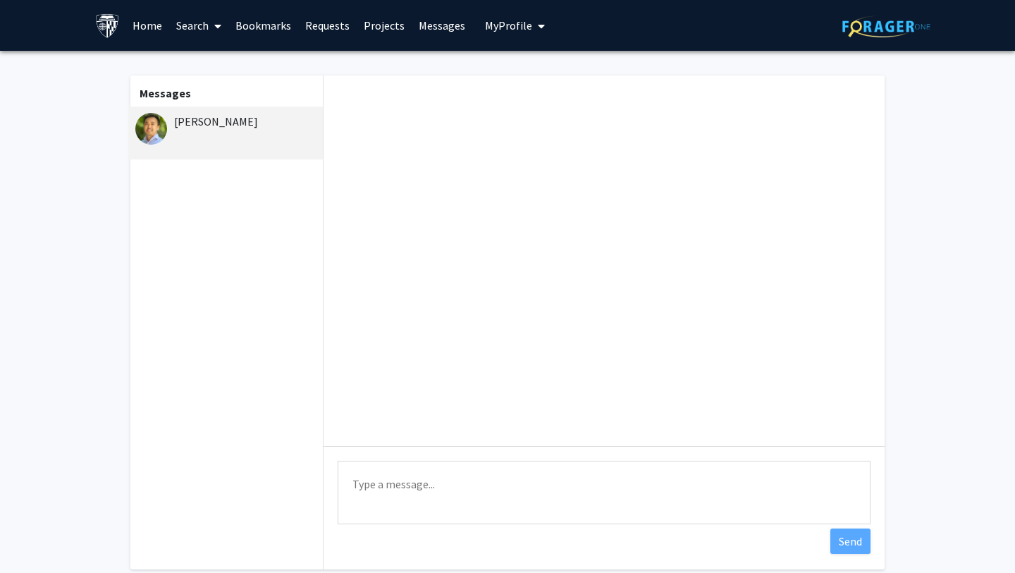
click at [499, 28] on span "My Profile" at bounding box center [508, 25] width 47 height 14
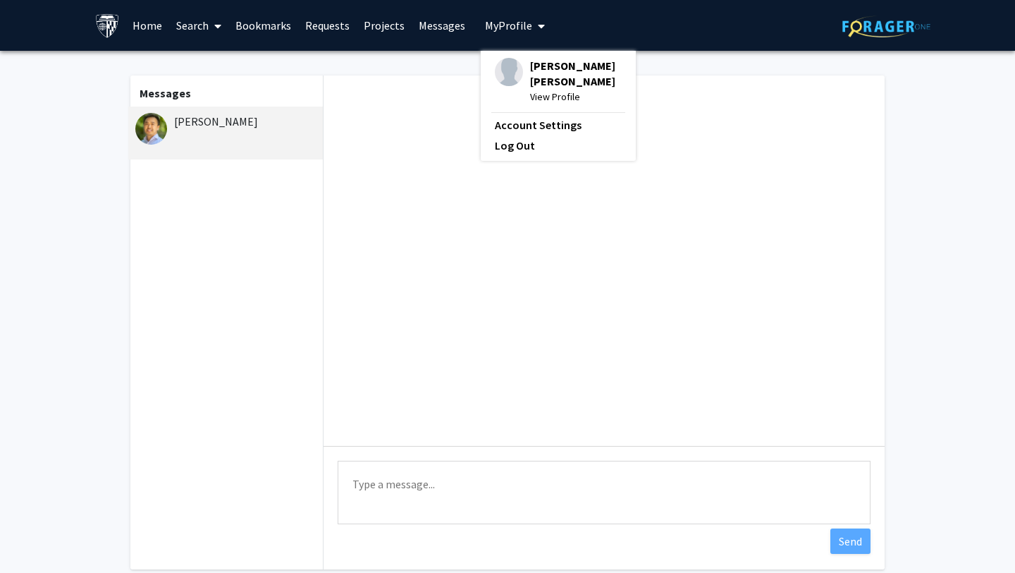
click at [499, 28] on span "My Profile" at bounding box center [508, 25] width 47 height 14
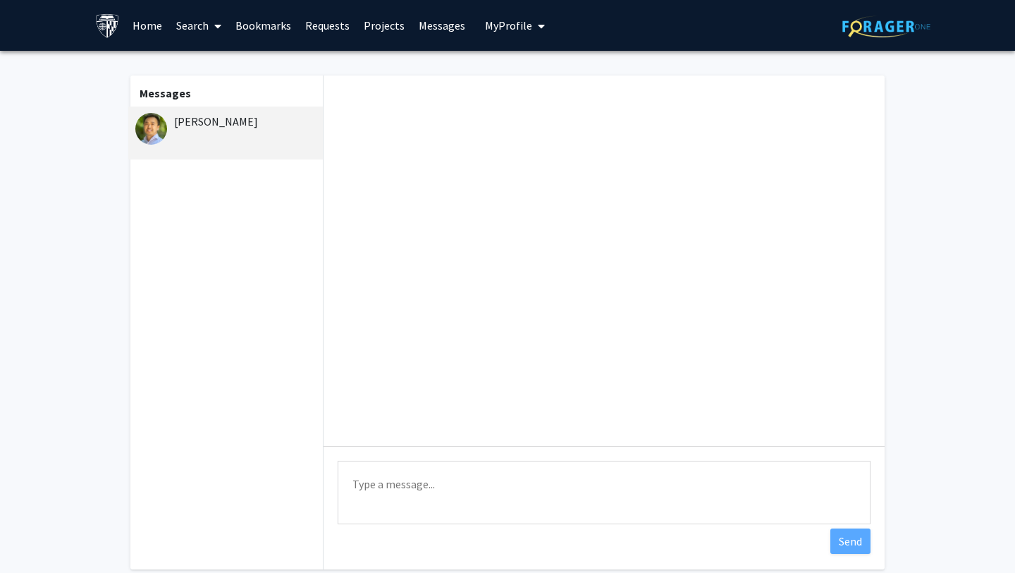
click at [383, 27] on link "Projects" at bounding box center [384, 25] width 55 height 49
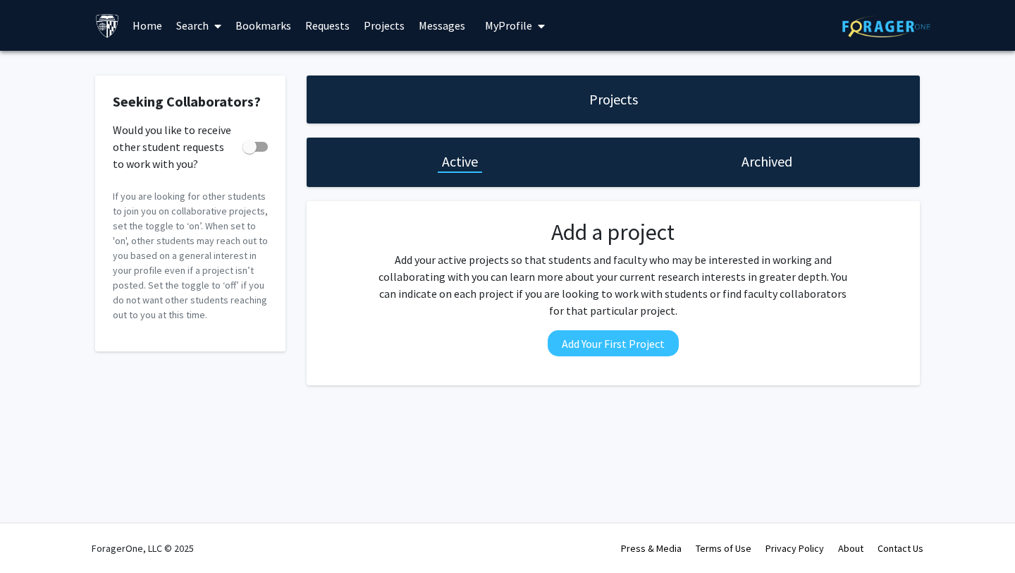
click at [275, 25] on link "Bookmarks" at bounding box center [263, 25] width 70 height 49
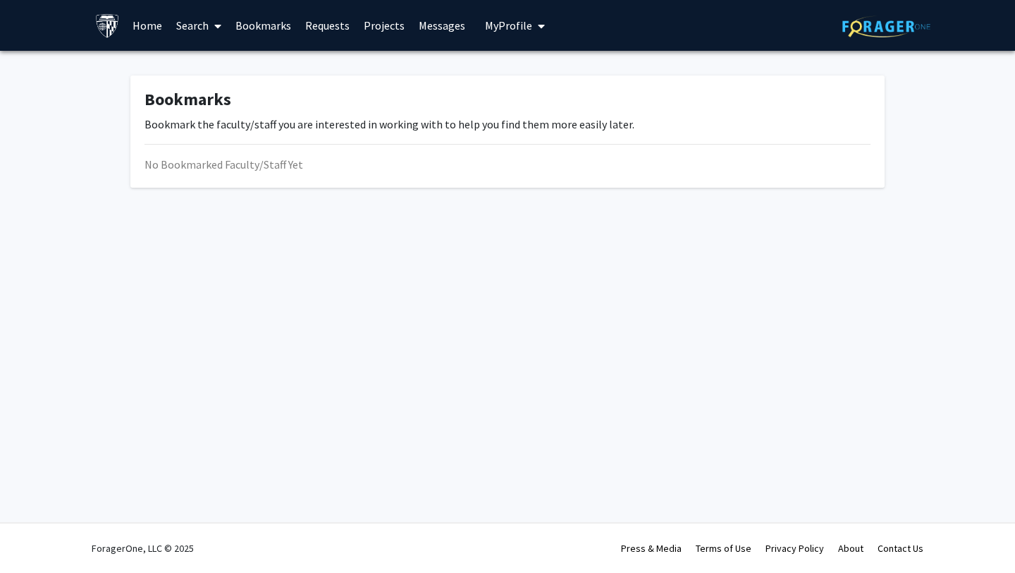
click at [195, 27] on link "Search" at bounding box center [198, 25] width 59 height 49
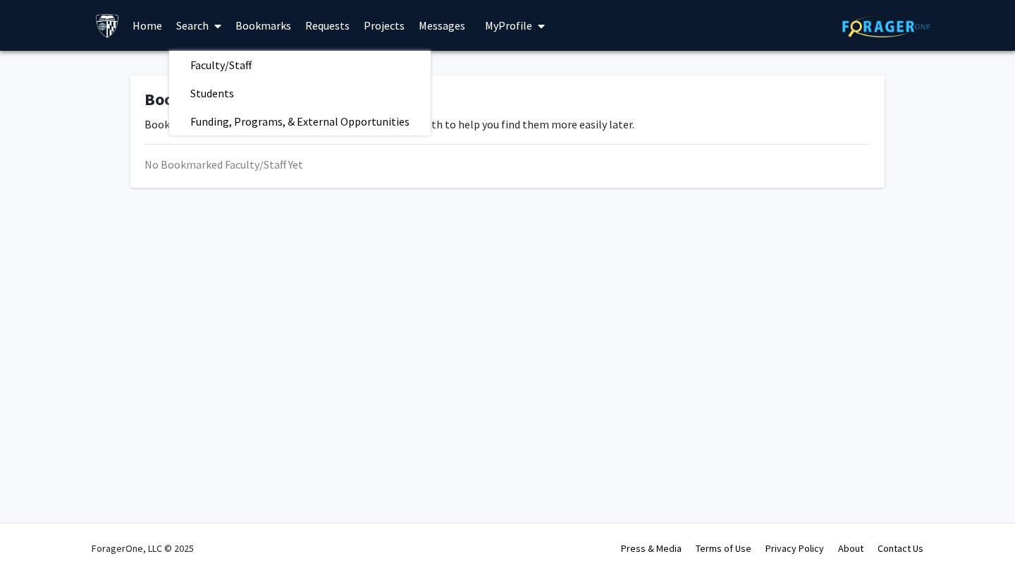
click at [144, 26] on link "Home" at bounding box center [148, 25] width 44 height 49
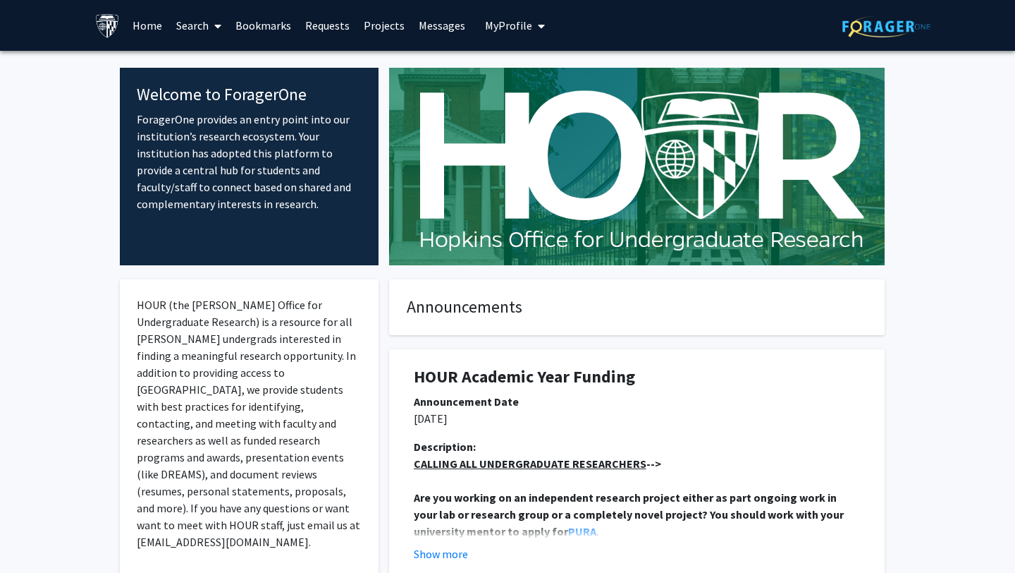
click at [324, 20] on link "Requests" at bounding box center [327, 25] width 59 height 49
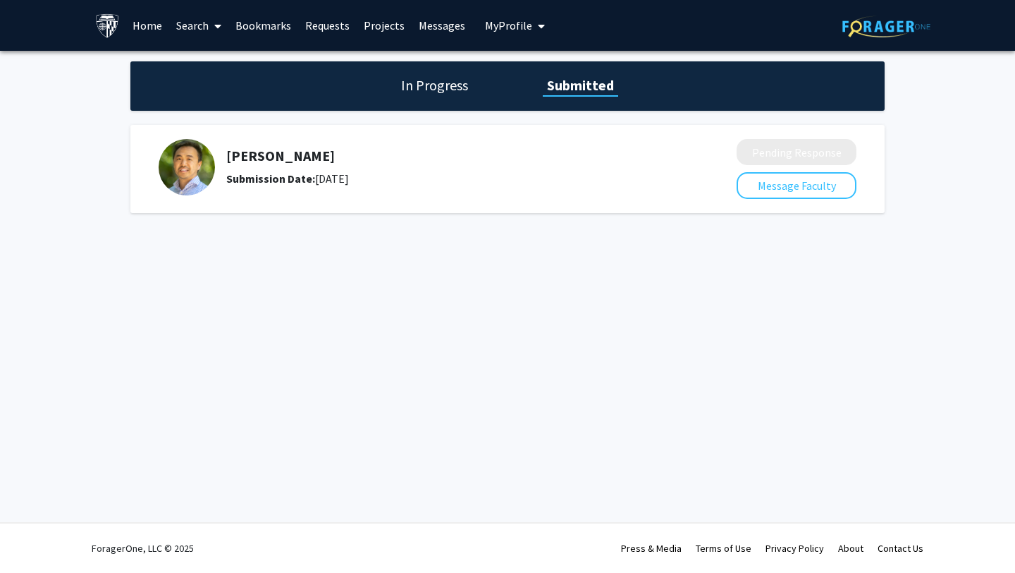
click at [266, 26] on link "Bookmarks" at bounding box center [263, 25] width 70 height 49
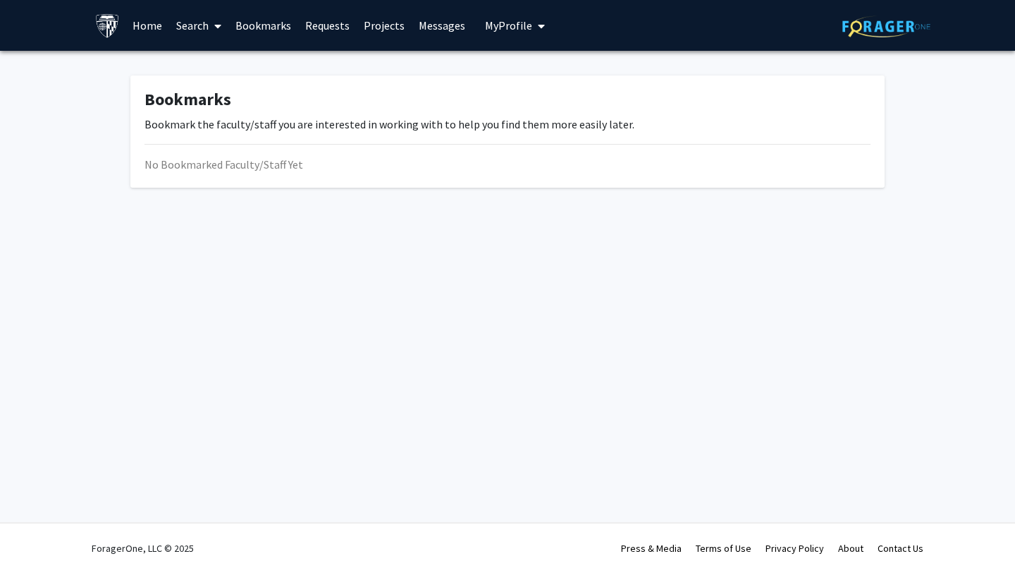
click at [388, 27] on link "Projects" at bounding box center [384, 25] width 55 height 49
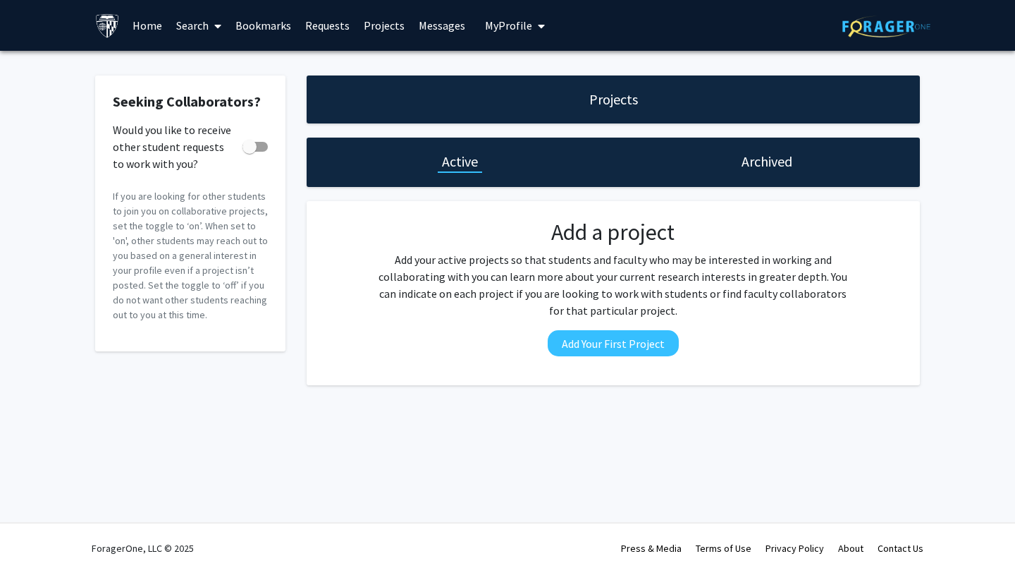
click at [321, 30] on link "Requests" at bounding box center [327, 25] width 59 height 49
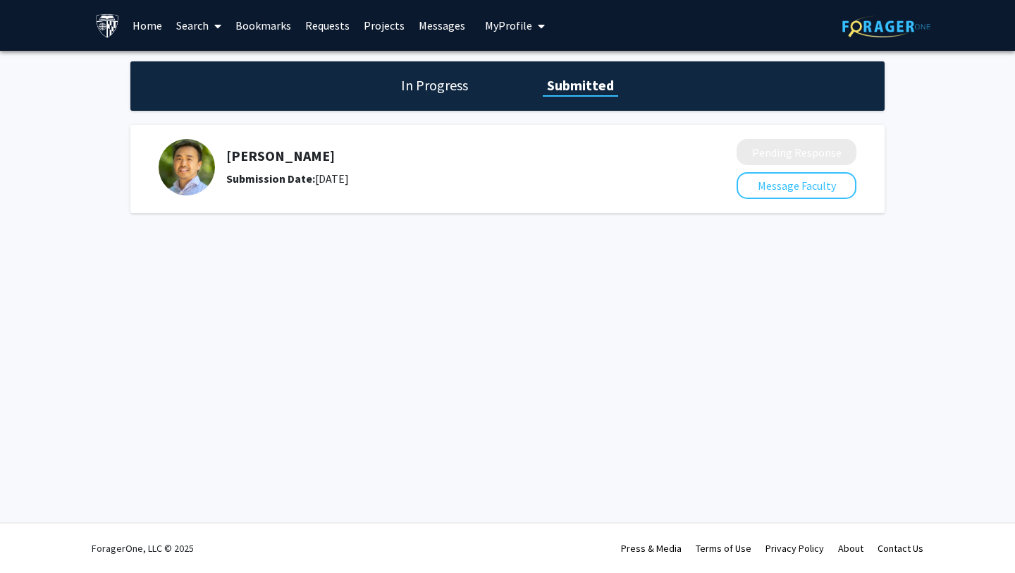
click at [264, 32] on link "Bookmarks" at bounding box center [263, 25] width 70 height 49
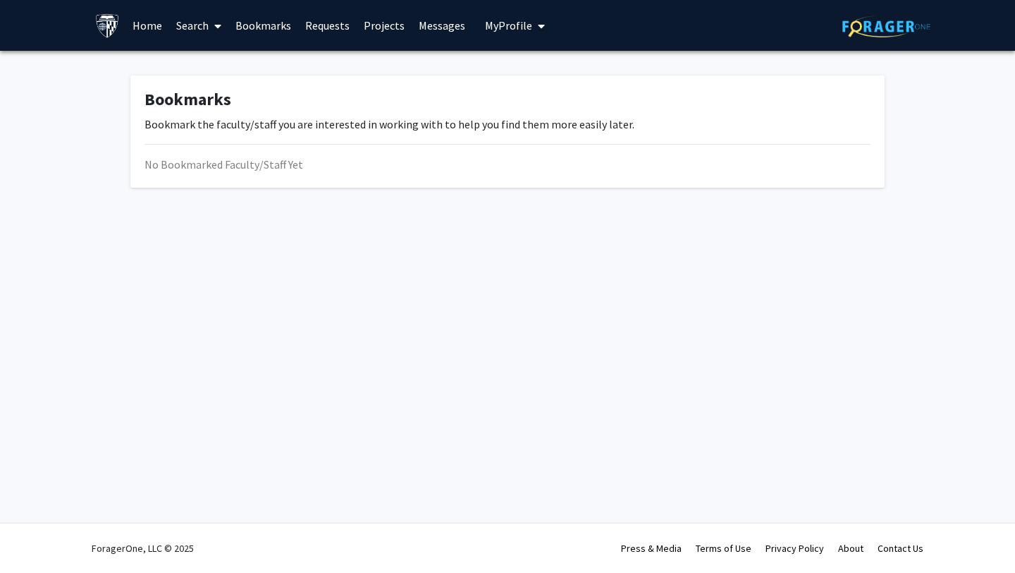
click at [185, 25] on link "Search" at bounding box center [198, 25] width 59 height 49
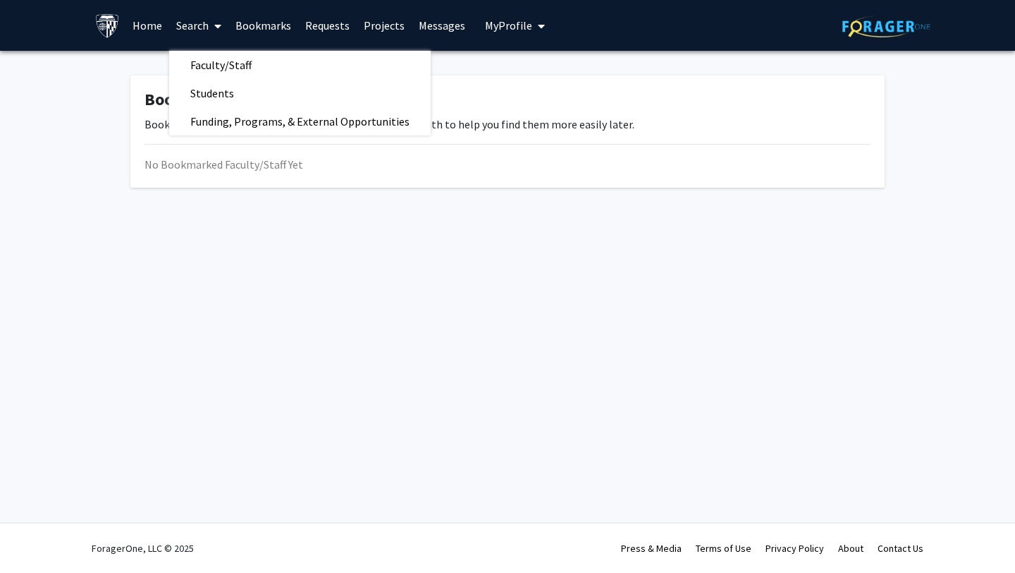
click at [152, 25] on link "Home" at bounding box center [148, 25] width 44 height 49
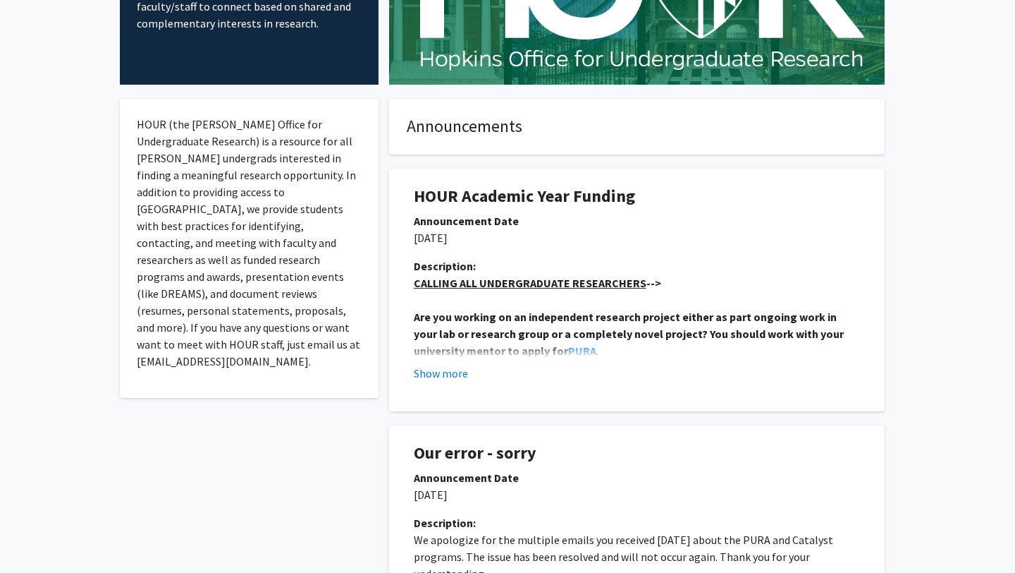
scroll to position [195, 0]
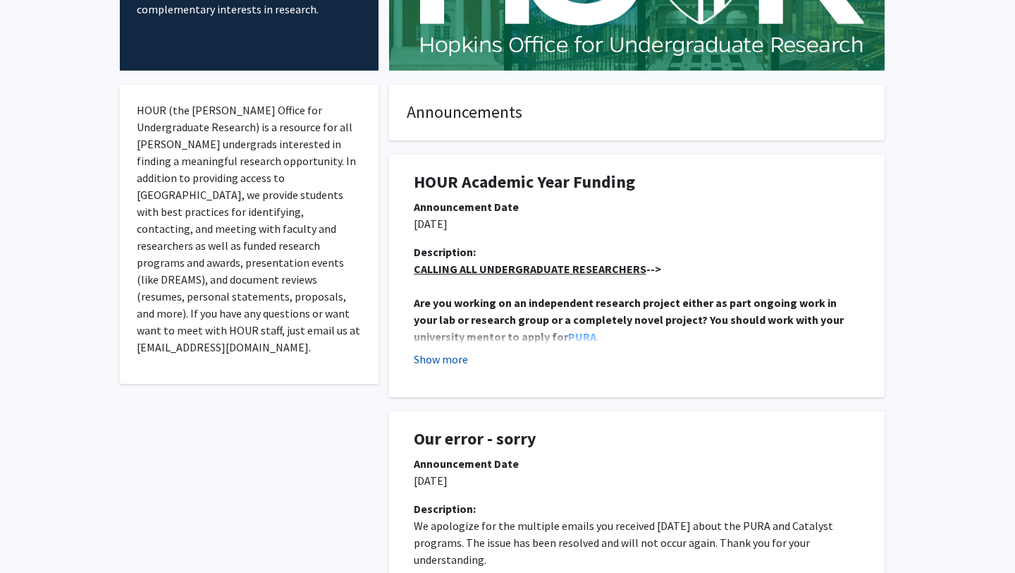
click at [460, 360] on button "Show more" at bounding box center [441, 358] width 54 height 17
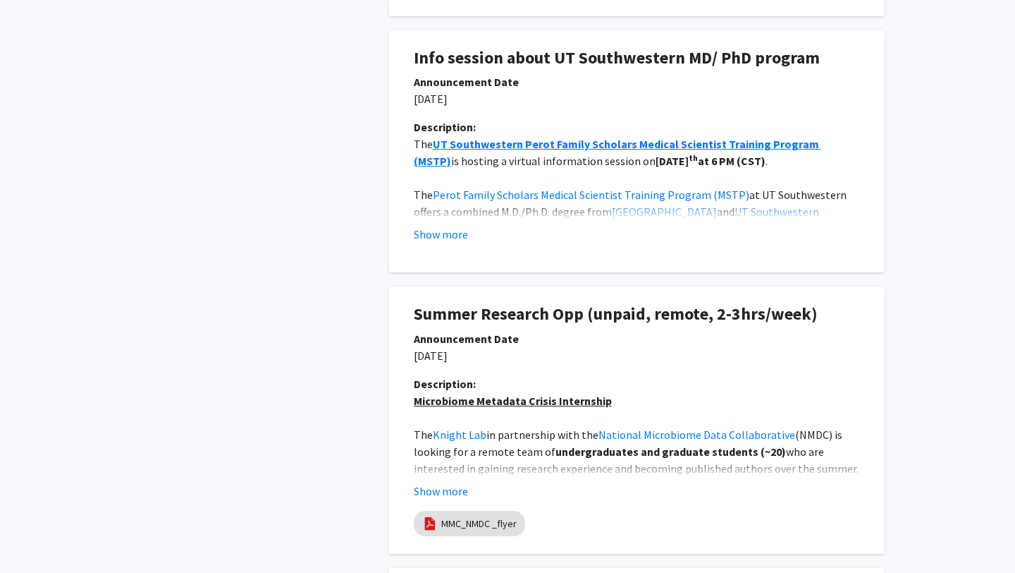
scroll to position [1355, 0]
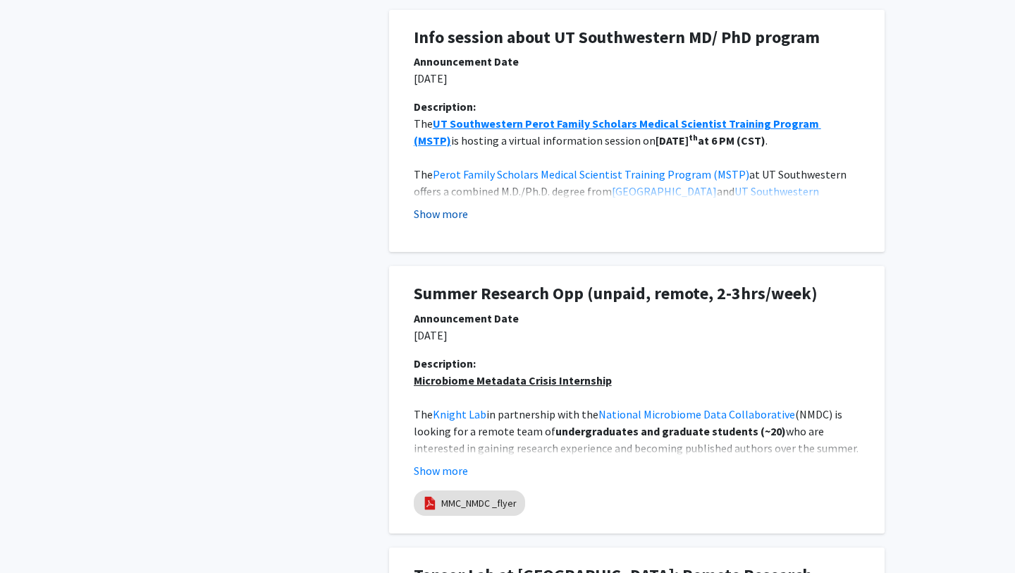
click at [439, 213] on button "Show more" at bounding box center [441, 213] width 54 height 17
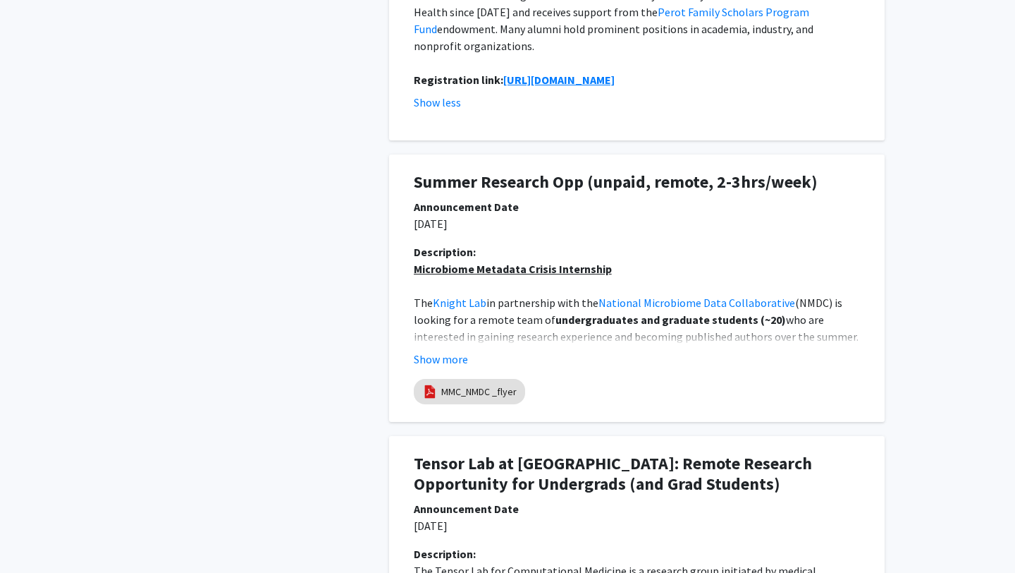
scroll to position [1618, 0]
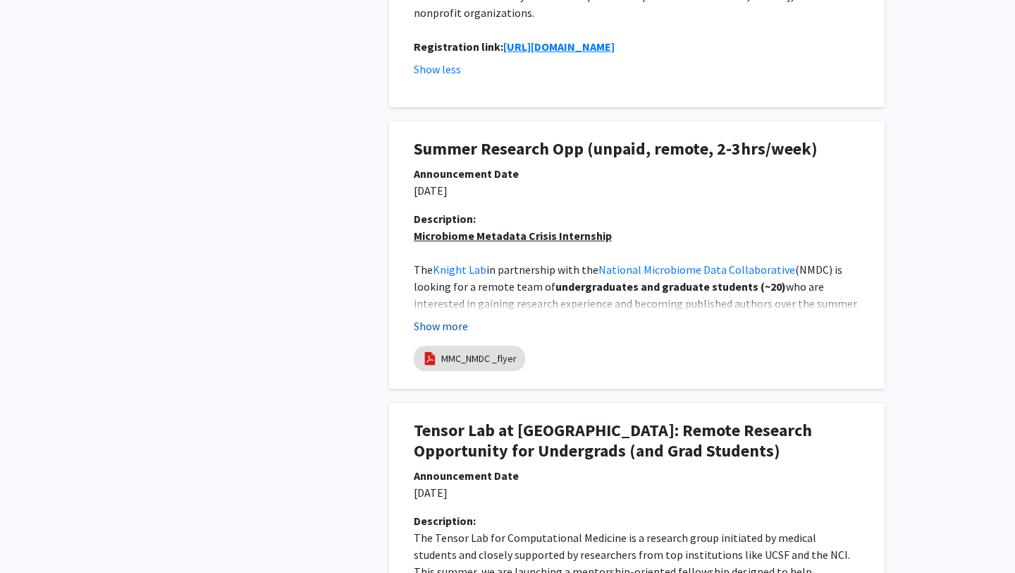
click at [450, 317] on button "Show more" at bounding box center [441, 325] width 54 height 17
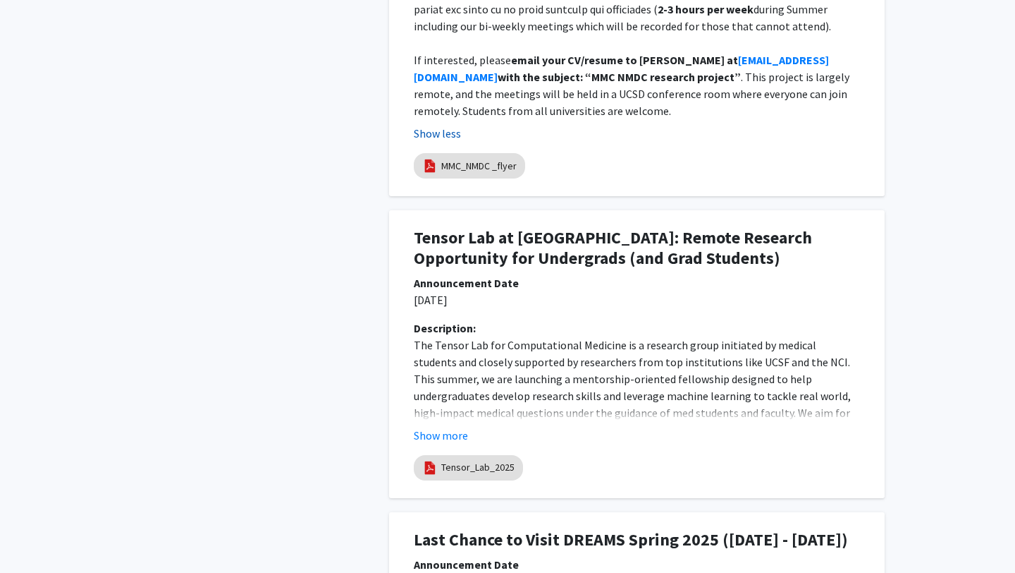
scroll to position [2435, 0]
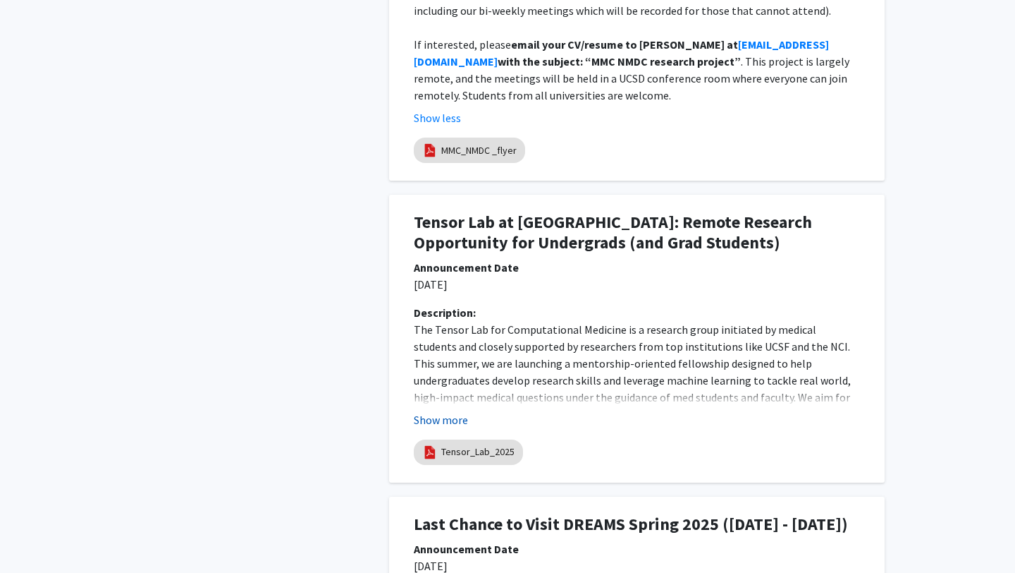
click at [456, 411] on button "Show more" at bounding box center [441, 419] width 54 height 17
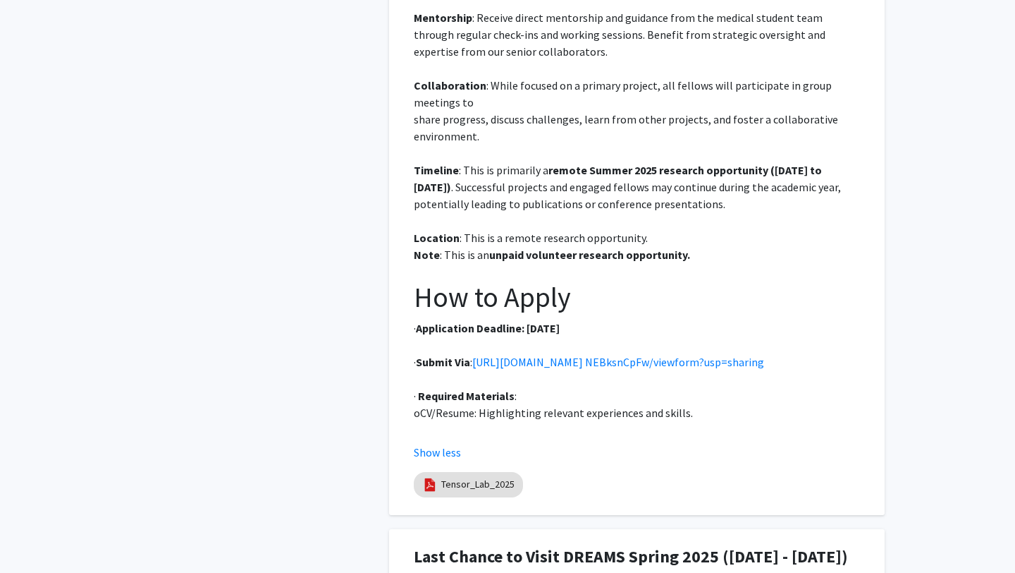
scroll to position [3125, 0]
click at [475, 476] on link "Tensor_Lab_2025" at bounding box center [477, 483] width 73 height 15
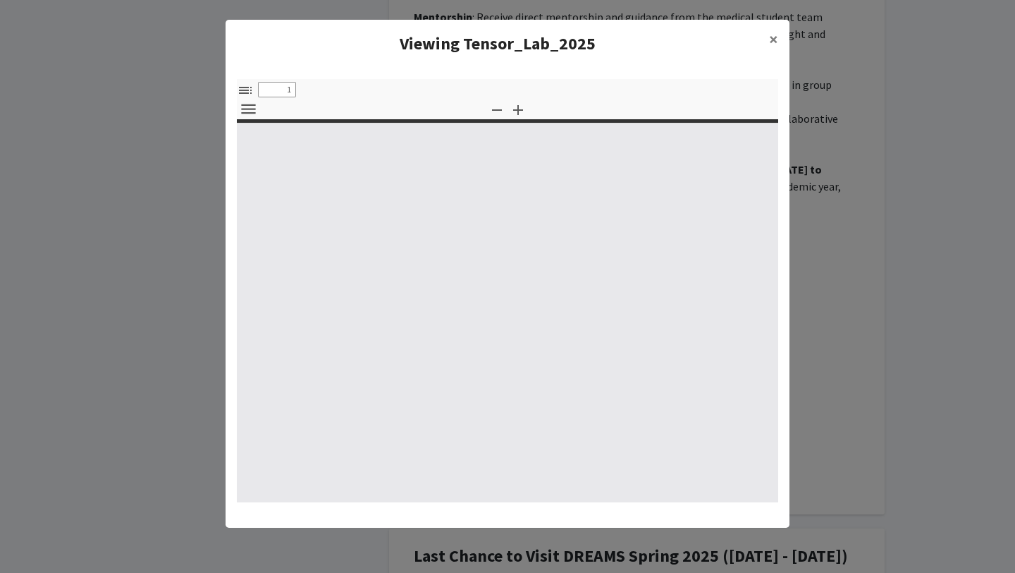
select select "custom"
type input "0"
select select "custom"
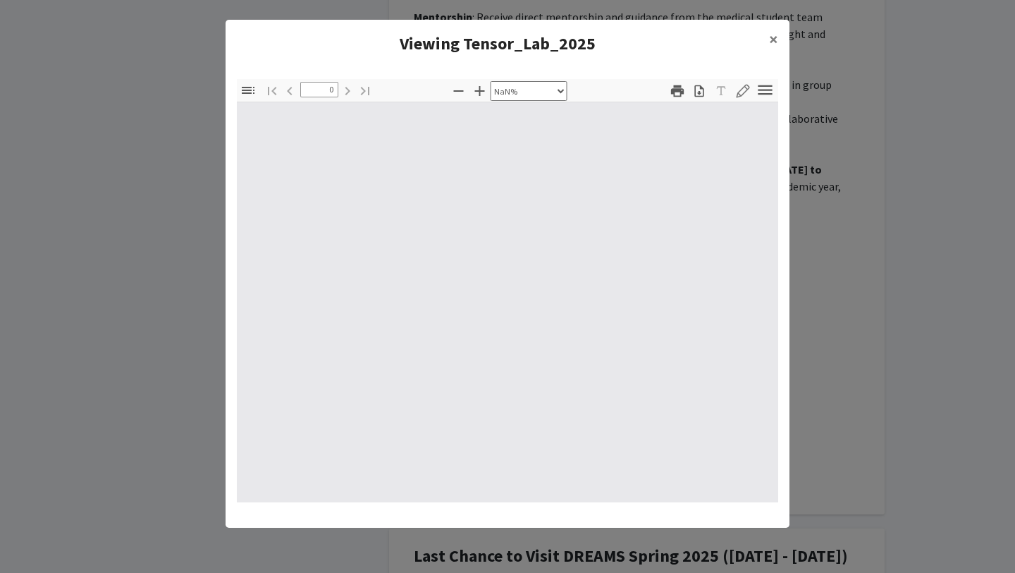
type input "1"
select select "auto"
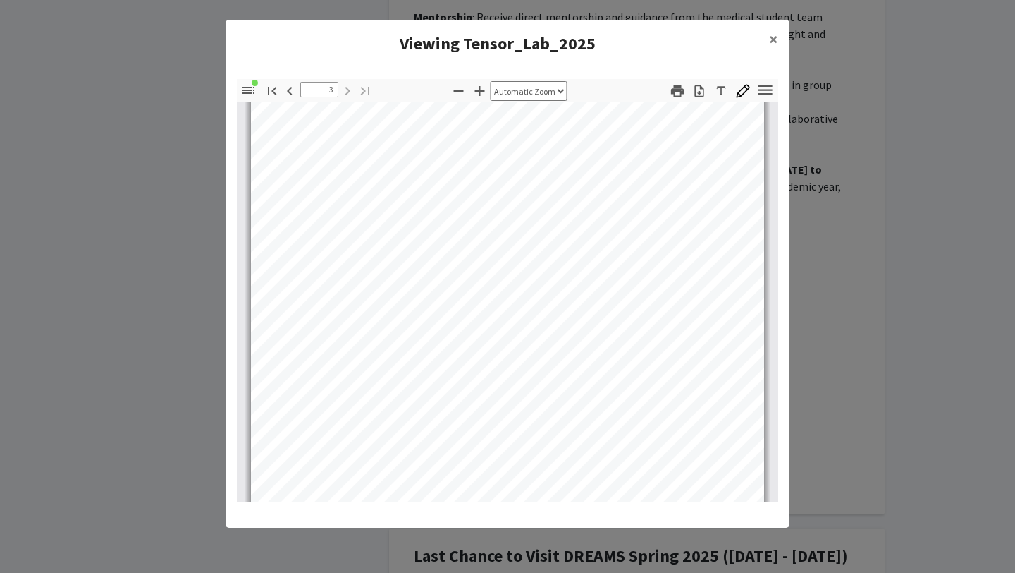
scroll to position [1622, 0]
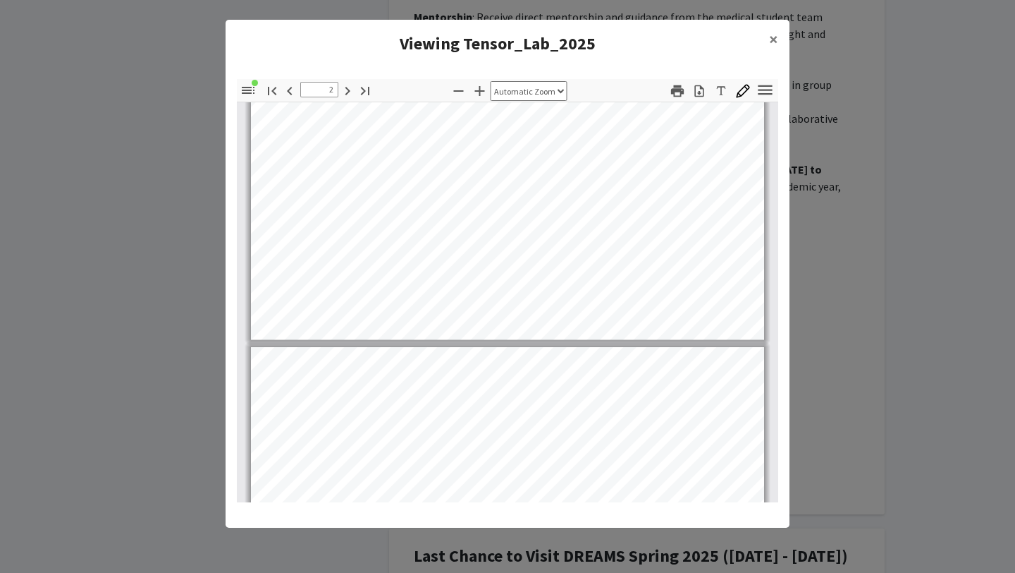
type input "3"
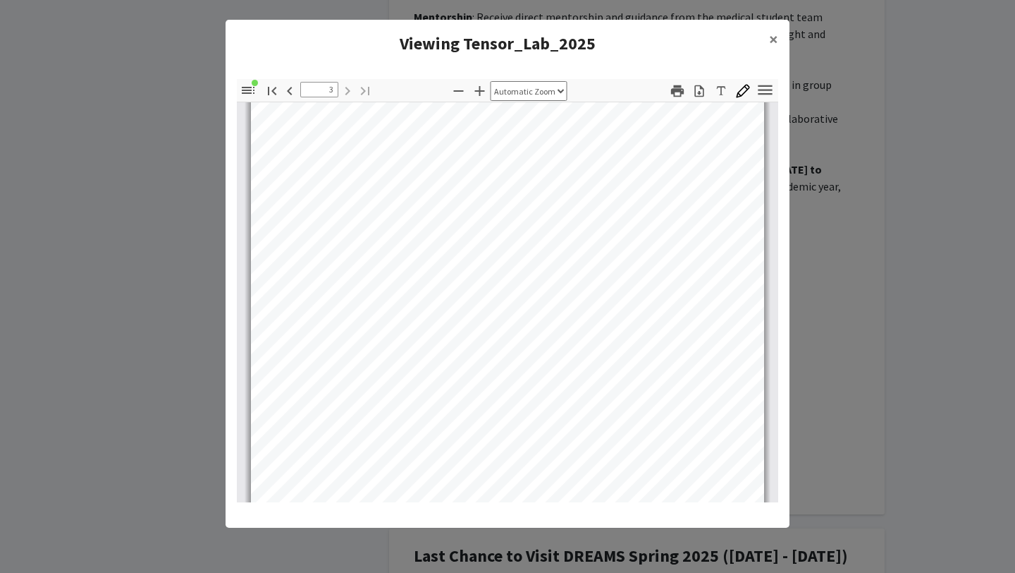
scroll to position [1354, 0]
click at [769, 37] on span "×" at bounding box center [773, 39] width 9 height 22
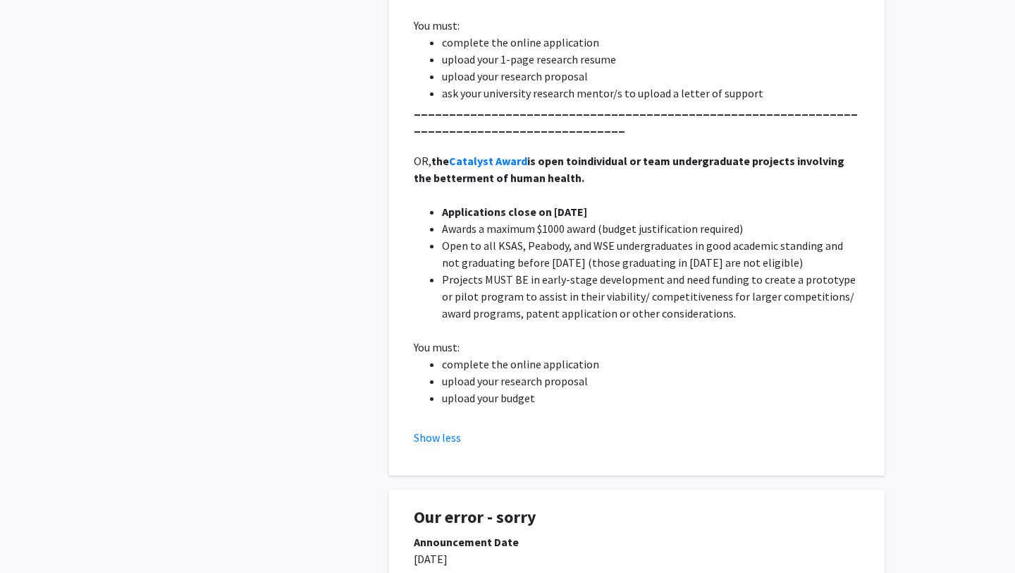
scroll to position [0, 0]
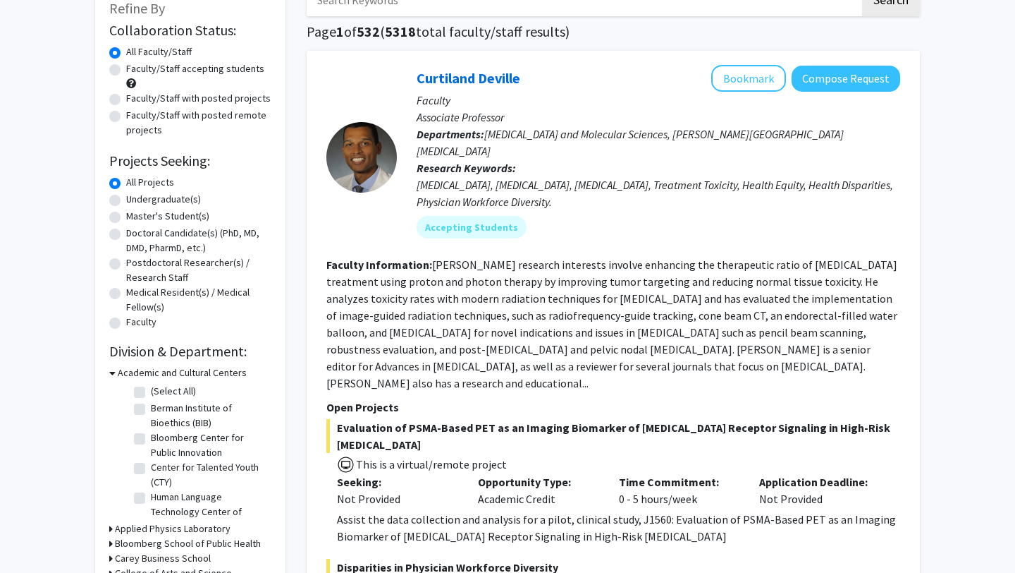
scroll to position [93, 0]
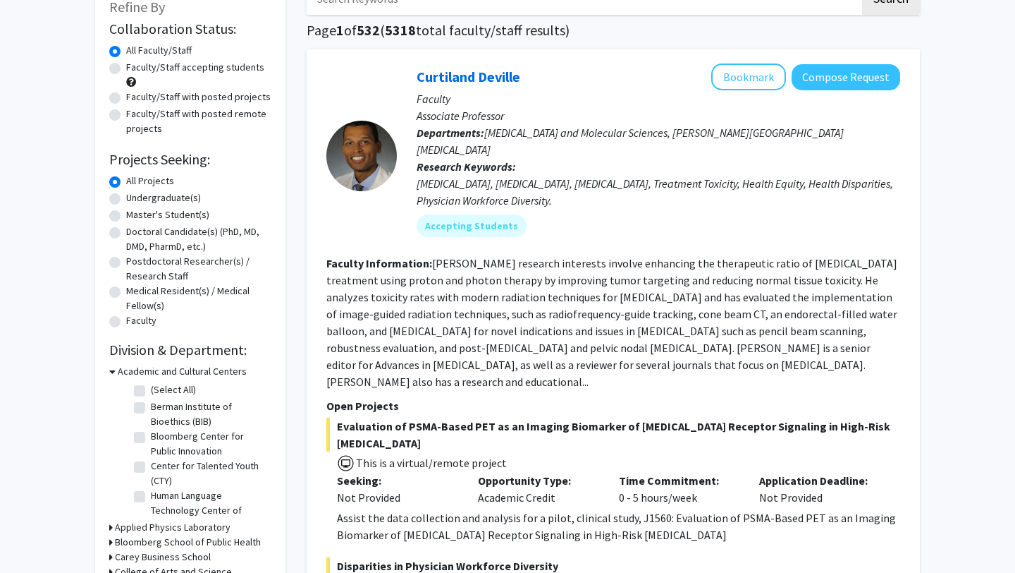
click at [126, 67] on label "Faculty/Staff accepting students" at bounding box center [195, 67] width 138 height 15
click at [126, 67] on input "Faculty/Staff accepting students" at bounding box center [130, 64] width 9 height 9
radio input "true"
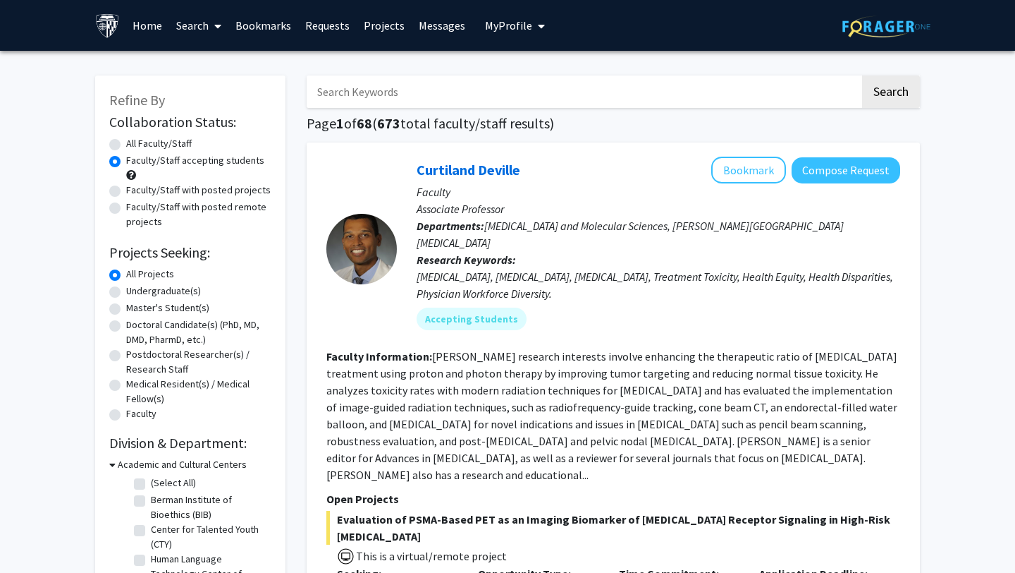
click at [126, 306] on label "Master's Student(s)" at bounding box center [167, 307] width 83 height 15
click at [126, 306] on input "Master's Student(s)" at bounding box center [130, 304] width 9 height 9
radio input "true"
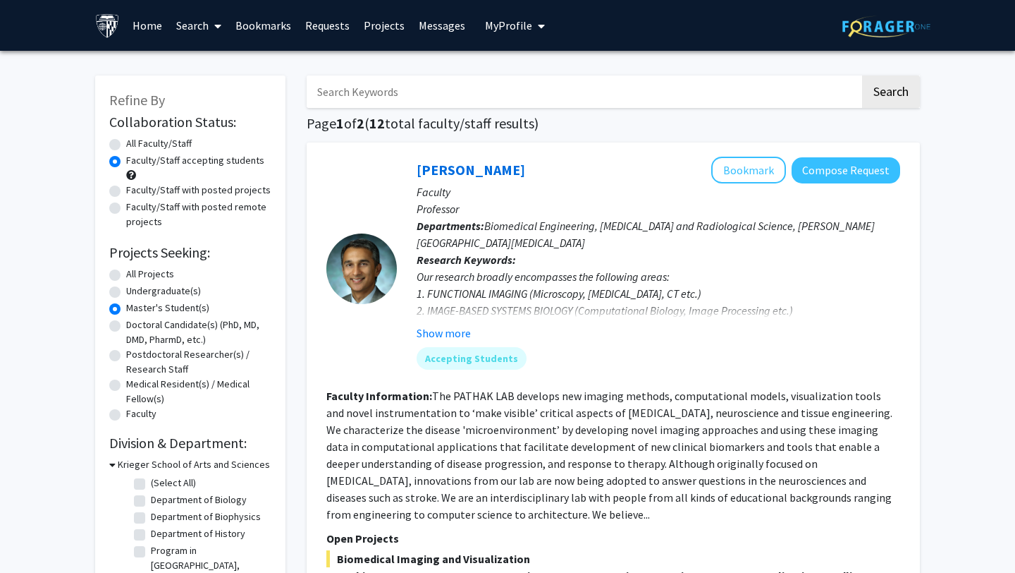
click at [126, 145] on label "All Faculty/Staff" at bounding box center [159, 143] width 66 height 15
click at [126, 145] on input "All Faculty/Staff" at bounding box center [130, 140] width 9 height 9
radio input "true"
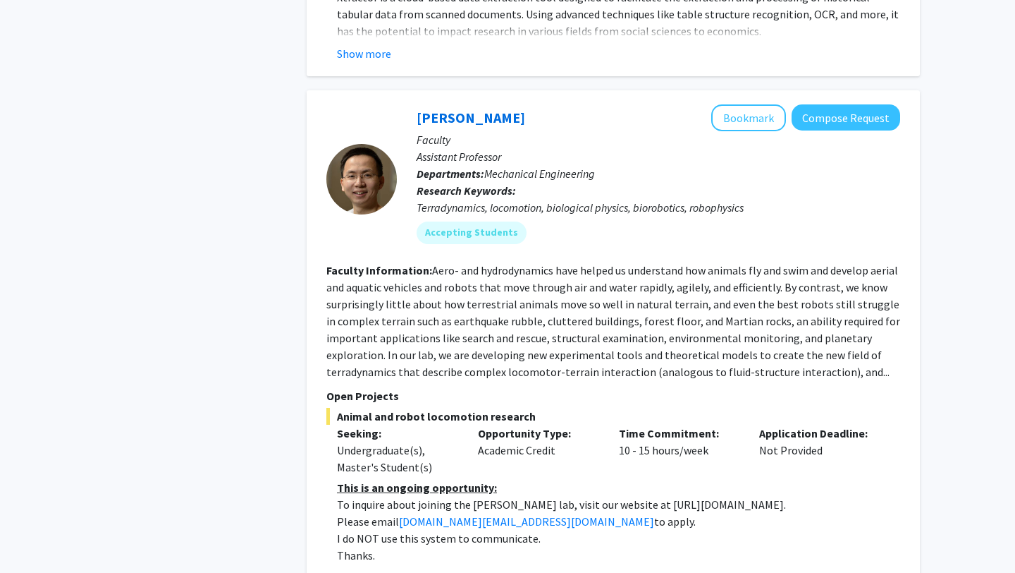
scroll to position [6413, 0]
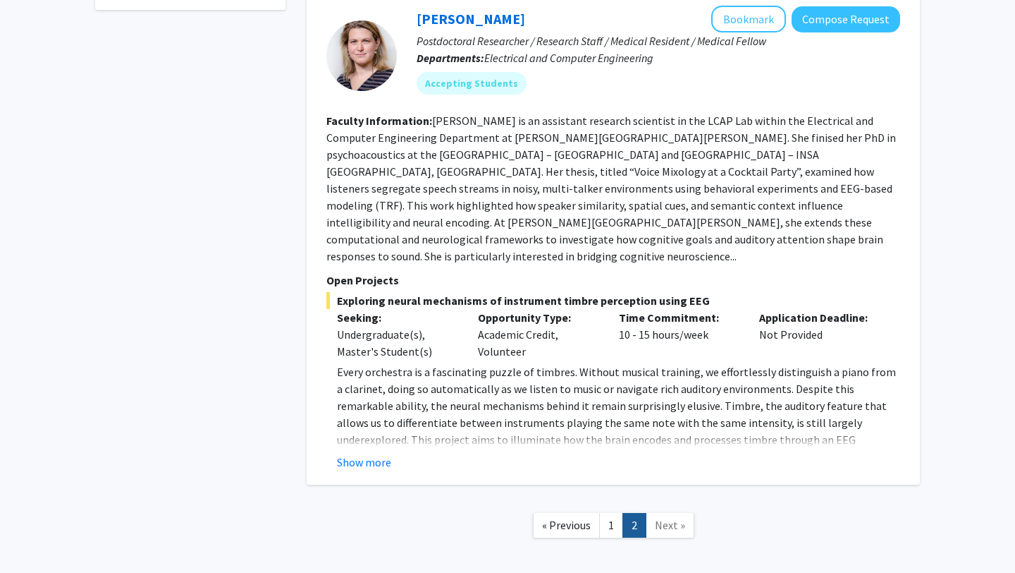
scroll to position [664, 0]
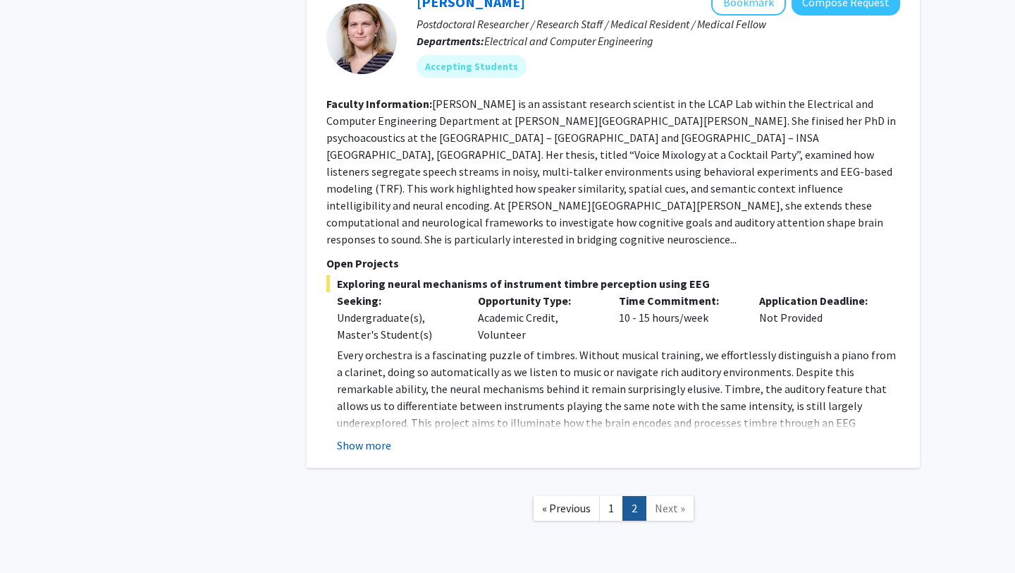
click at [382, 437] on button "Show more" at bounding box center [364, 445] width 54 height 17
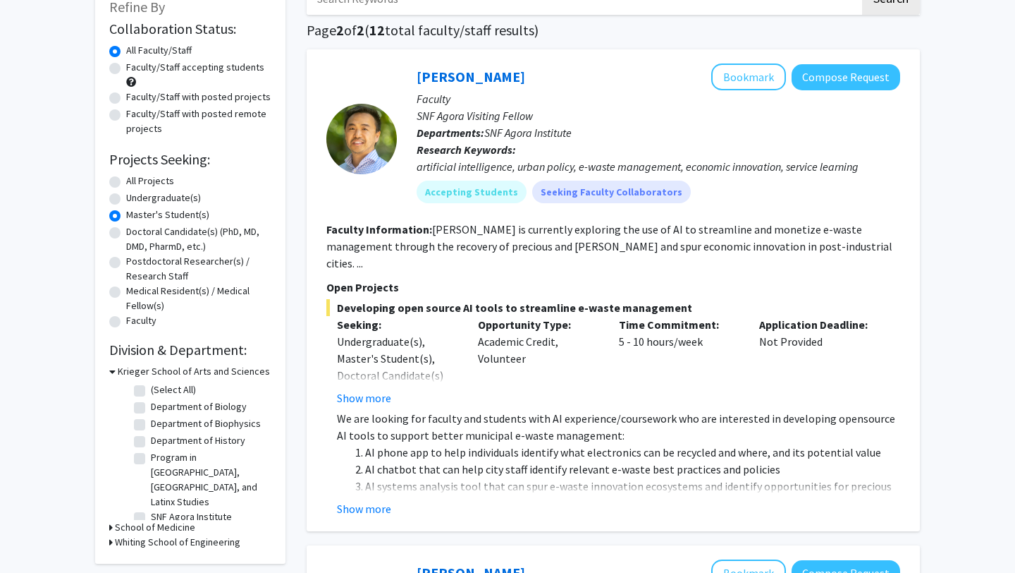
scroll to position [90, 0]
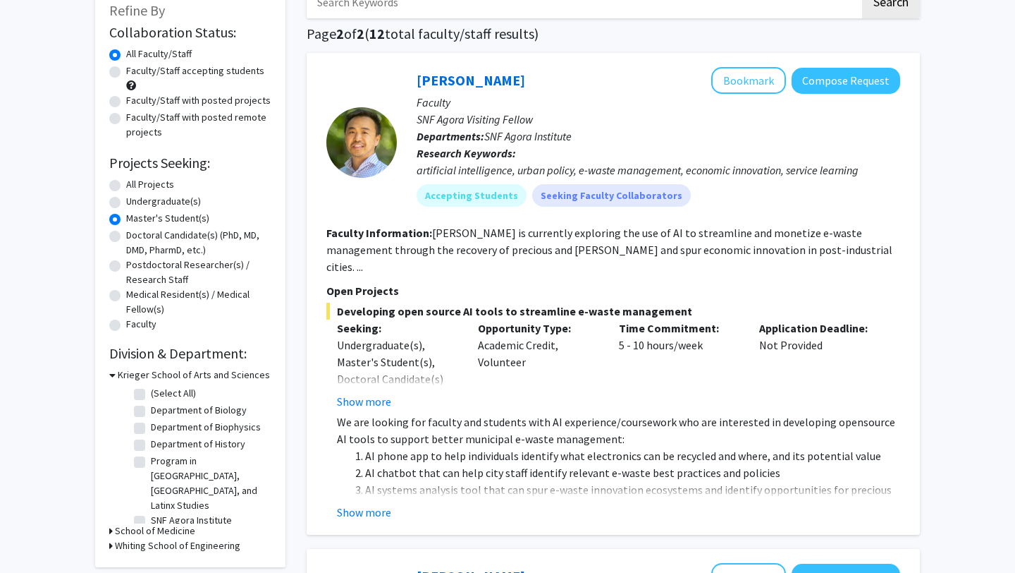
click at [112, 374] on icon at bounding box center [112, 374] width 6 height 15
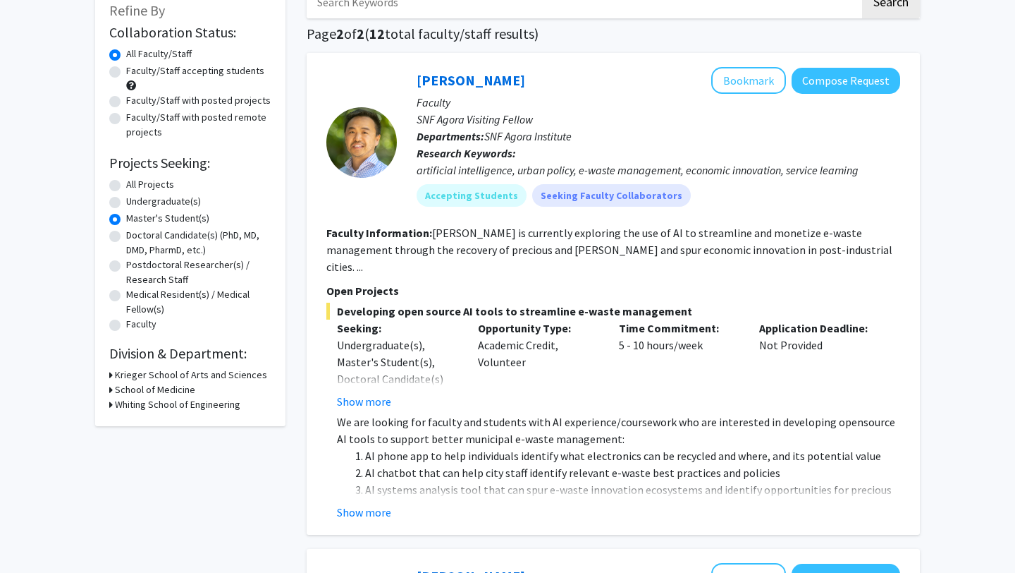
click at [106, 400] on div "Refine By Collaboration Status: Collaboration Status All Faculty/Staff Collabor…" at bounding box center [190, 206] width 190 height 440
click at [106, 401] on div "Refine By Collaboration Status: Collaboration Status All Faculty/Staff Collabor…" at bounding box center [190, 206] width 190 height 440
click at [114, 403] on div "Whiting School of Engineering" at bounding box center [190, 404] width 162 height 15
click at [109, 405] on icon at bounding box center [111, 404] width 4 height 15
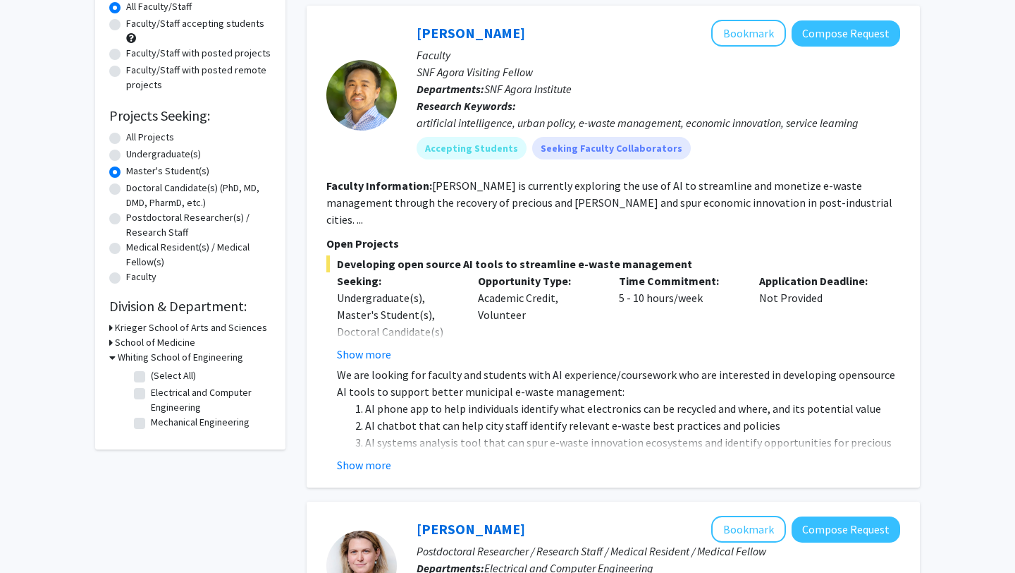
scroll to position [138, 0]
click at [112, 355] on icon at bounding box center [112, 356] width 6 height 15
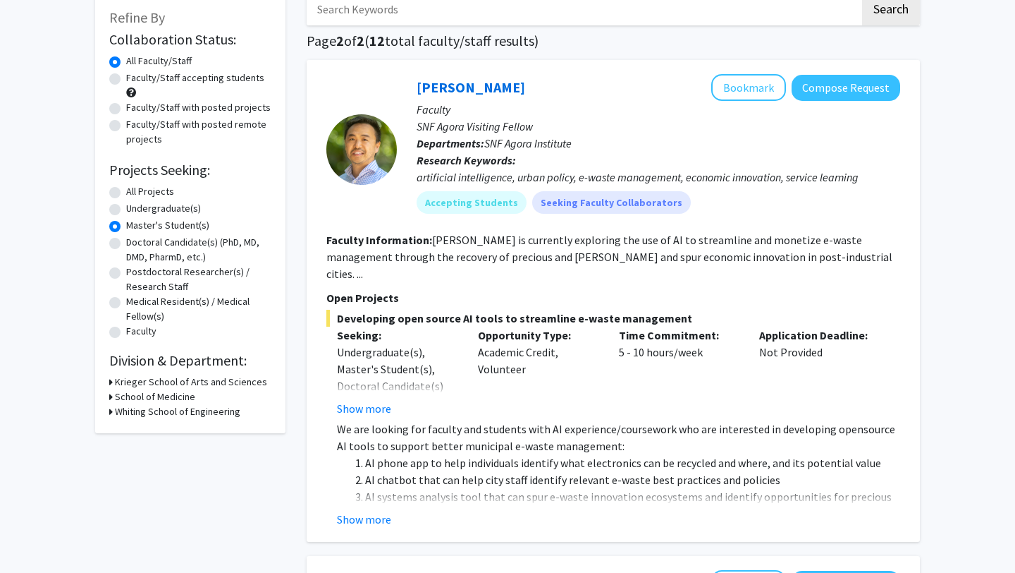
scroll to position [70, 0]
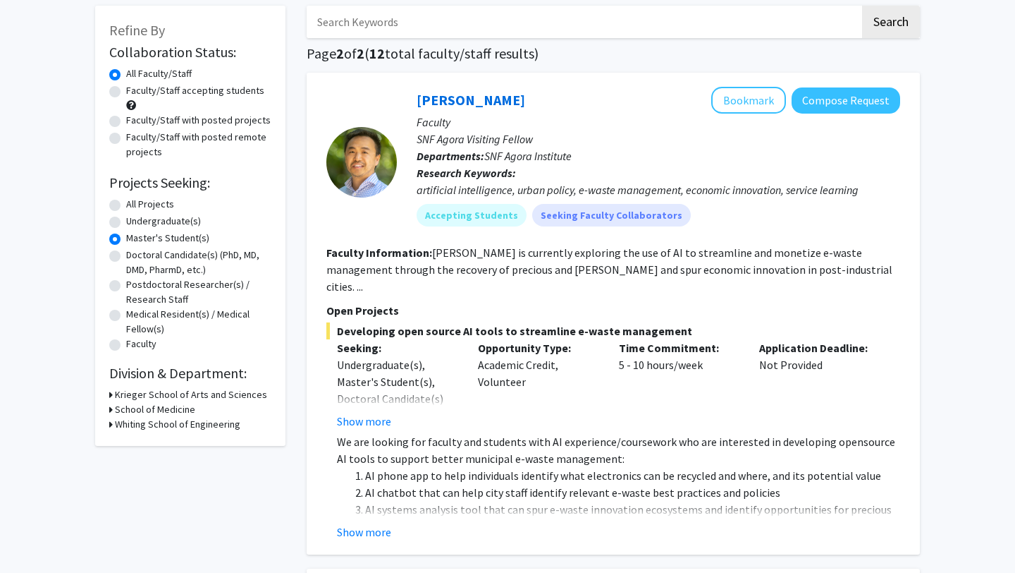
click at [126, 209] on label "All Projects" at bounding box center [150, 204] width 48 height 15
click at [126, 206] on input "All Projects" at bounding box center [130, 201] width 9 height 9
radio input "true"
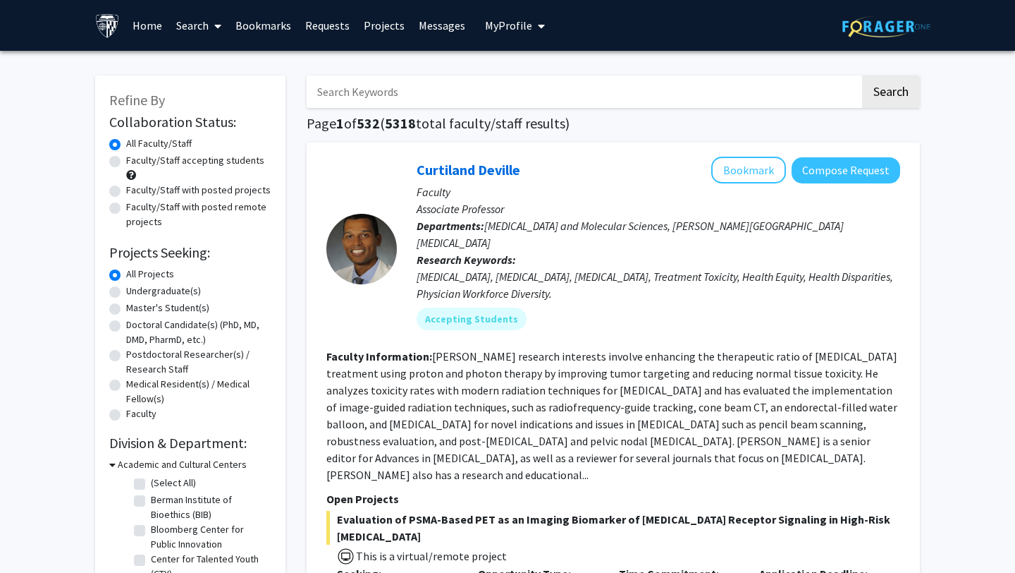
click at [489, 93] on input "Search Keywords" at bounding box center [584, 91] width 554 height 32
type input "Artificial"
click at [898, 83] on button "Search" at bounding box center [891, 91] width 58 height 32
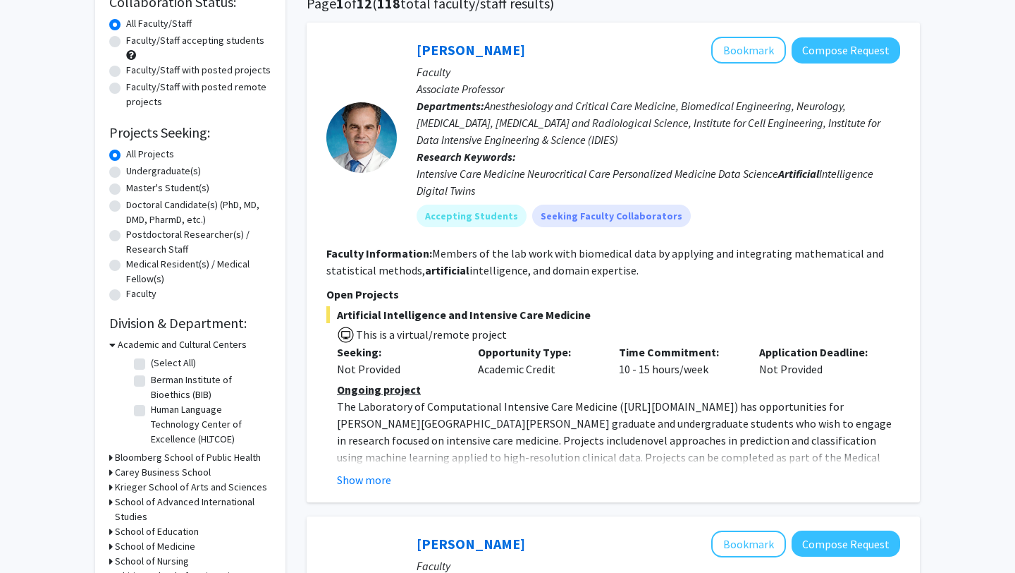
scroll to position [153, 0]
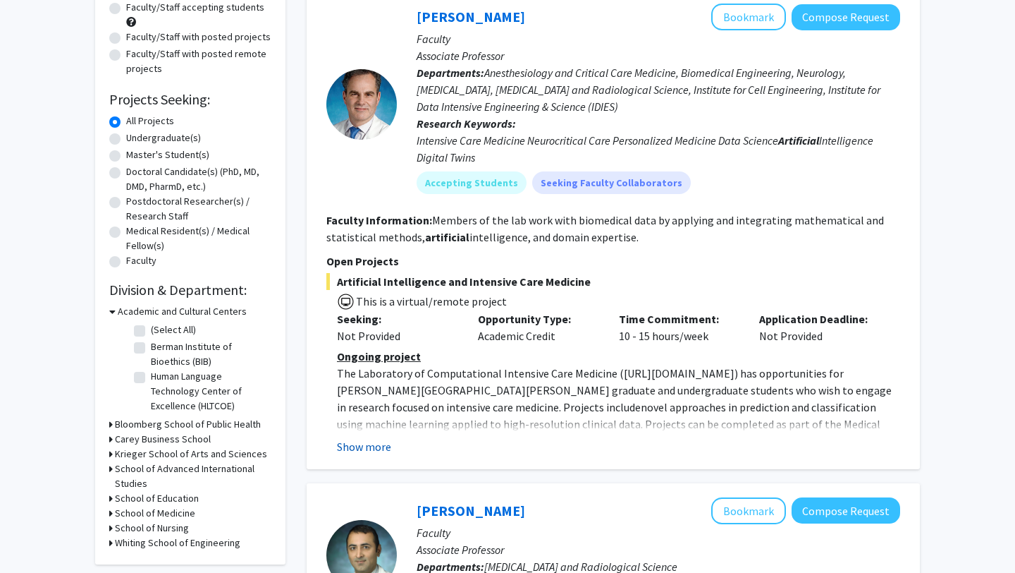
click at [370, 447] on button "Show more" at bounding box center [364, 446] width 54 height 17
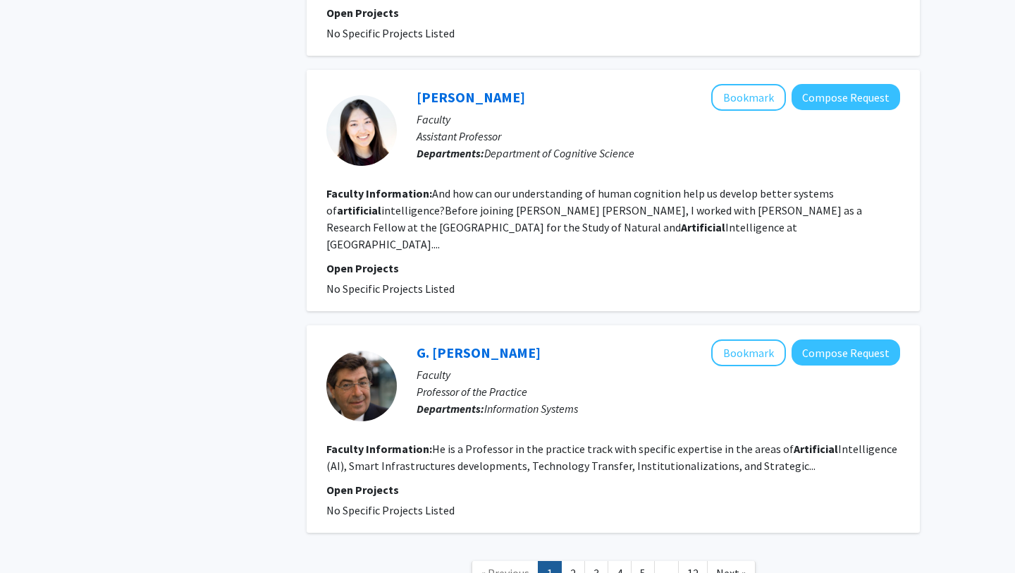
scroll to position [2582, 0]
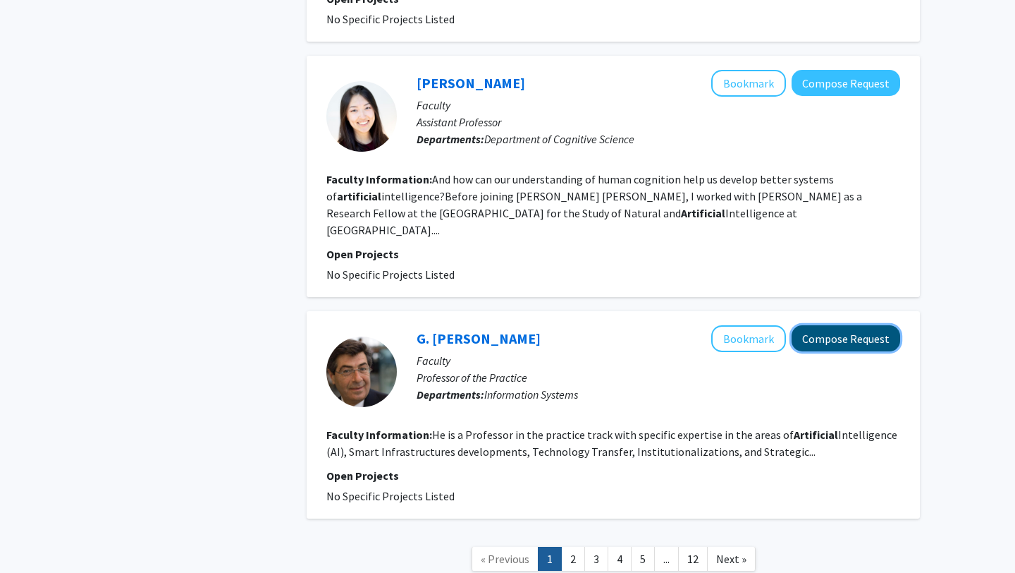
click at [852, 325] on button "Compose Request" at bounding box center [846, 338] width 109 height 26
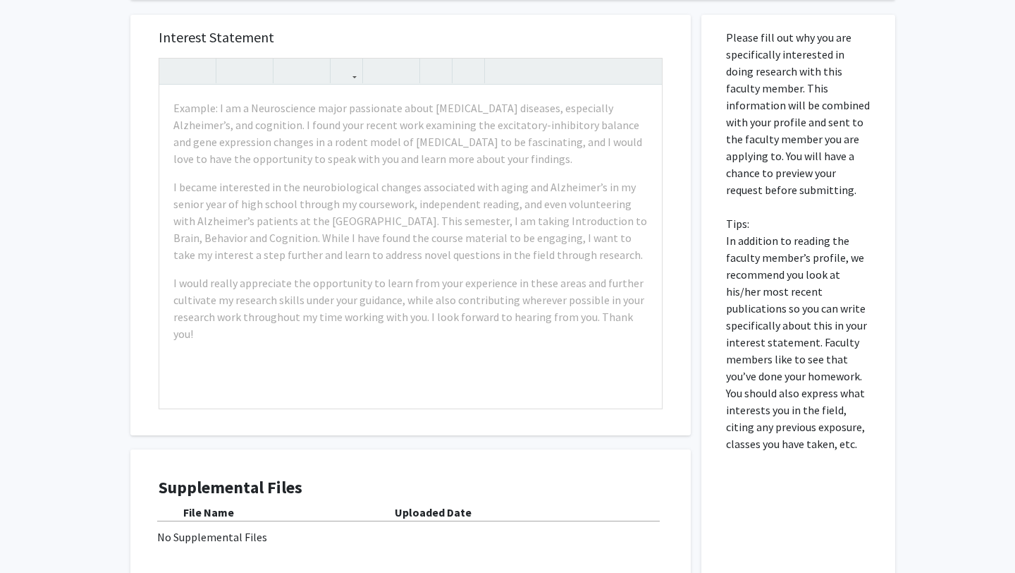
scroll to position [276, 0]
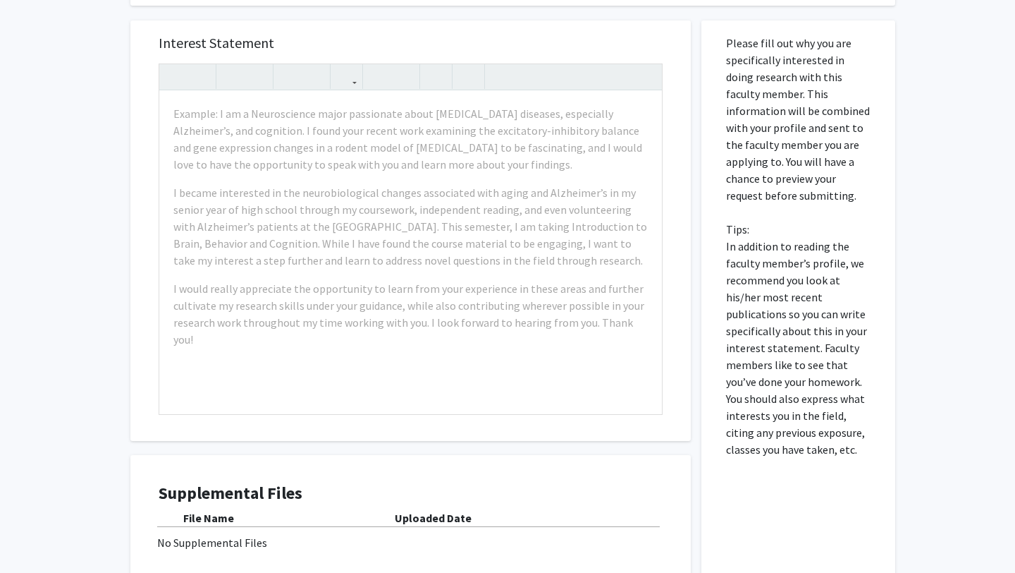
click at [411, 520] on b "Uploaded Date" at bounding box center [433, 518] width 77 height 14
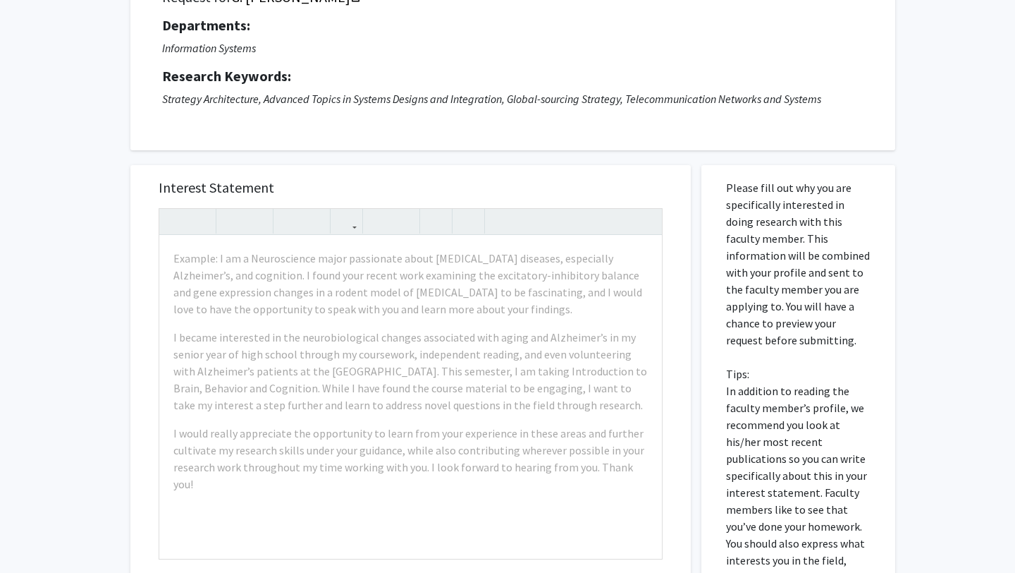
scroll to position [0, 0]
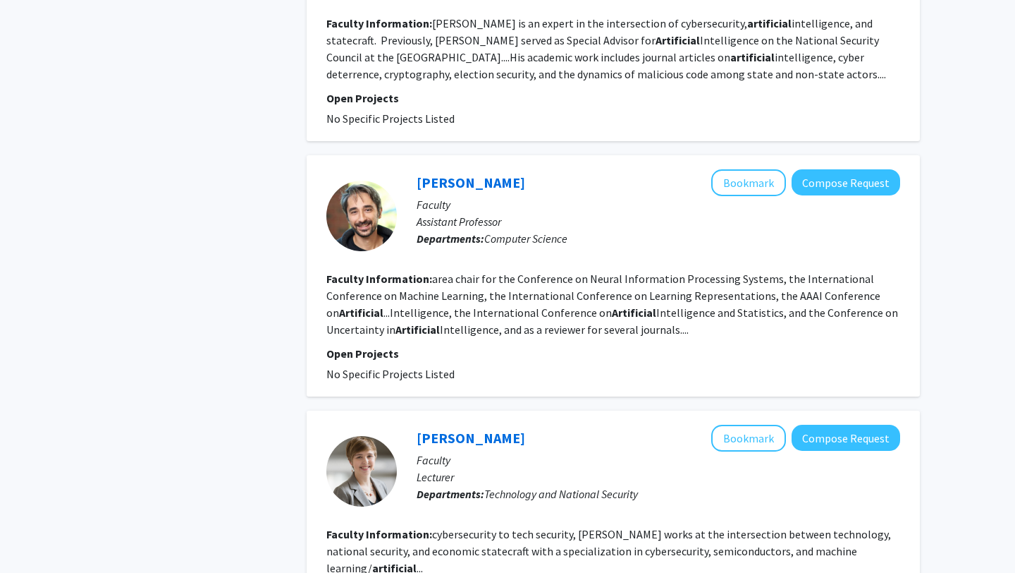
scroll to position [1576, 0]
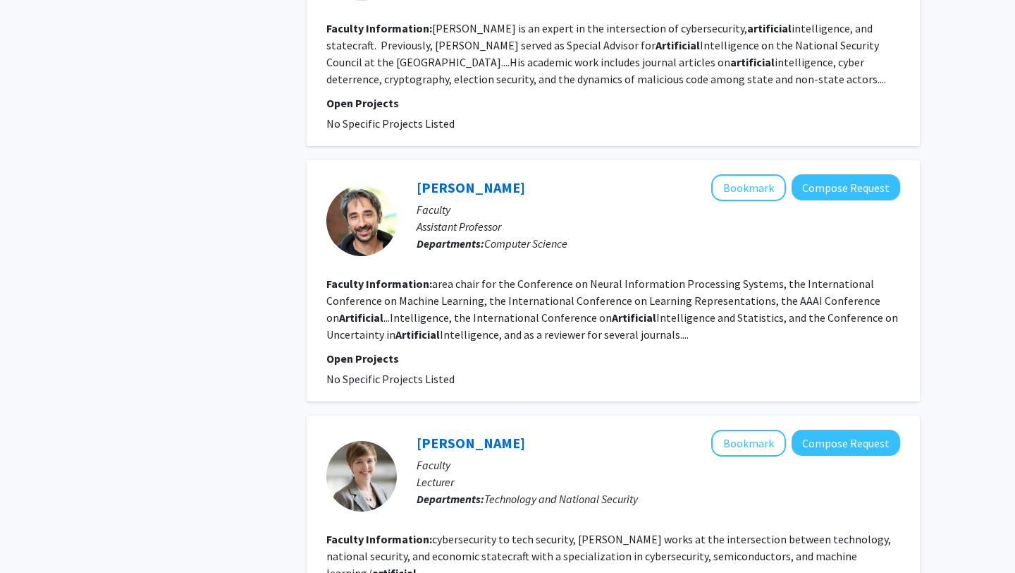
click at [476, 298] on fg-read-more "area chair for the Conference on Neural Information Processing Systems, the Int…" at bounding box center [613, 308] width 572 height 65
click at [738, 281] on fg-read-more "area chair for the Conference on Neural Information Processing Systems, the Int…" at bounding box center [613, 308] width 572 height 65
click at [480, 178] on link "Murat Kocaoglu" at bounding box center [471, 187] width 109 height 18
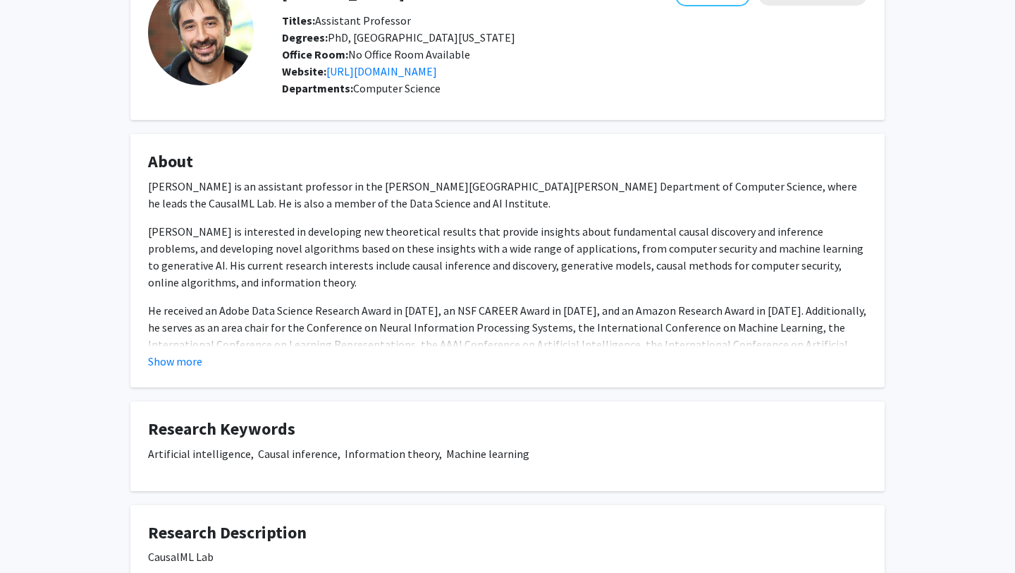
scroll to position [118, 0]
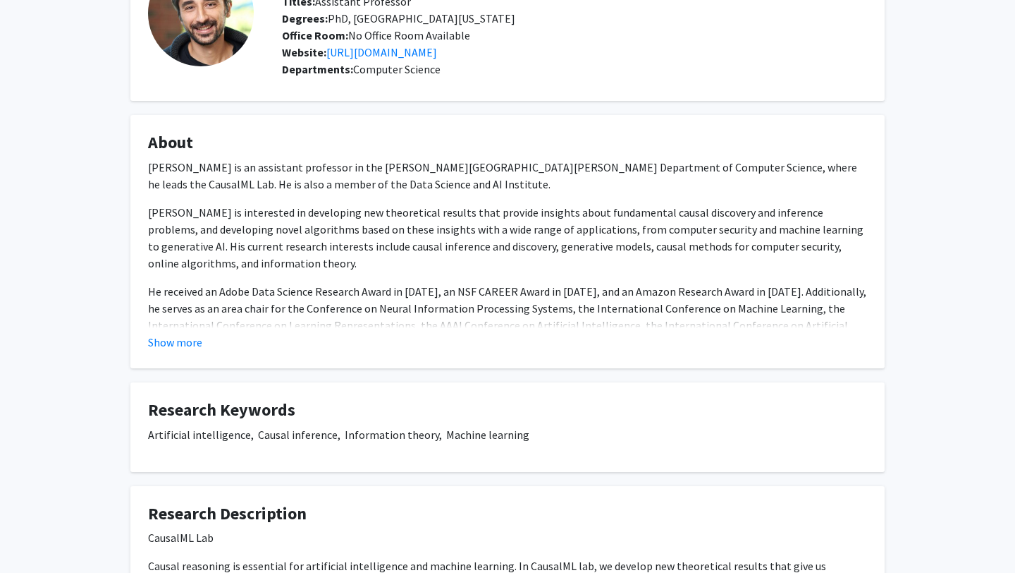
click at [188, 350] on fg-card "About Murat Kocaoglu is an assistant professor in the Johns Hopkins University …" at bounding box center [507, 241] width 755 height 253
click at [185, 343] on button "Show more" at bounding box center [175, 342] width 54 height 17
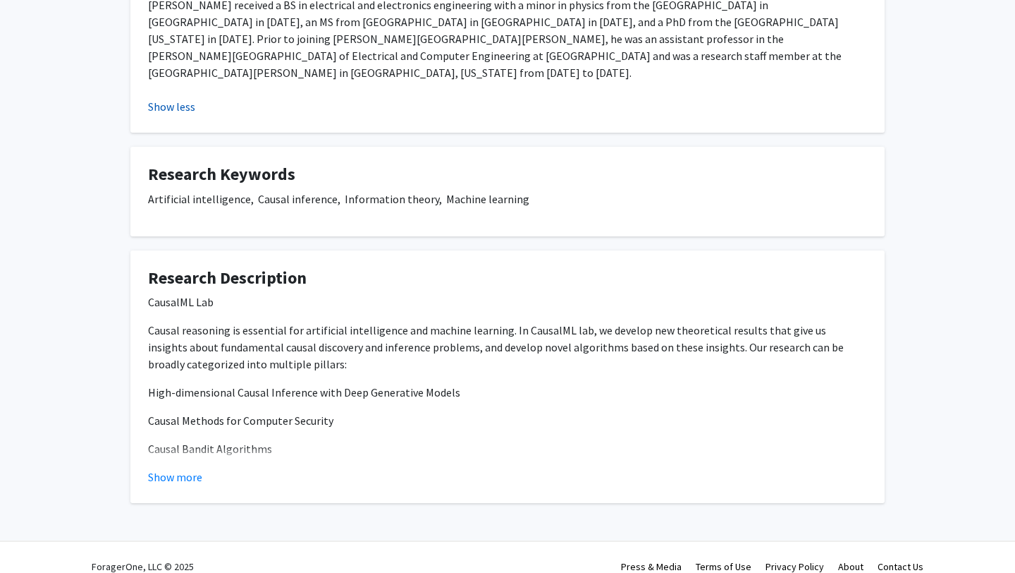
scroll to position [485, 0]
click at [188, 467] on button "Show more" at bounding box center [175, 475] width 54 height 17
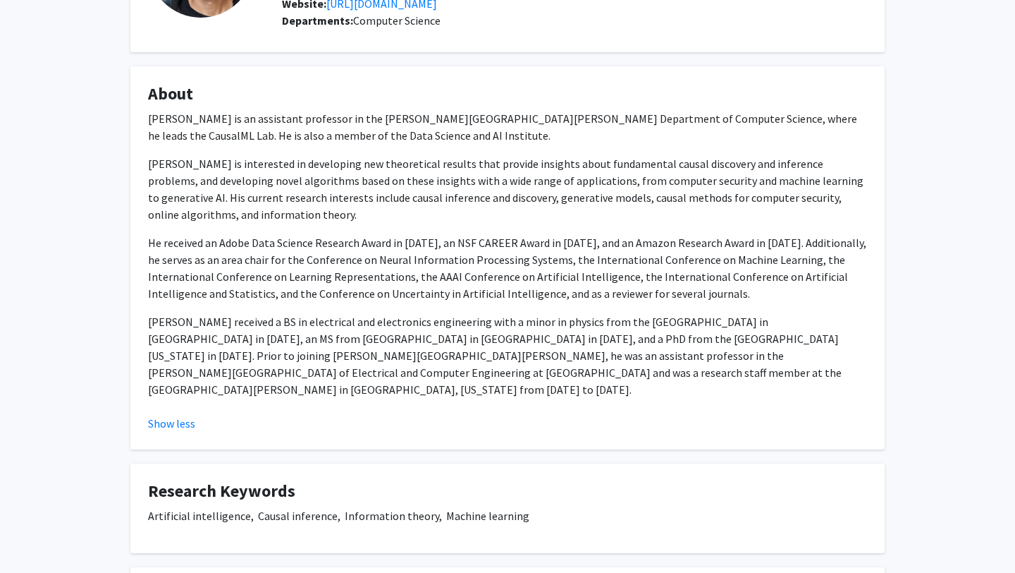
scroll to position [0, 0]
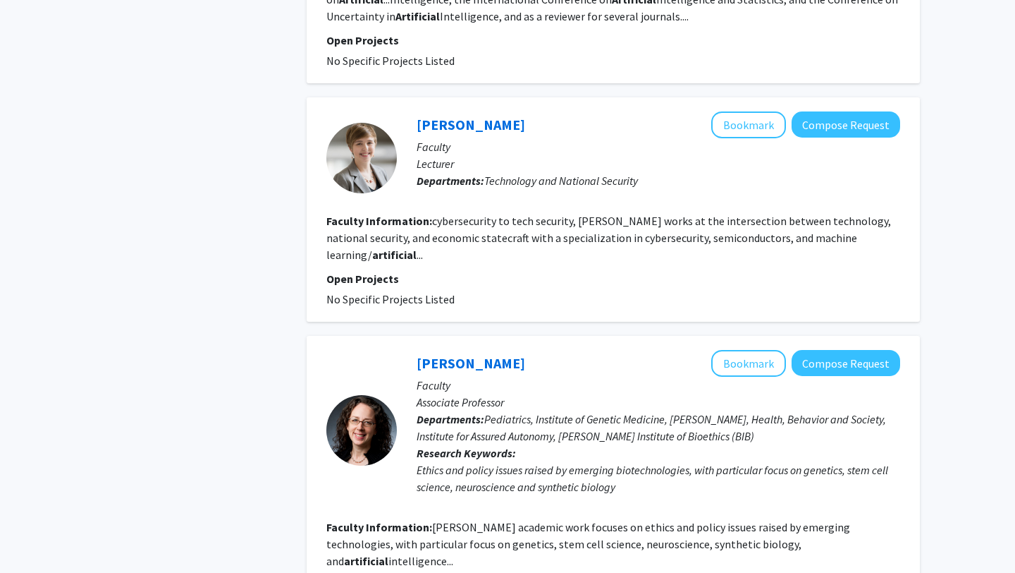
scroll to position [1896, 0]
